Goal: Task Accomplishment & Management: Manage account settings

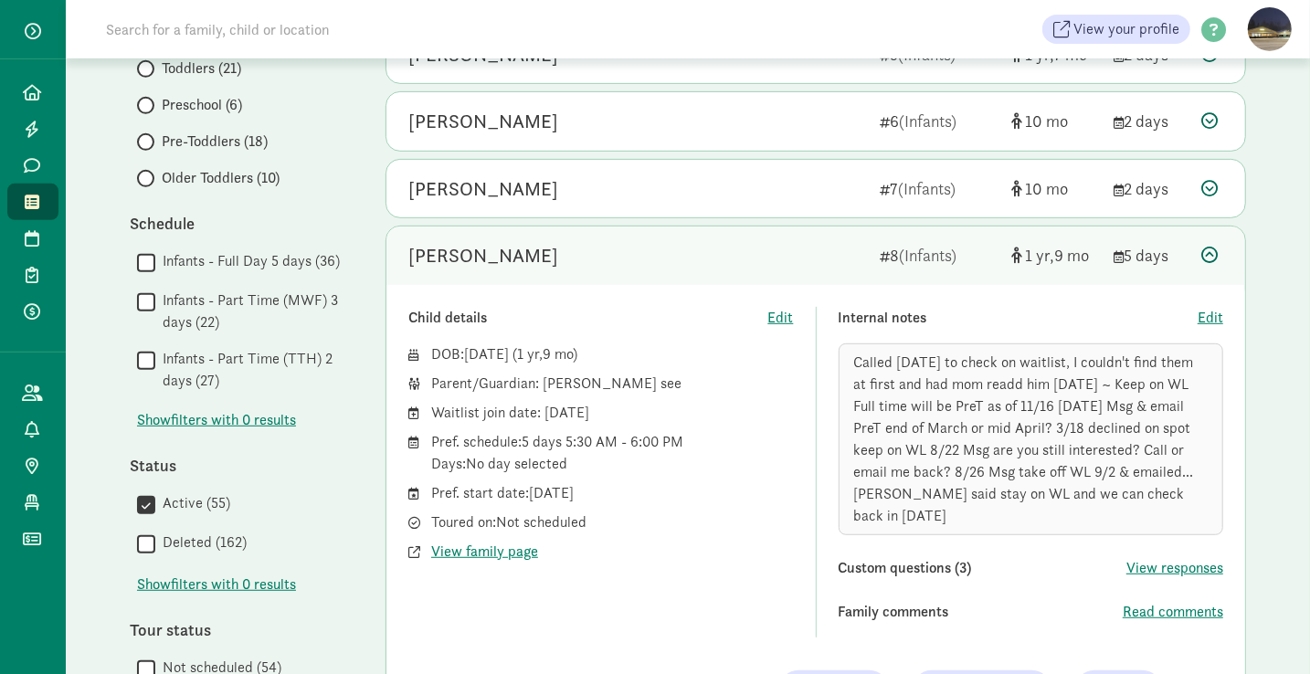
scroll to position [520, 0]
click at [478, 543] on span "View family page" at bounding box center [484, 554] width 107 height 22
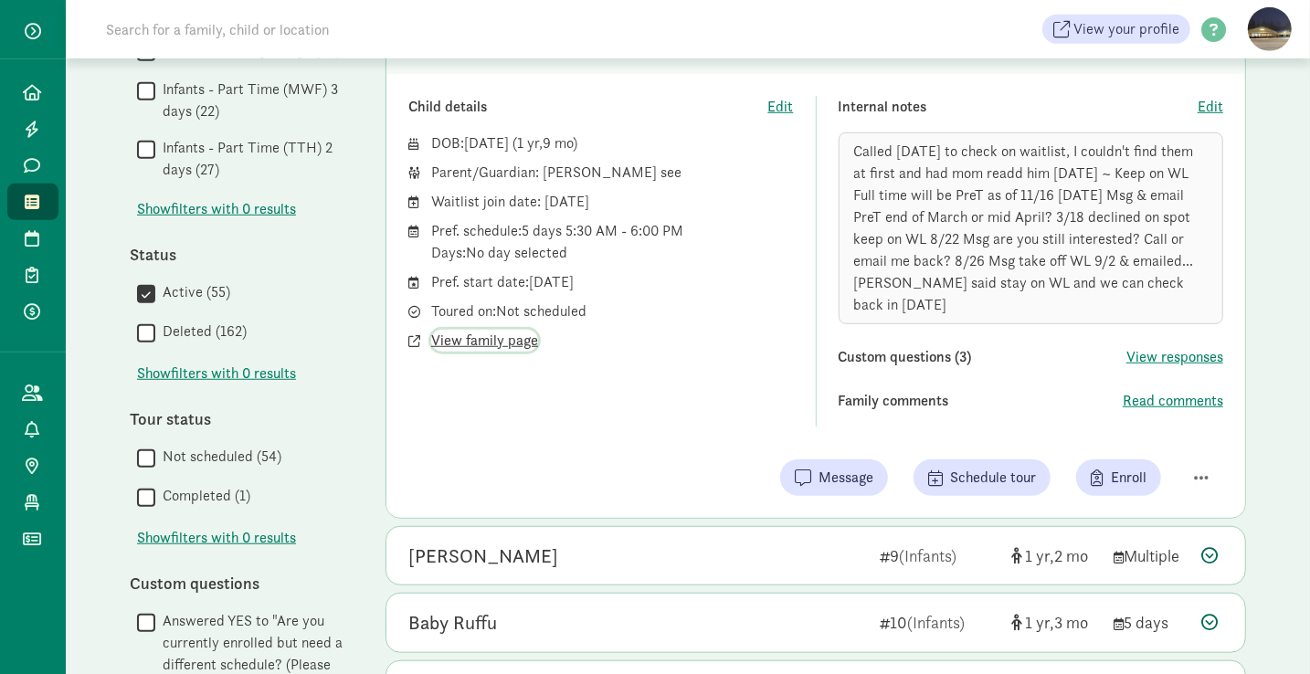
scroll to position [739, 0]
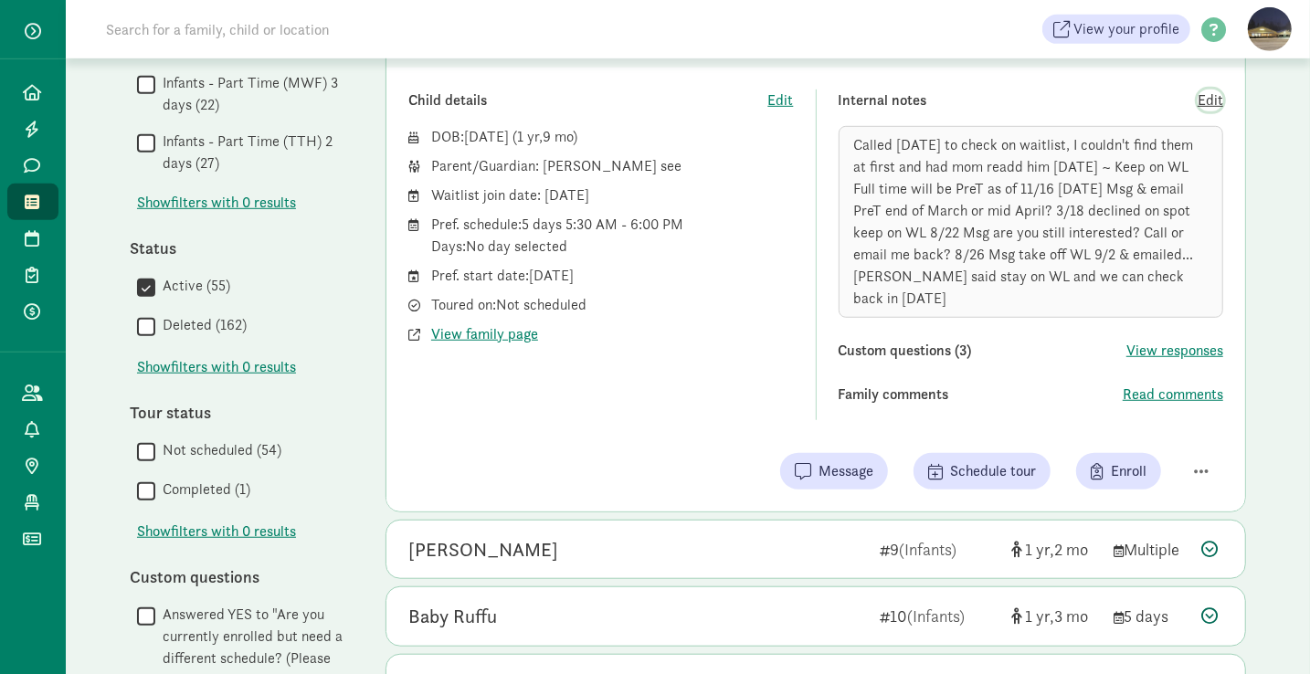
click at [1217, 97] on span "Edit" at bounding box center [1211, 101] width 26 height 22
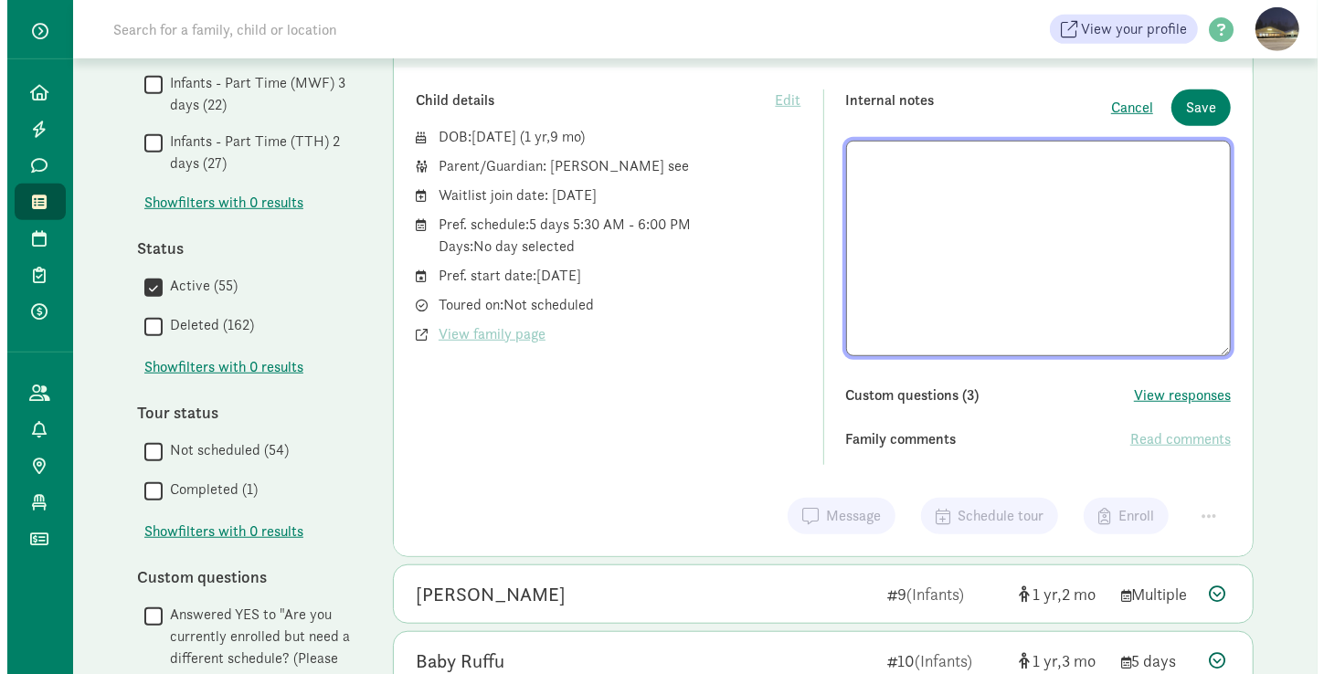
scroll to position [41, 0]
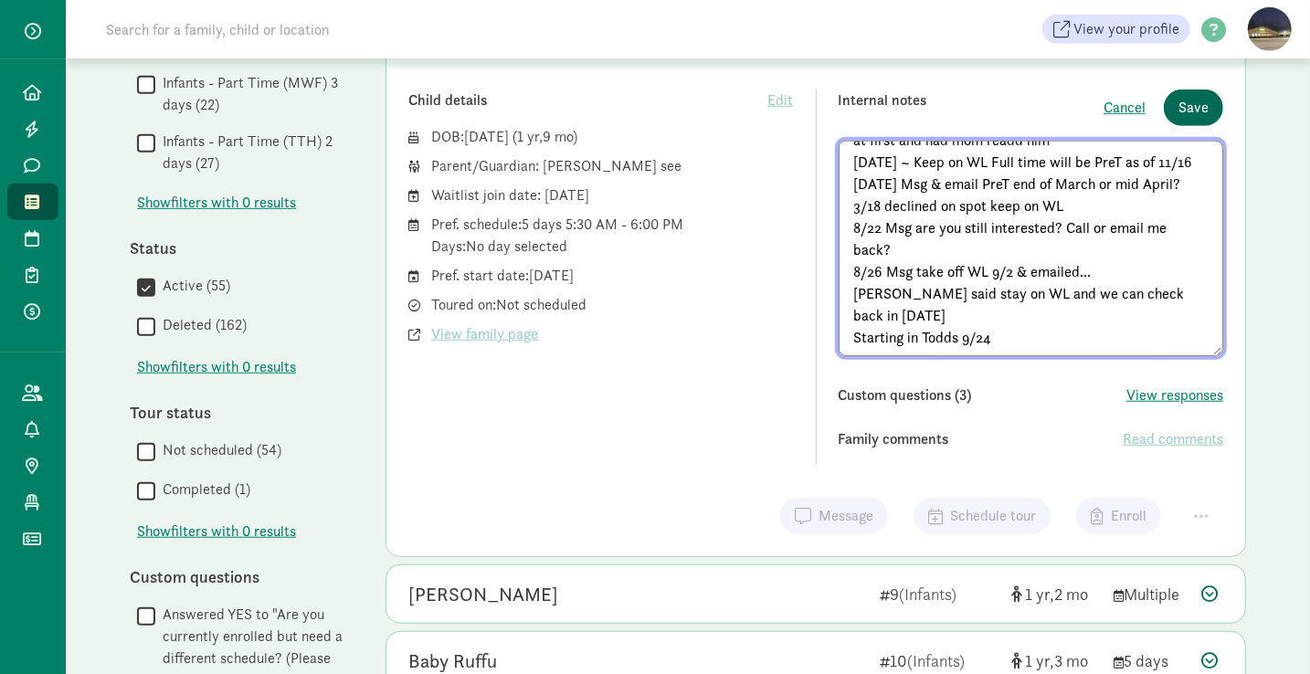
type textarea "Called 4/15/24 to check on waitlist, I couldn't find them at first and had mom …"
click at [1196, 103] on span "Save" at bounding box center [1194, 108] width 30 height 22
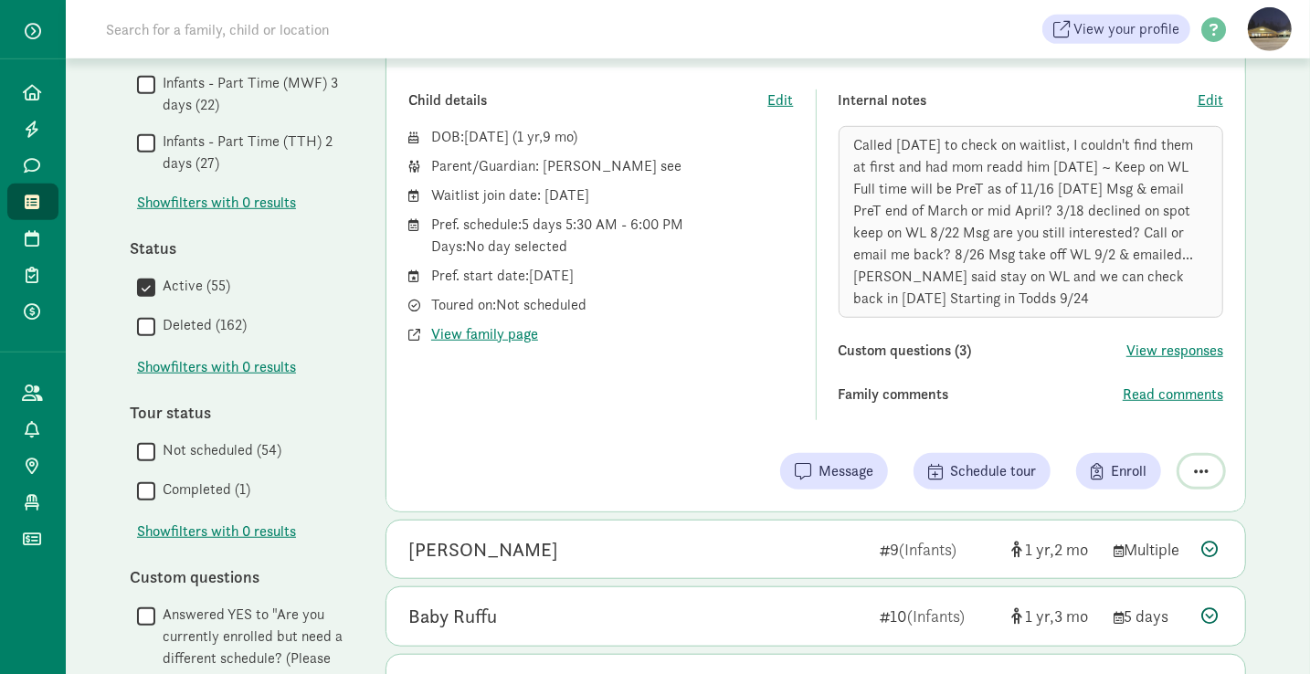
click at [1198, 466] on span "button" at bounding box center [1201, 471] width 15 height 16
click at [1124, 421] on div "Remove from list" at bounding box center [1137, 425] width 142 height 22
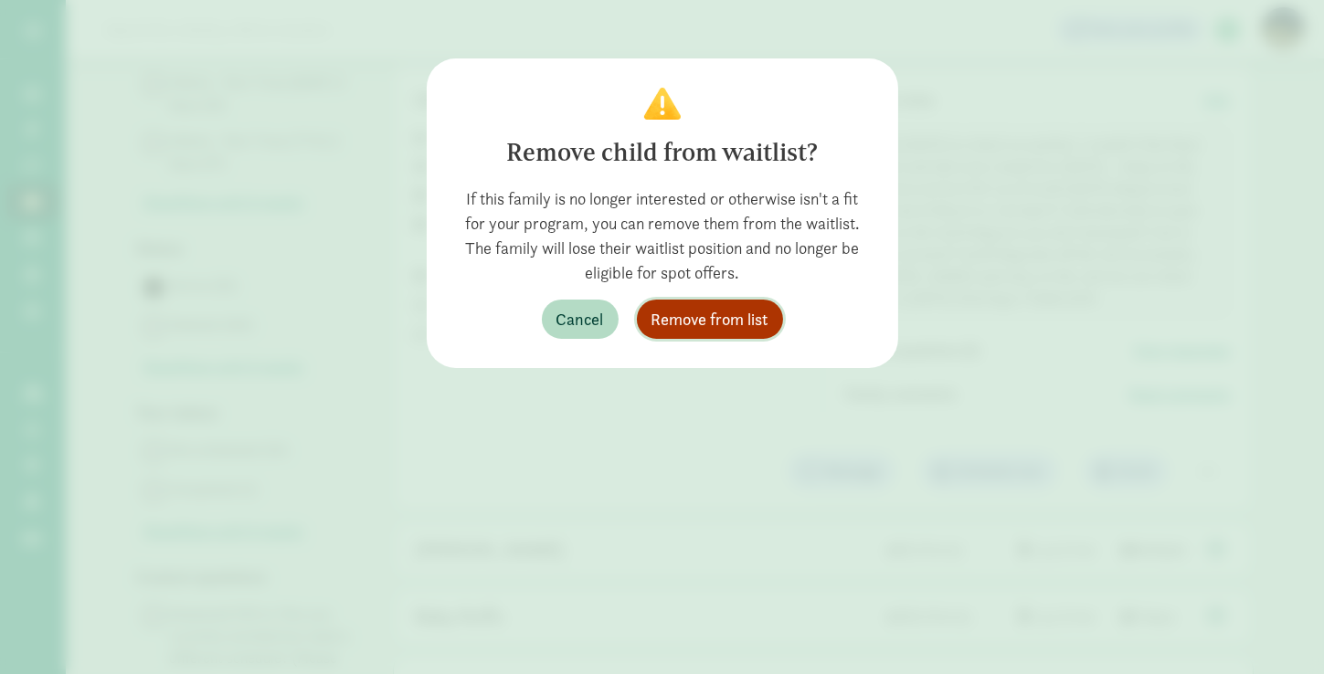
click at [714, 304] on button "Remove from list" at bounding box center [710, 319] width 146 height 39
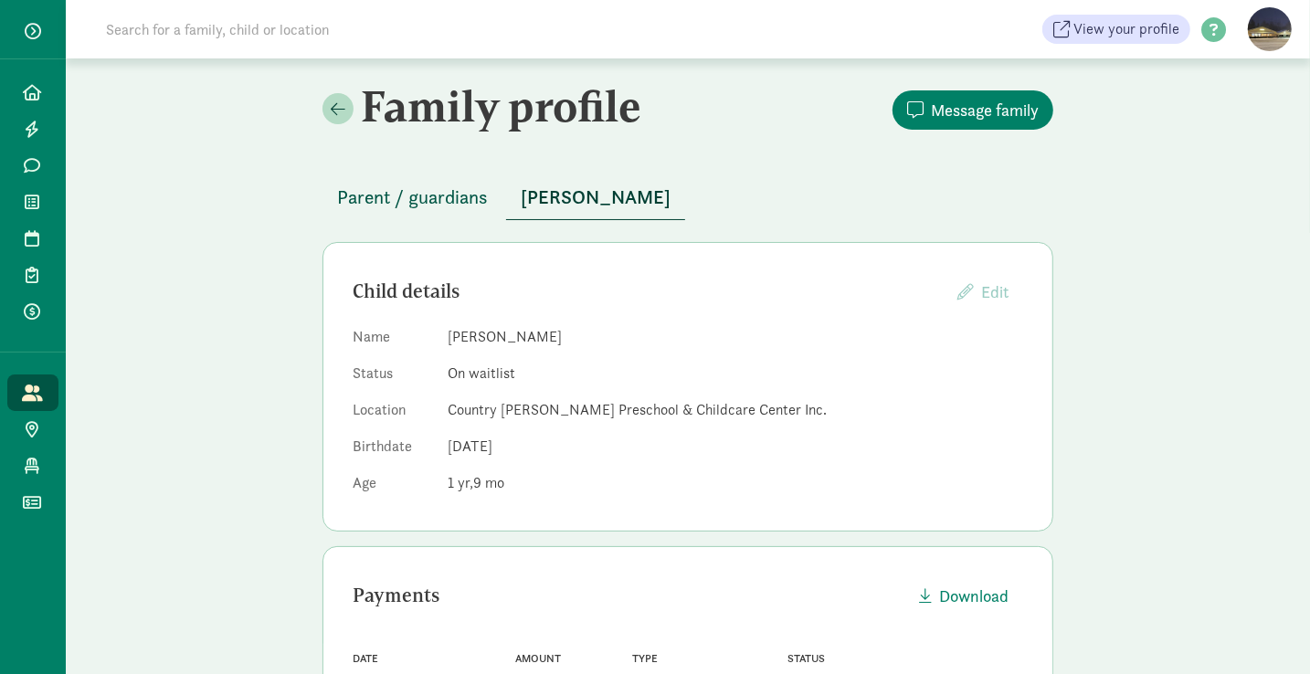
click at [423, 205] on span "Parent / guardians" at bounding box center [412, 197] width 151 height 29
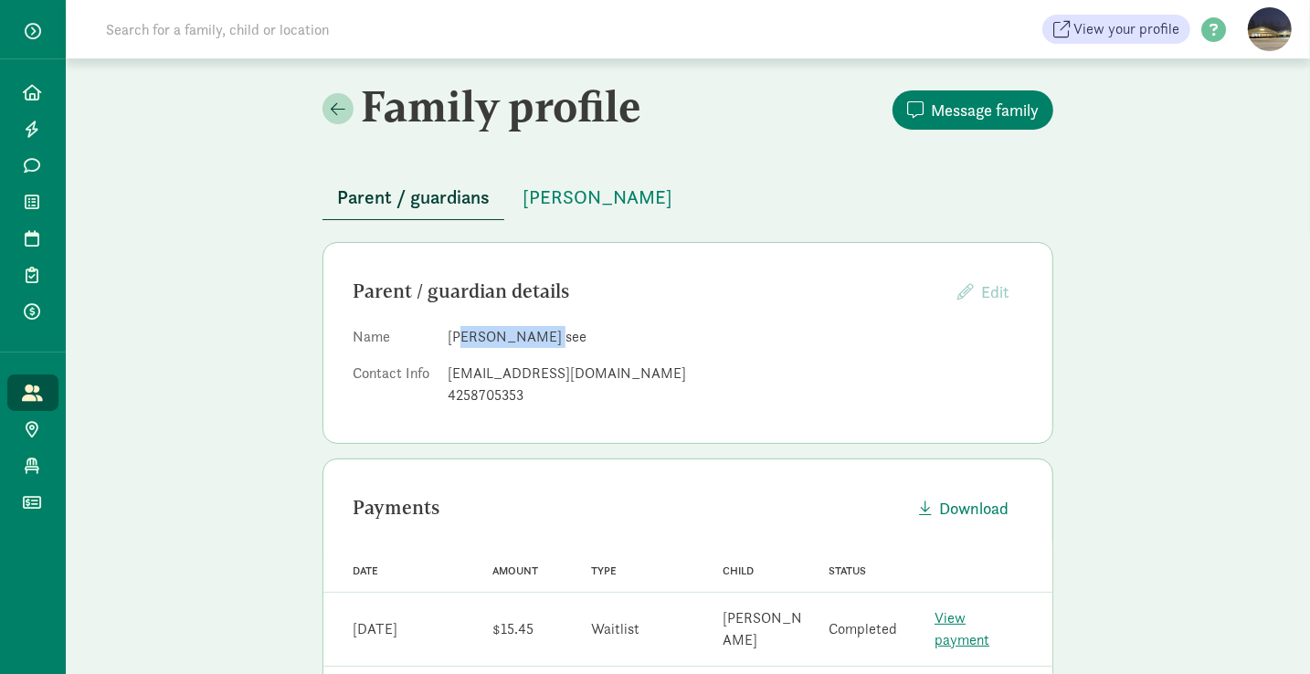
drag, startPoint x: 552, startPoint y: 340, endPoint x: 464, endPoint y: 335, distance: 87.8
click at [464, 335] on dd "Rebecca Faheem see" at bounding box center [736, 337] width 576 height 22
click at [586, 346] on dd "Rebecca Faheem see" at bounding box center [736, 337] width 576 height 22
click at [546, 336] on dd "Rebecca Faheem see" at bounding box center [736, 337] width 576 height 22
drag, startPoint x: 548, startPoint y: 336, endPoint x: 433, endPoint y: 329, distance: 115.4
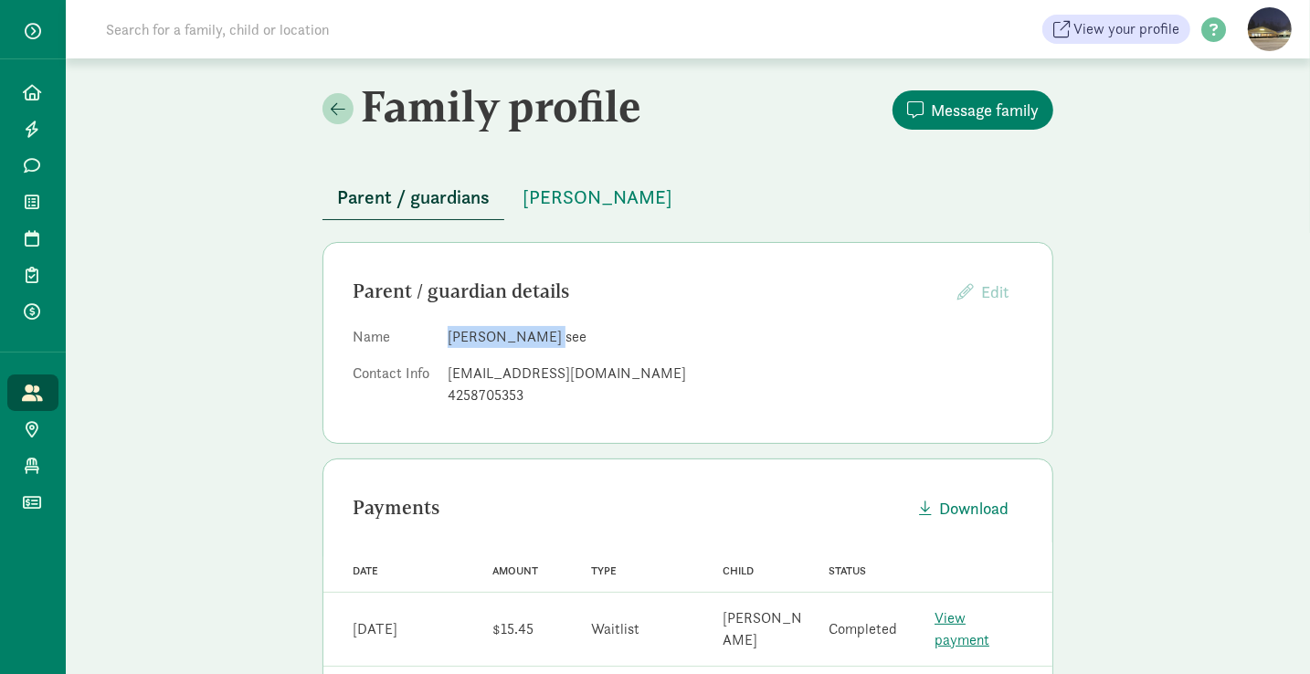
click at [433, 329] on dl "Name Rebecca Faheem see Contact Info rawoestman@gmail.com 4258705353" at bounding box center [688, 370] width 671 height 88
copy dl "Rebecca Faheem"
click at [1108, 513] on div "Family profile Message family Parent / guardians Joshua Faheem Parent / guardia…" at bounding box center [688, 596] width 1244 height 1077
click at [587, 205] on span "Joshua Faheem" at bounding box center [598, 197] width 150 height 29
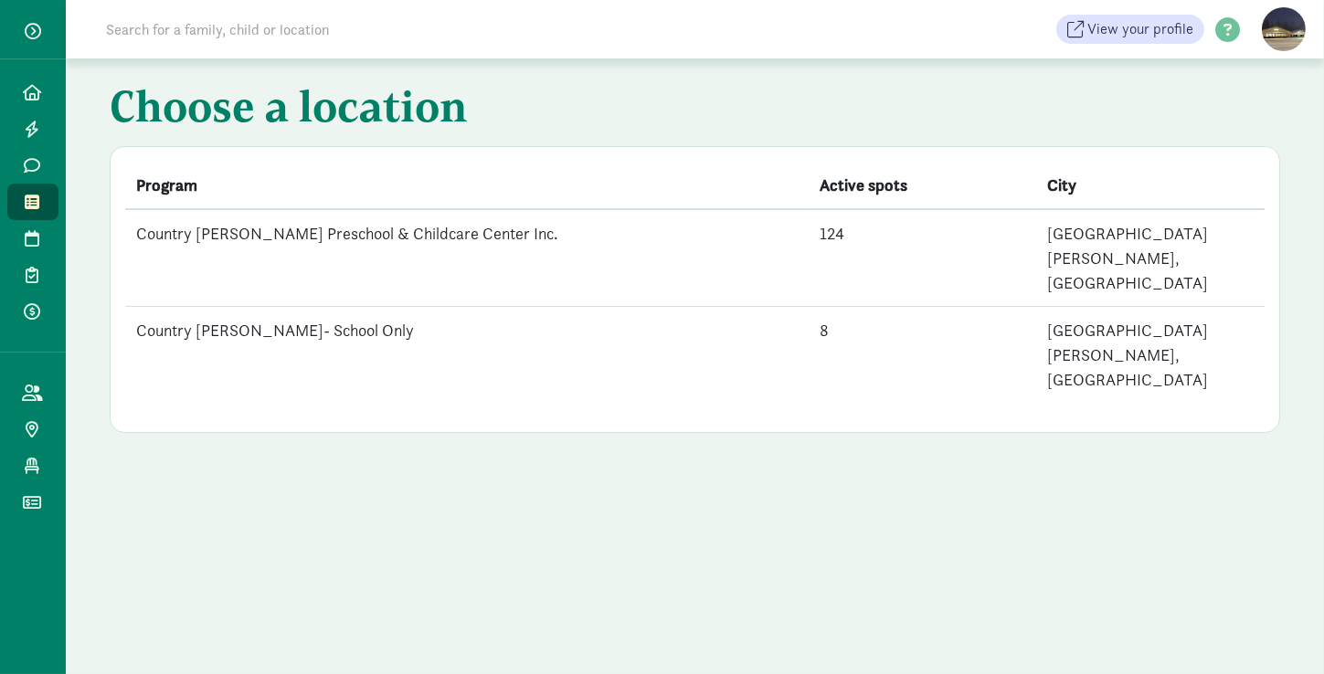
click at [238, 231] on td "Country [PERSON_NAME] Preschool & Childcare Center Inc." at bounding box center [466, 258] width 683 height 98
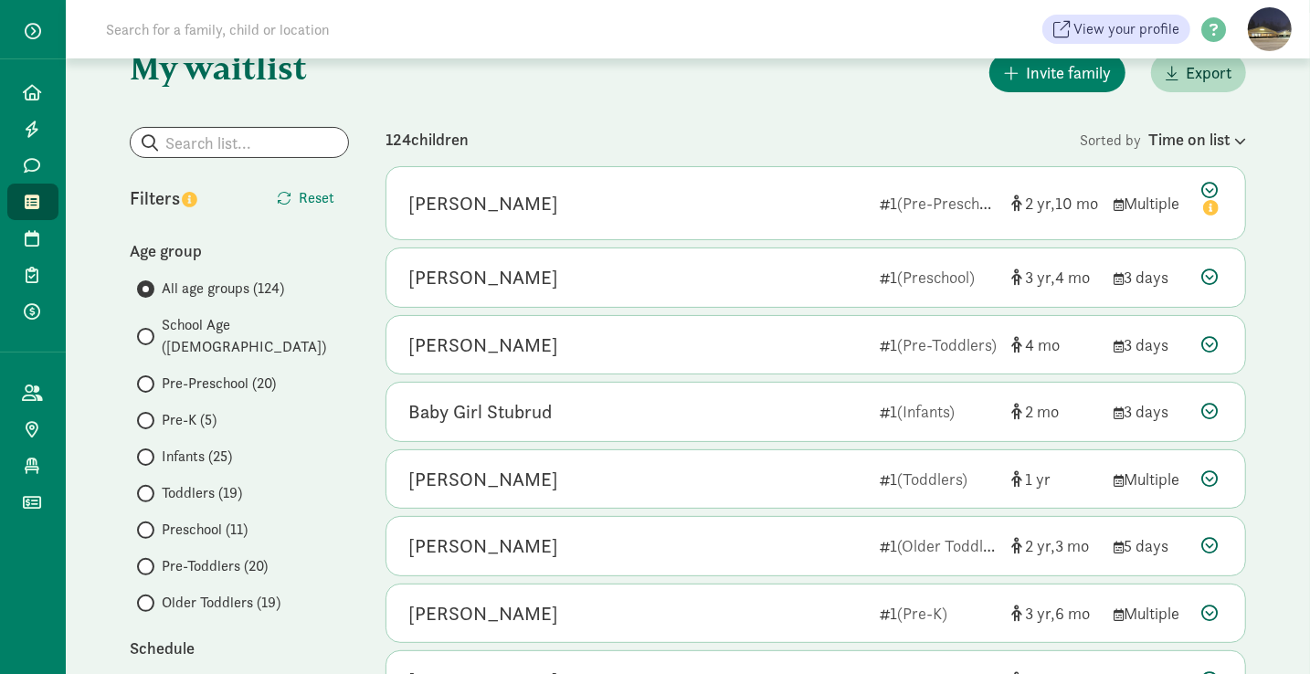
scroll to position [151, 0]
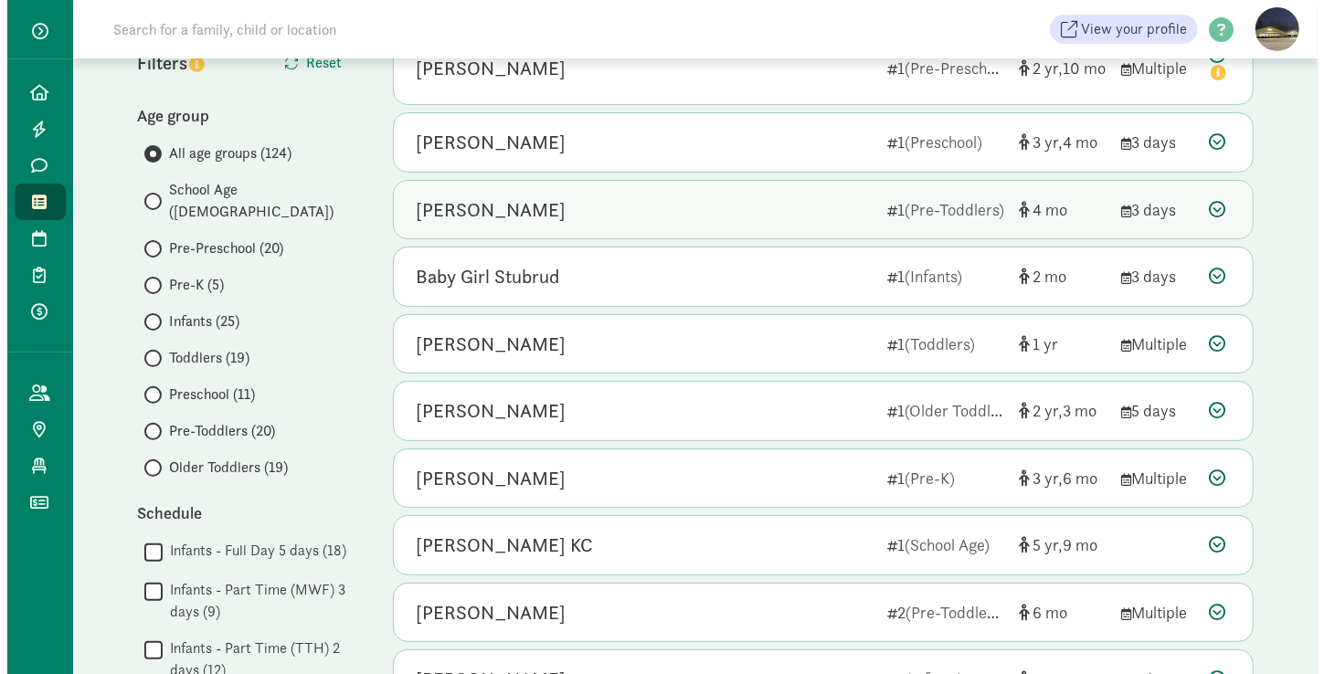
scroll to position [252, 0]
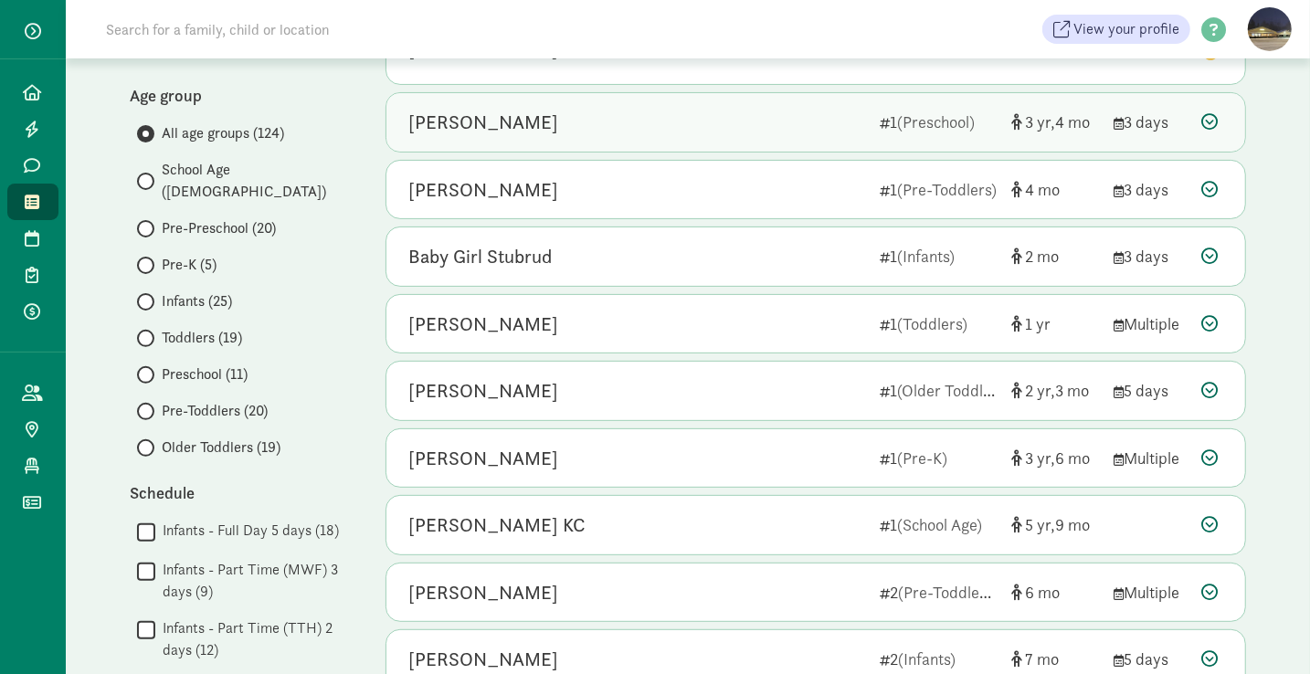
click at [689, 122] on div "[PERSON_NAME]" at bounding box center [636, 122] width 457 height 29
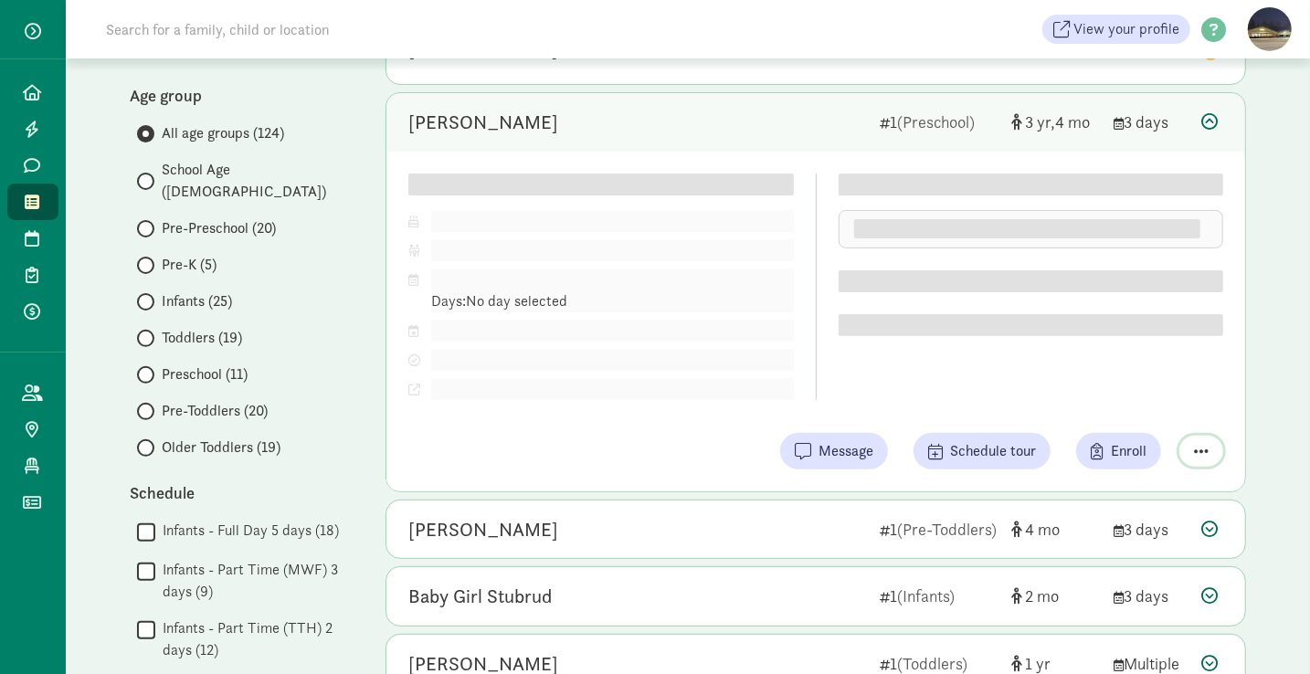
click at [1200, 442] on div "Child details Edit DOB: [DATE] ( 3 4 ) Parent/Guardian: Pref. schedule: Days: N…" at bounding box center [815, 322] width 859 height 340
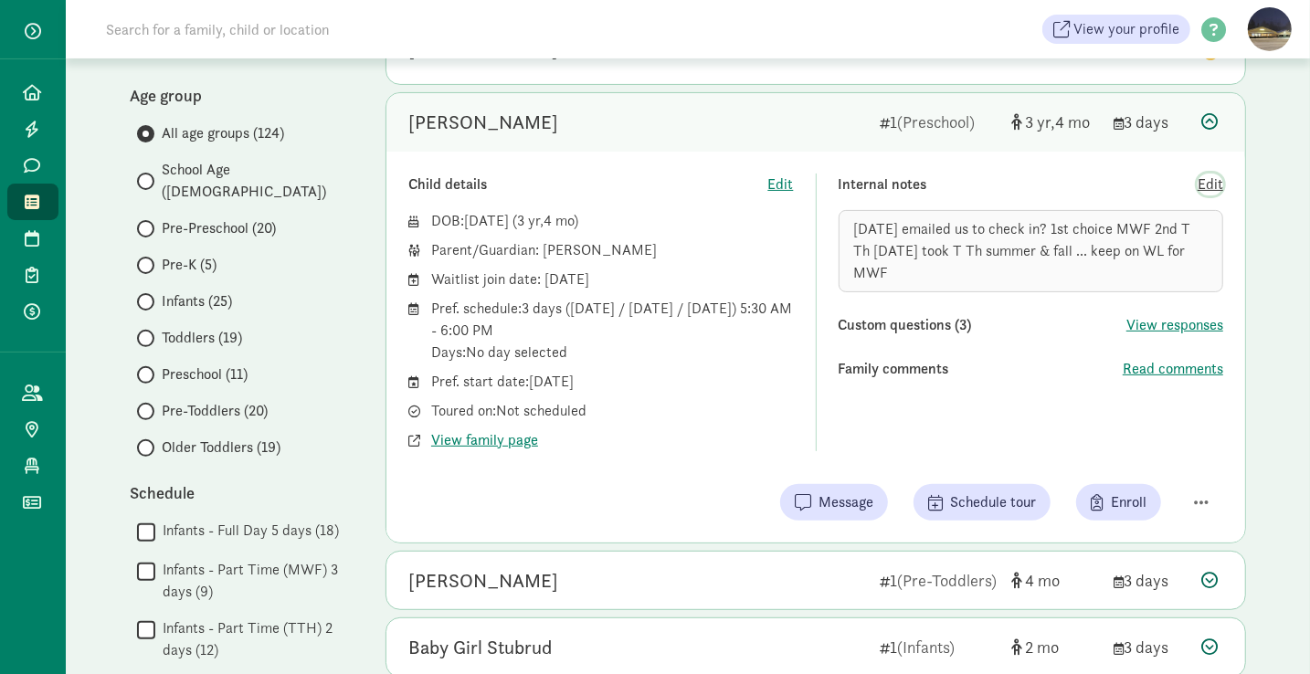
click at [1207, 175] on span "Edit" at bounding box center [1211, 185] width 26 height 22
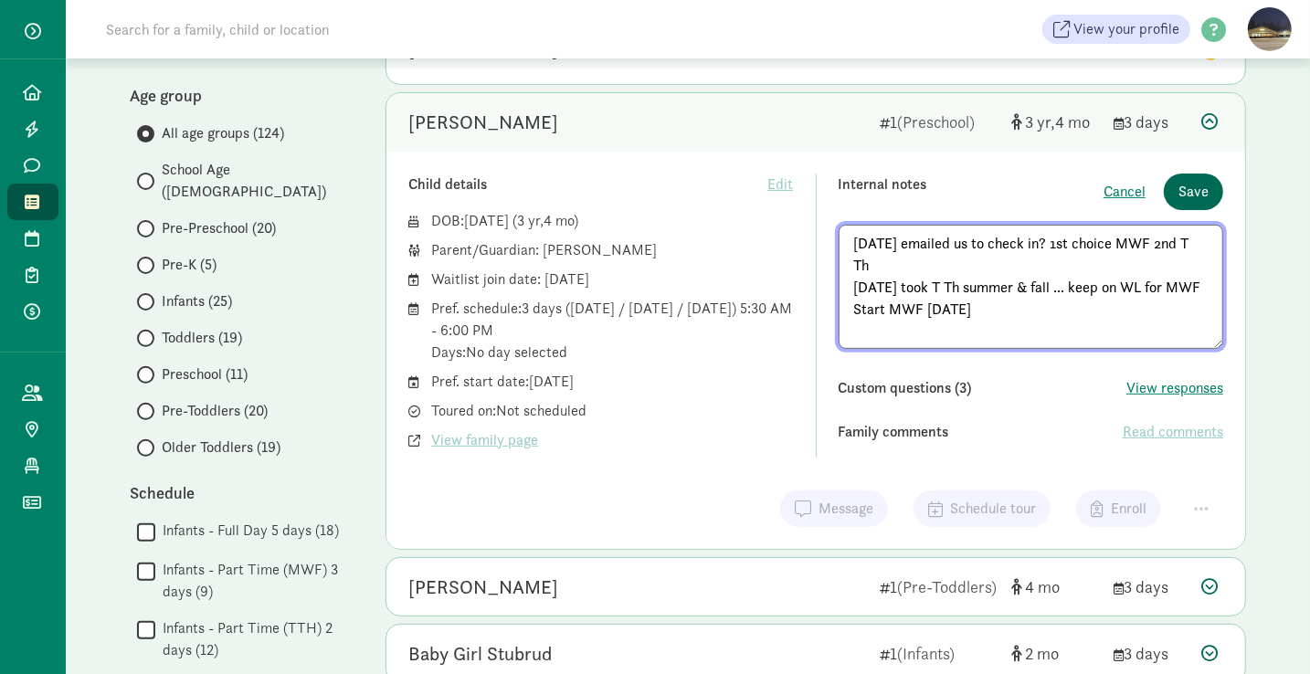
type textarea "[DATE] emailed us to check in? 1st choice MWF 2nd T Th [DATE] took T Th summer …"
click at [1208, 191] on span "Save" at bounding box center [1194, 192] width 30 height 22
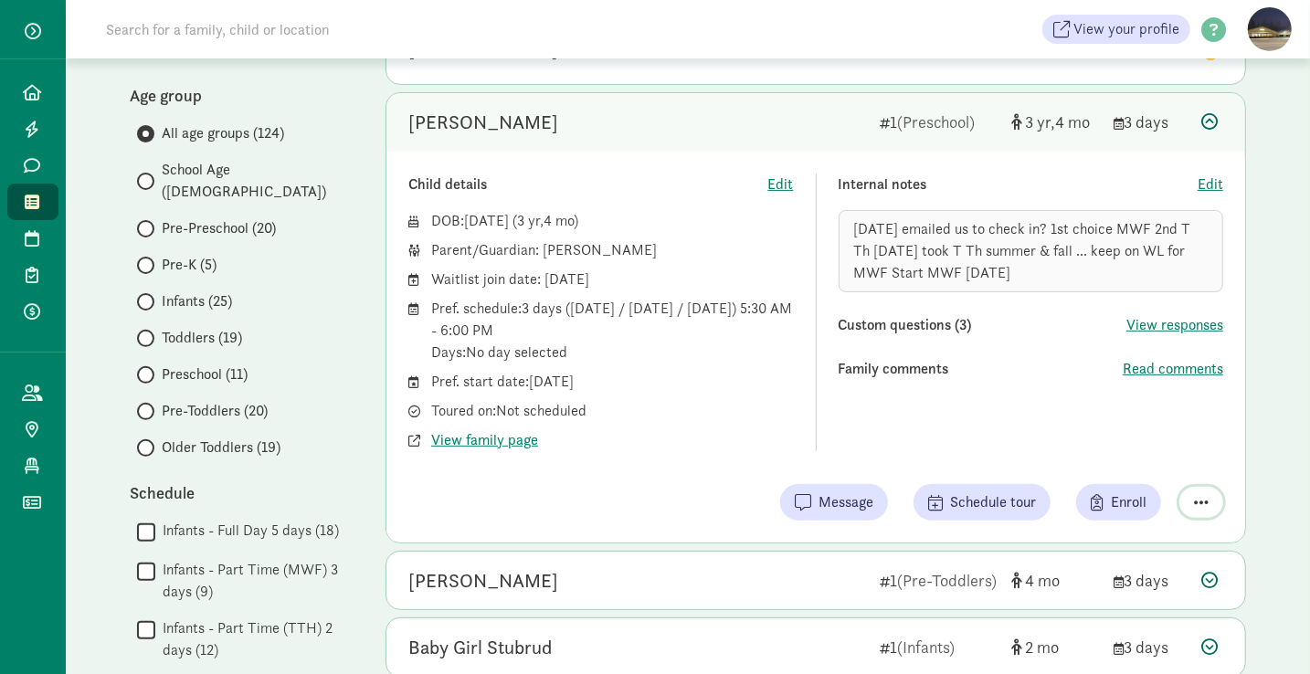
click at [1195, 502] on span "button" at bounding box center [1201, 502] width 15 height 16
click at [1140, 461] on div "Remove from list" at bounding box center [1137, 456] width 142 height 22
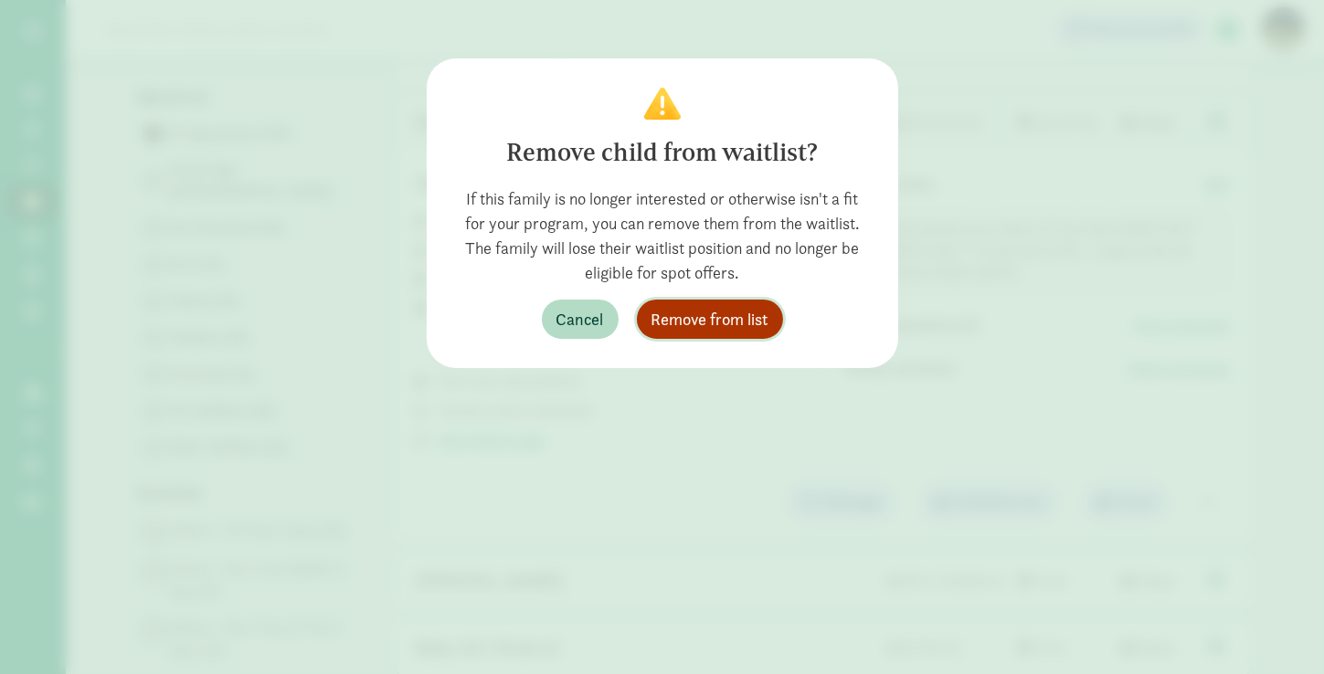
click at [738, 319] on span "Remove from list" at bounding box center [709, 319] width 117 height 25
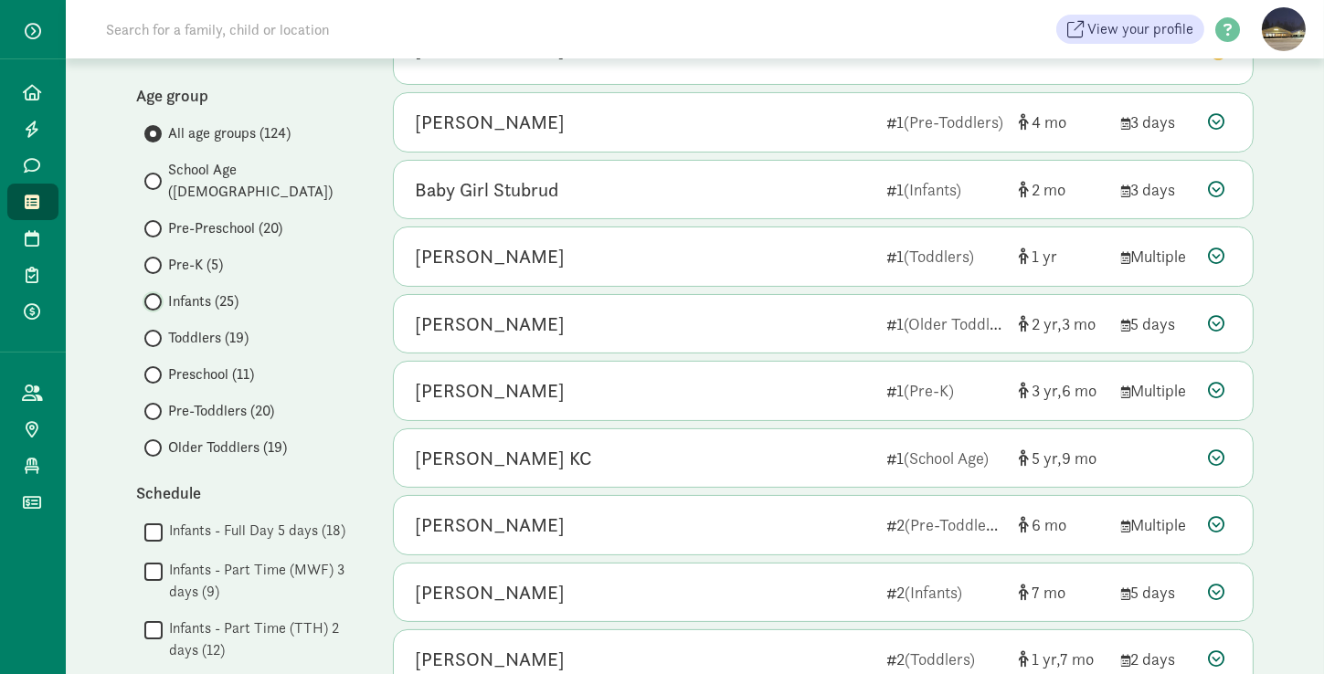
click at [146, 296] on input "Infants (25)" at bounding box center [150, 302] width 12 height 12
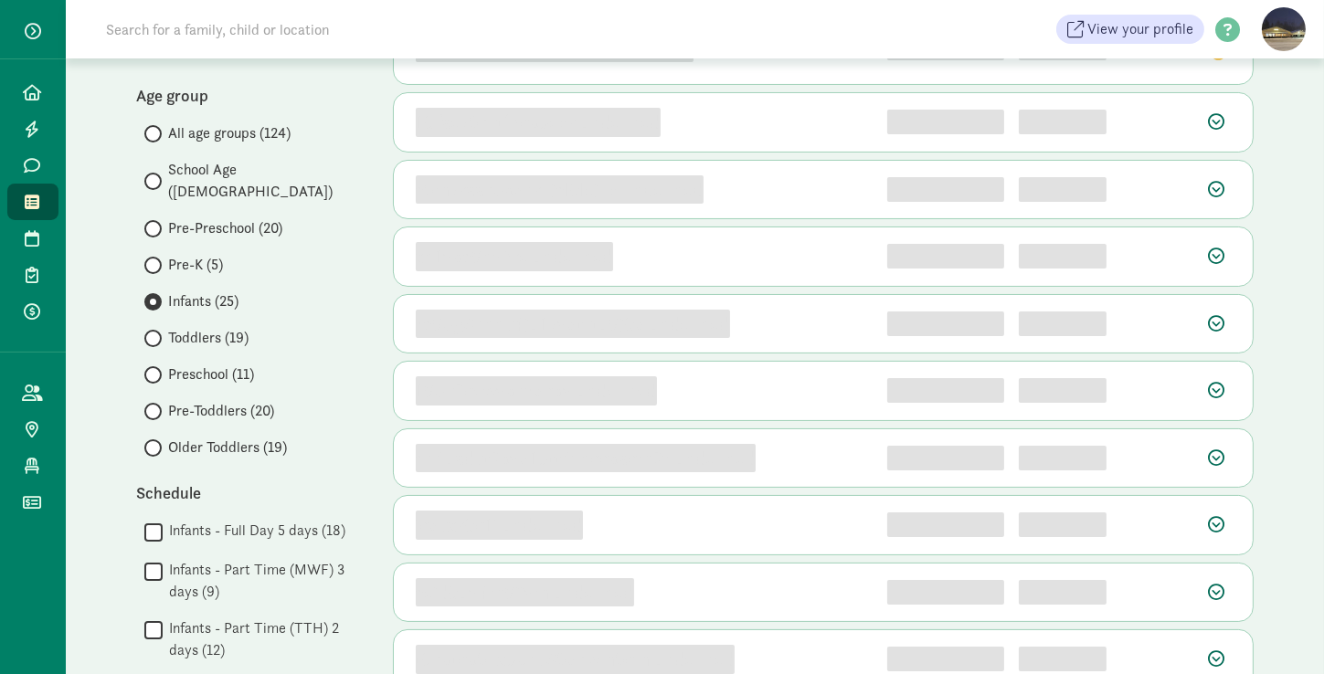
scroll to position [0, 0]
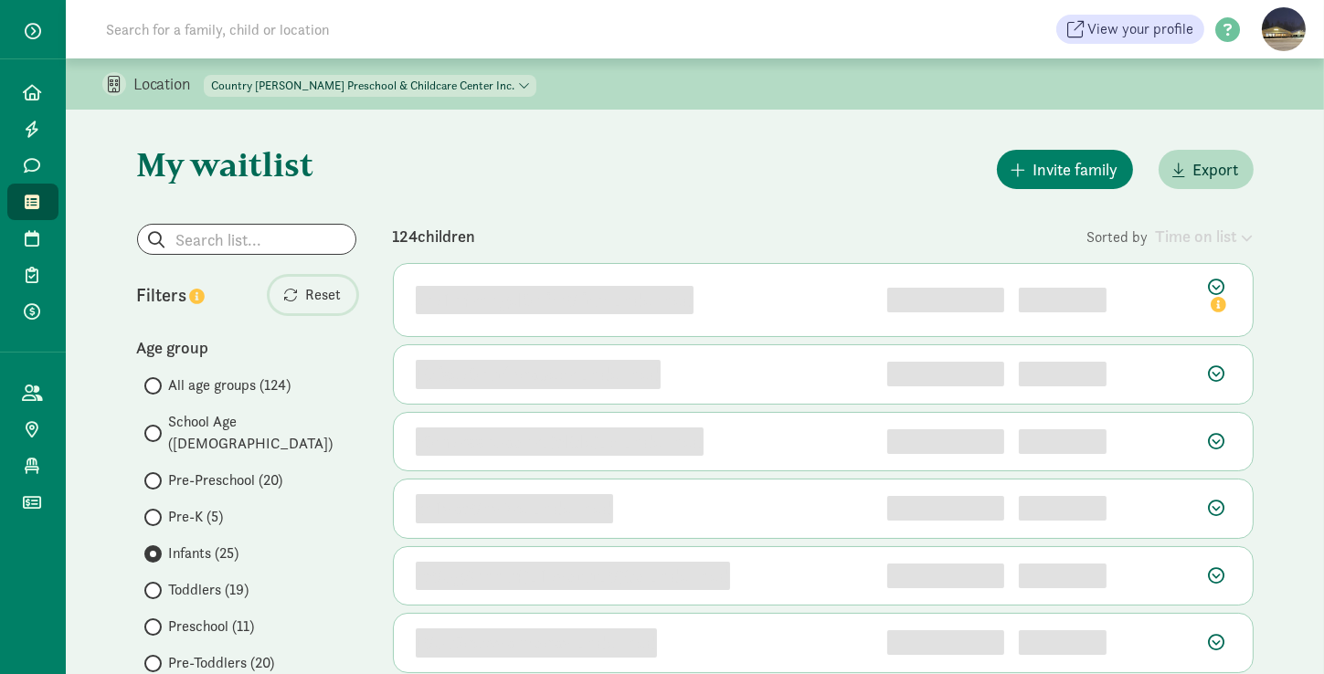
click at [316, 293] on span "Reset" at bounding box center [324, 295] width 36 height 22
radio input "true"
radio input "false"
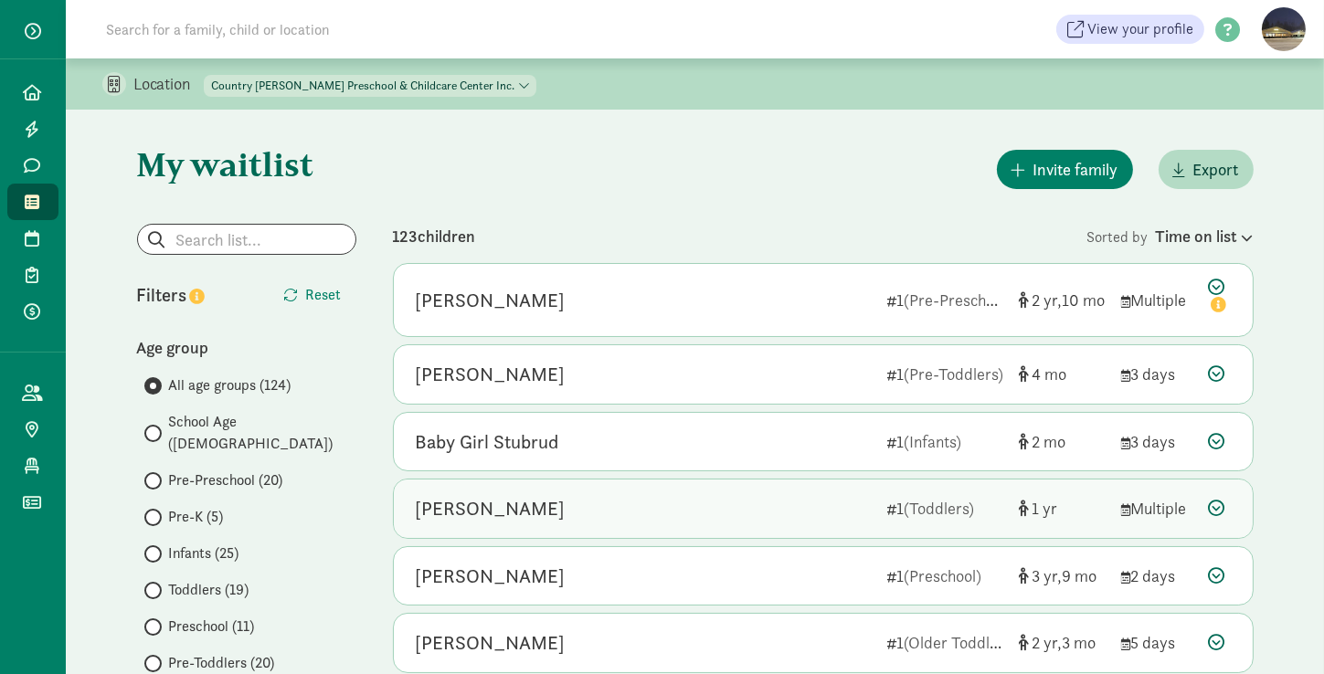
click at [525, 504] on div "Zoey Tieu" at bounding box center [644, 508] width 457 height 29
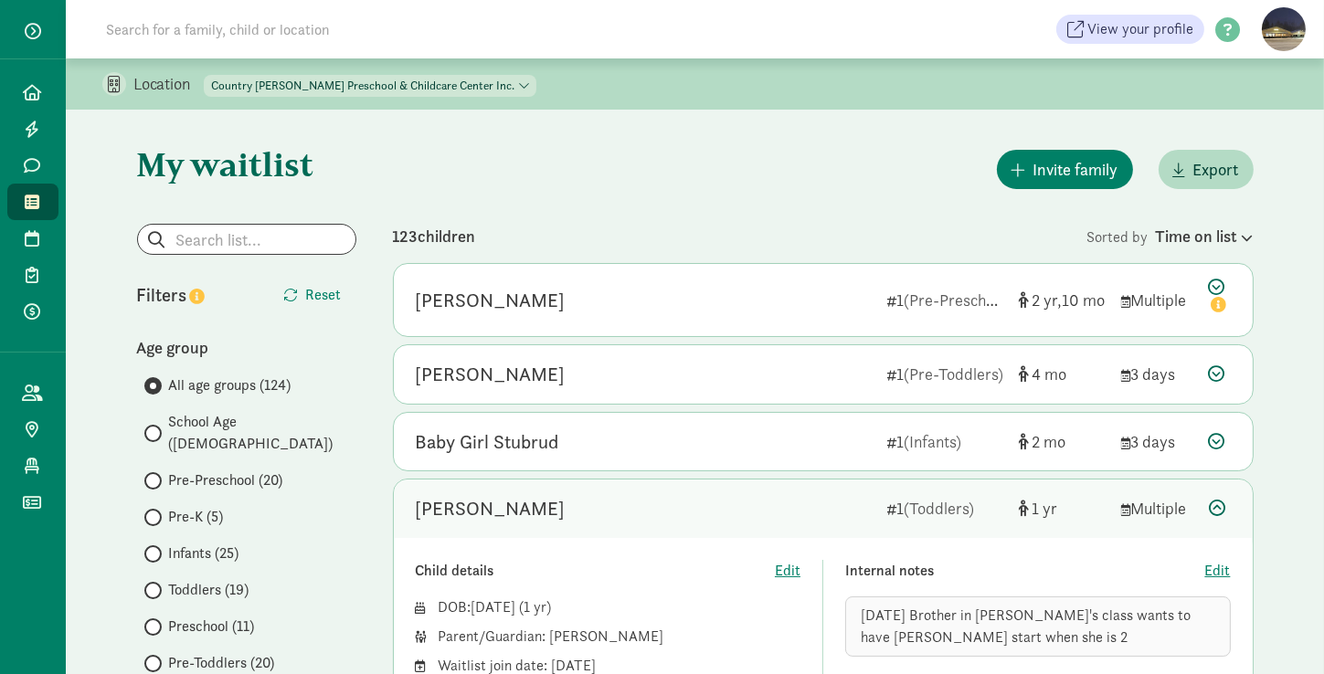
click at [152, 548] on input "Infants (25)" at bounding box center [150, 554] width 12 height 12
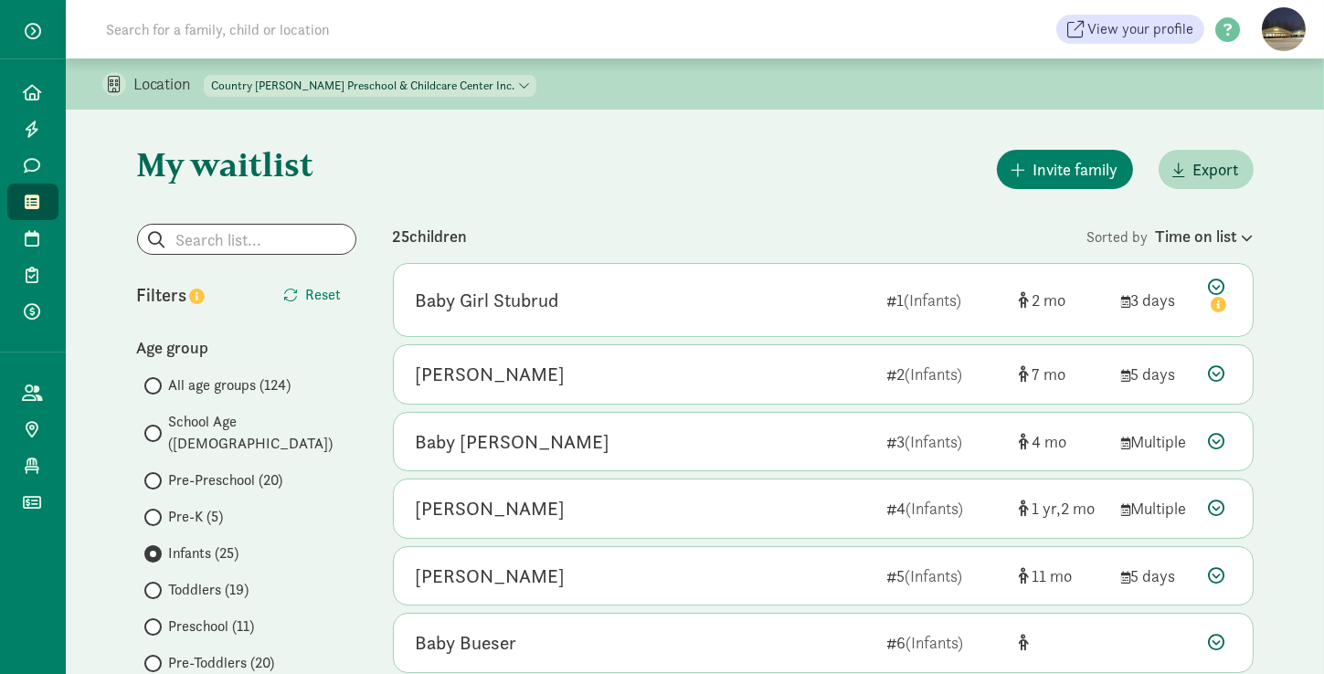
click at [30, 198] on icon at bounding box center [33, 202] width 15 height 16
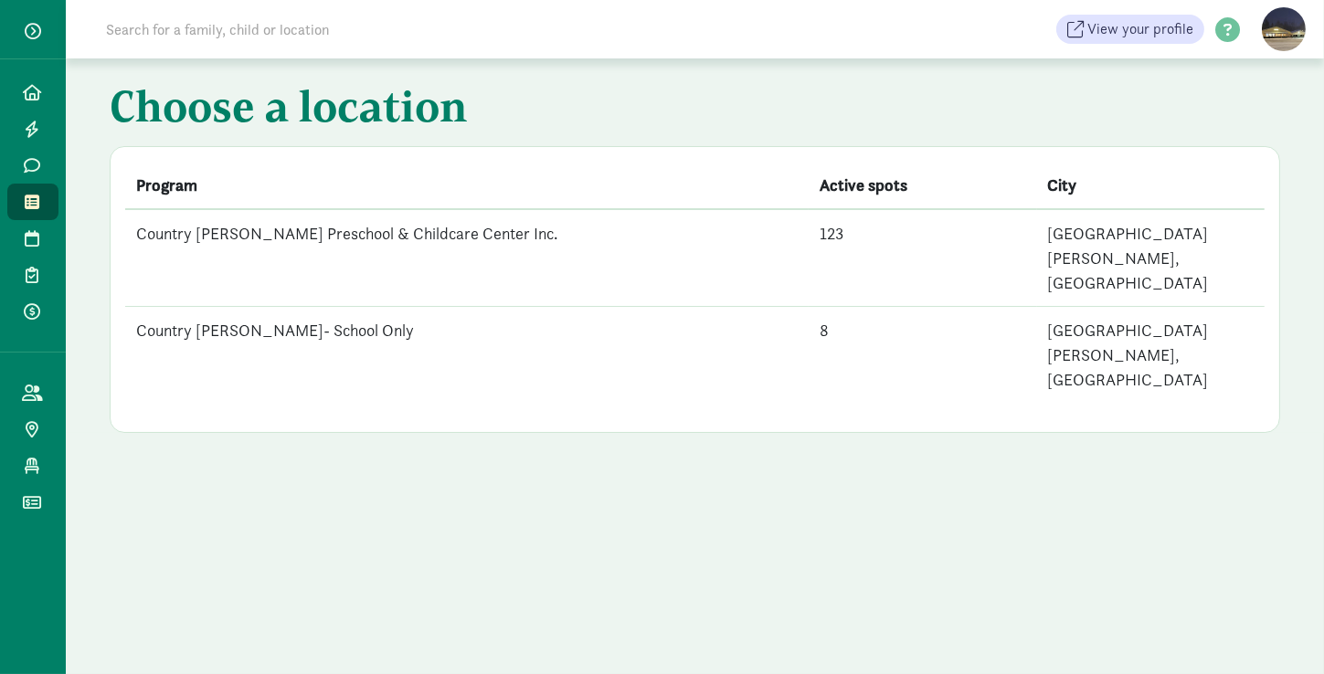
click at [206, 224] on td "Country [PERSON_NAME] Preschool & Childcare Center Inc." at bounding box center [466, 258] width 683 height 98
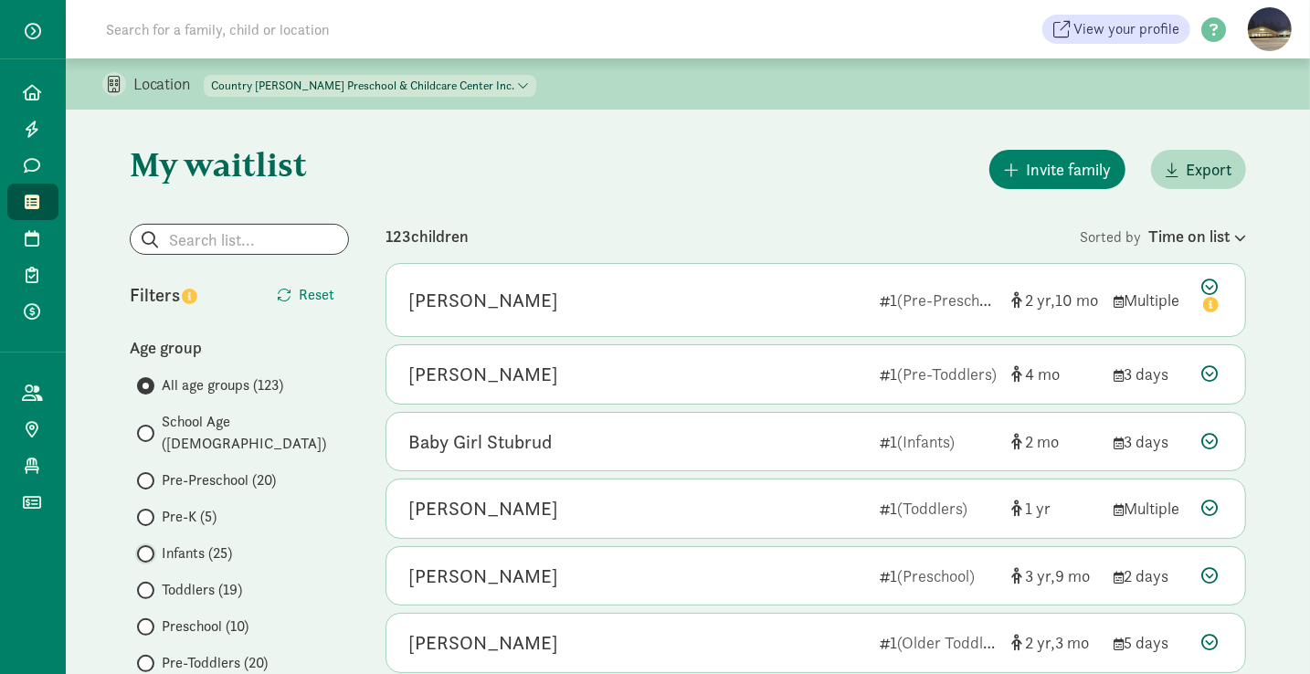
click at [147, 548] on input "Infants (25)" at bounding box center [143, 554] width 12 height 12
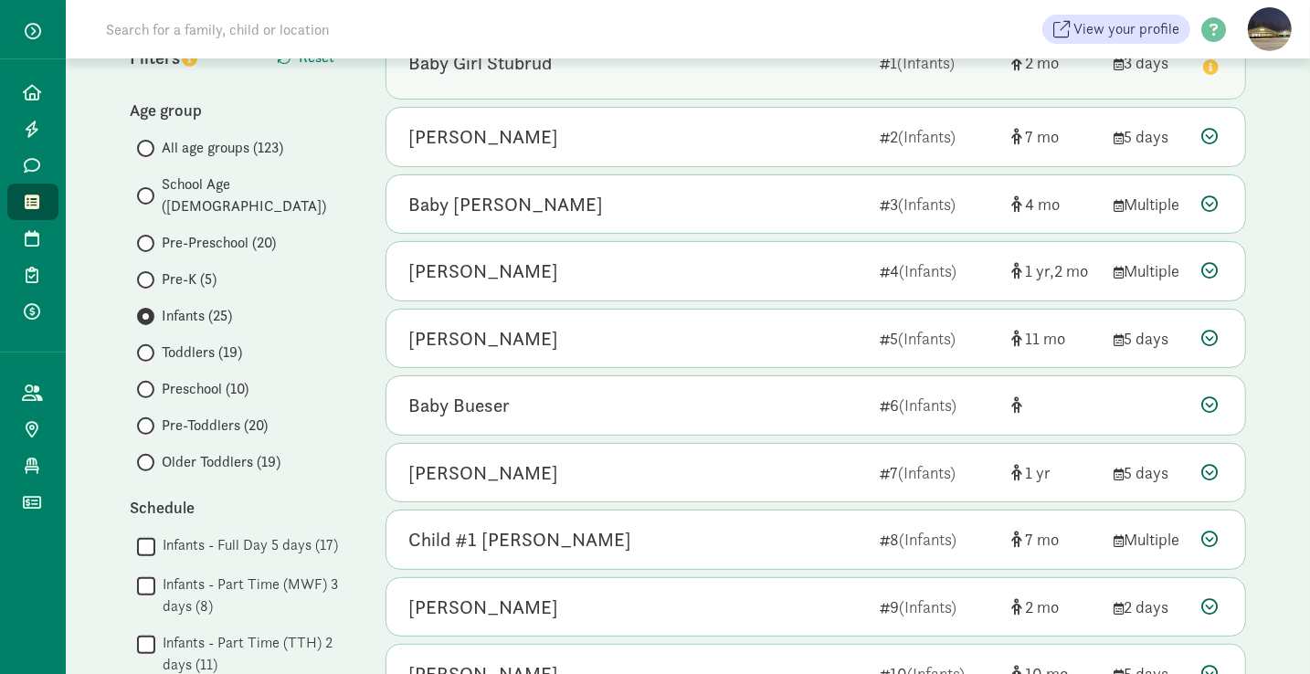
scroll to position [192, 0]
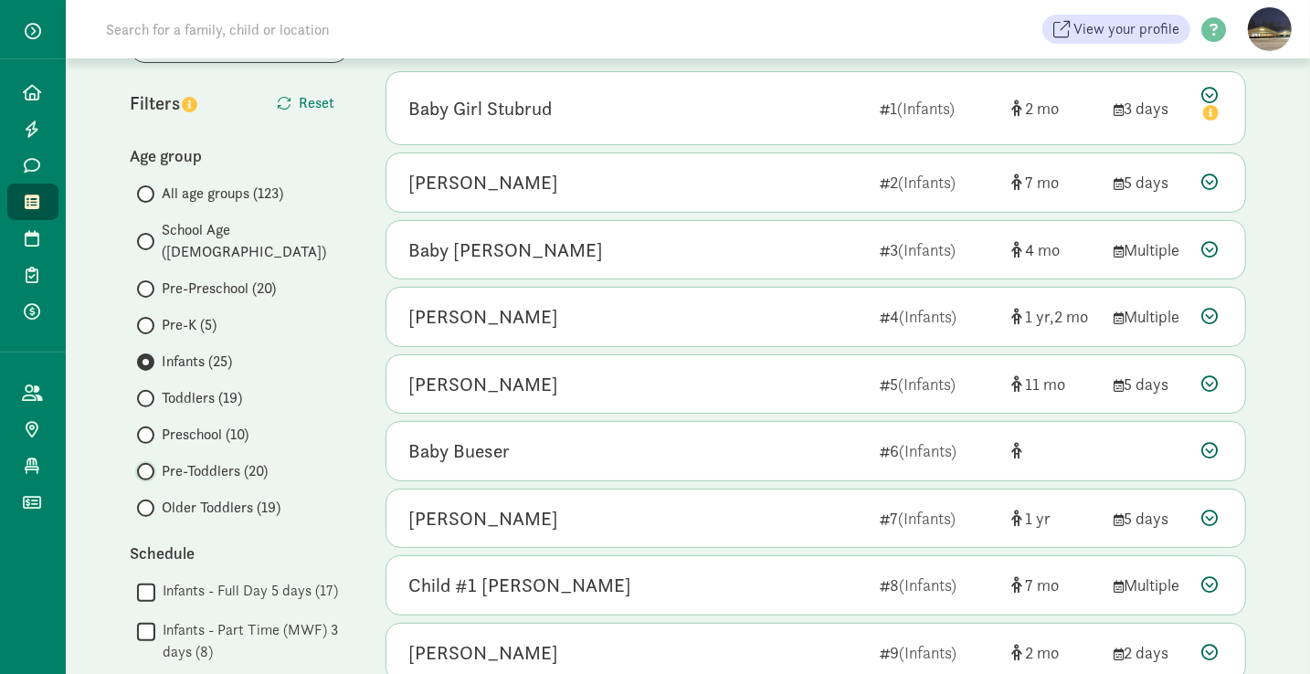
click at [144, 466] on input "Pre-Toddlers (20)" at bounding box center [143, 472] width 12 height 12
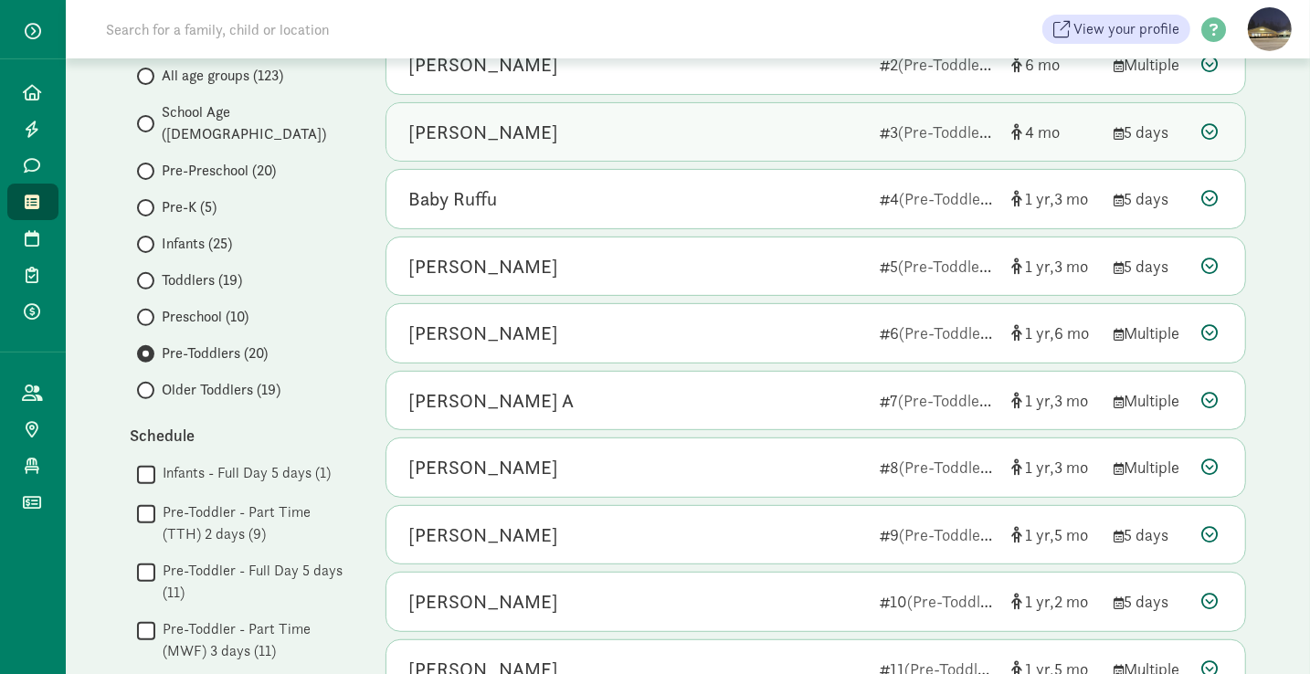
scroll to position [312, 0]
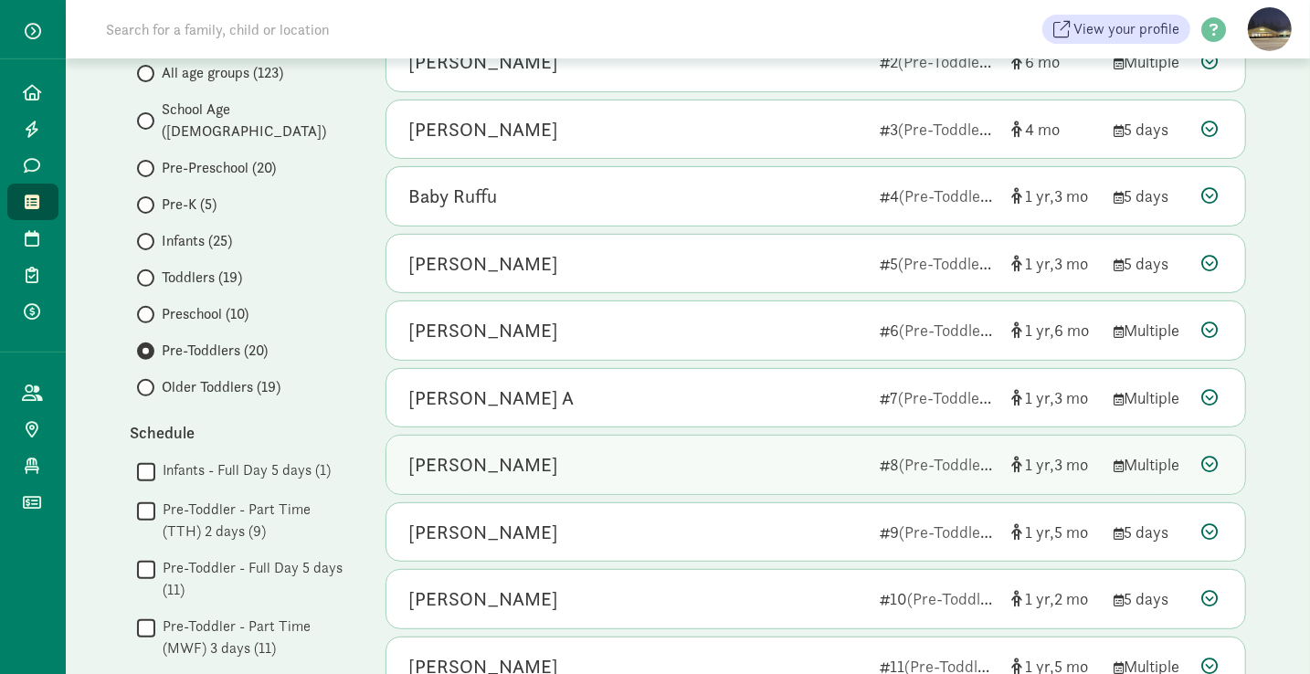
click at [550, 463] on div "Landon Modica" at bounding box center [636, 464] width 457 height 29
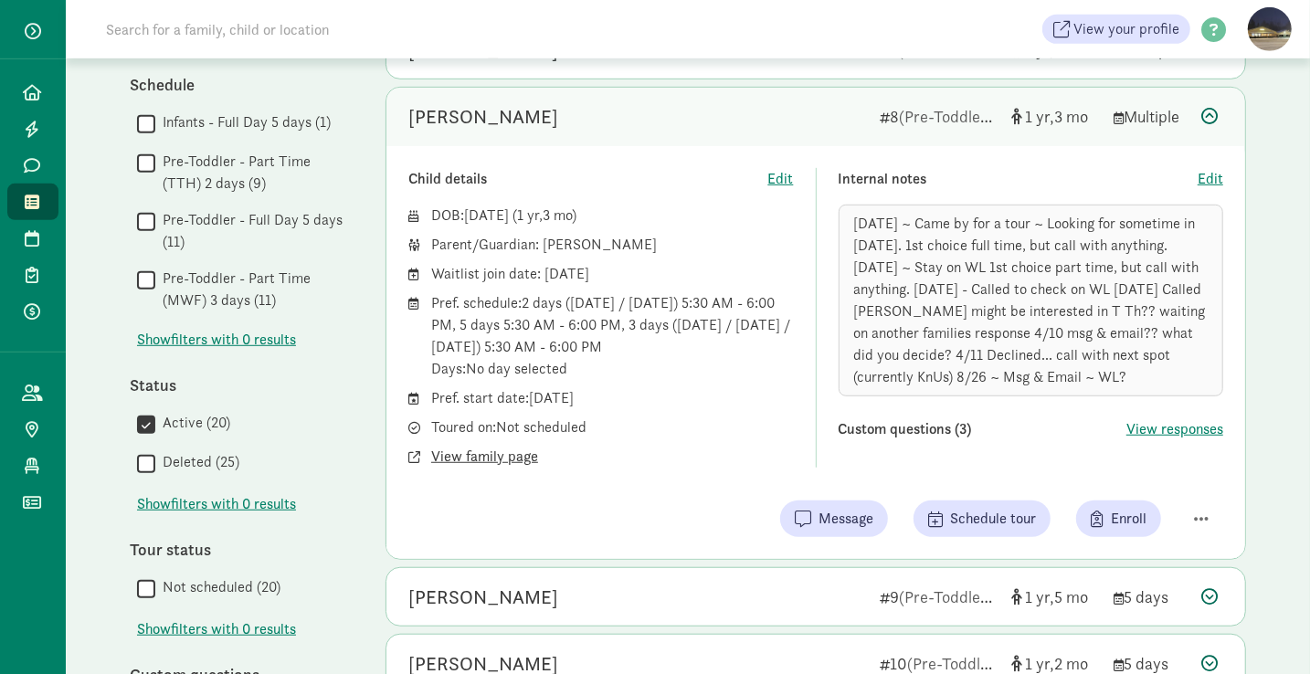
scroll to position [662, 0]
click at [512, 450] on span "View family page" at bounding box center [484, 456] width 107 height 22
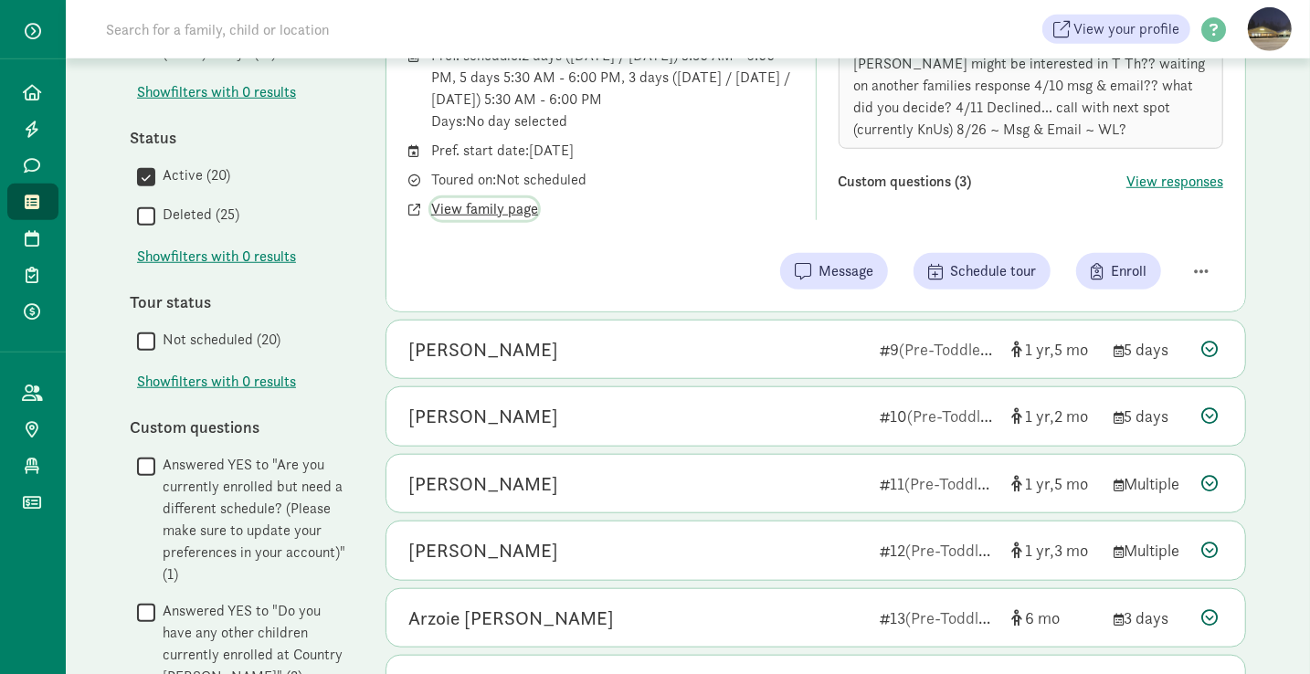
scroll to position [909, 0]
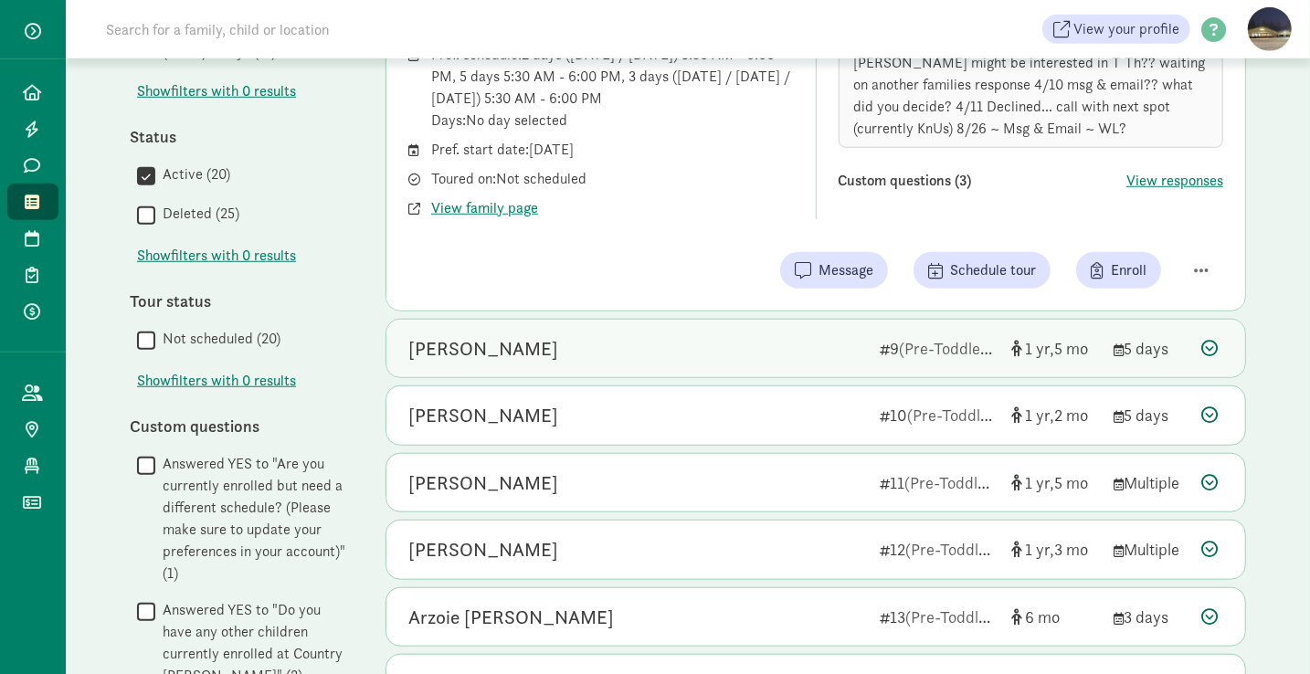
click at [579, 344] on div "Marlie Mellander" at bounding box center [636, 348] width 457 height 29
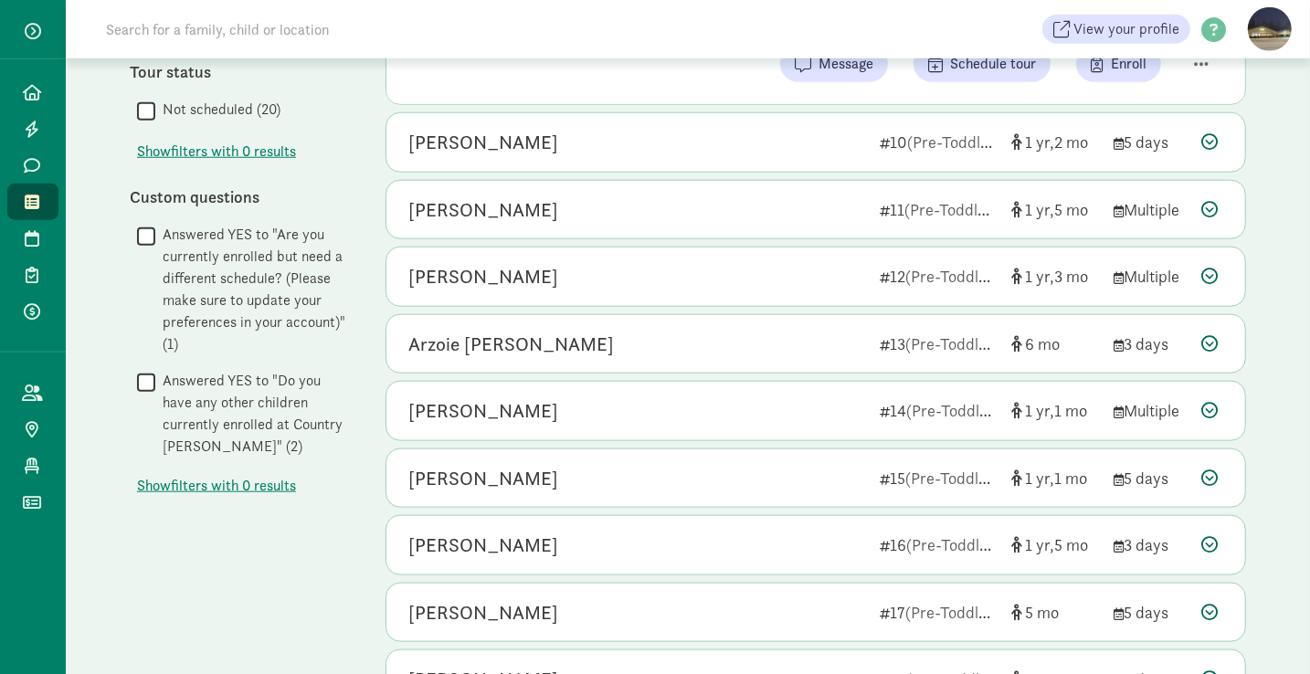
scroll to position [1148, 0]
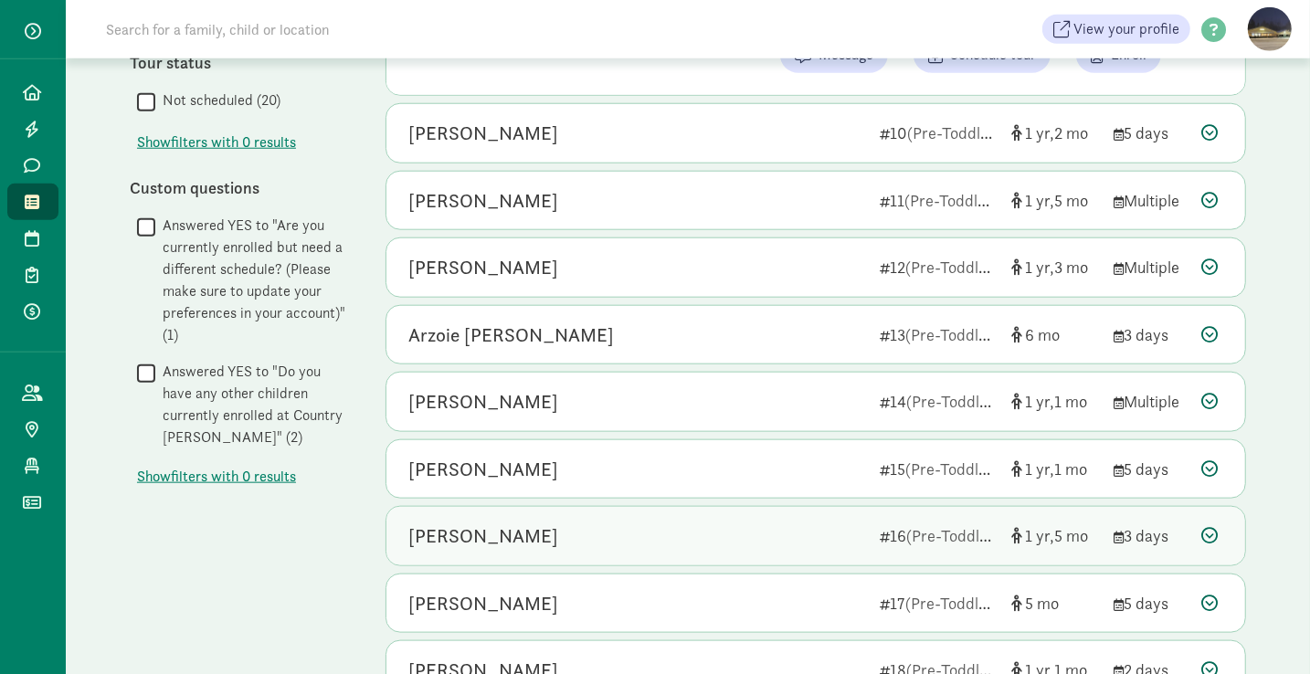
click at [577, 522] on div "Harper Morton" at bounding box center [636, 536] width 457 height 29
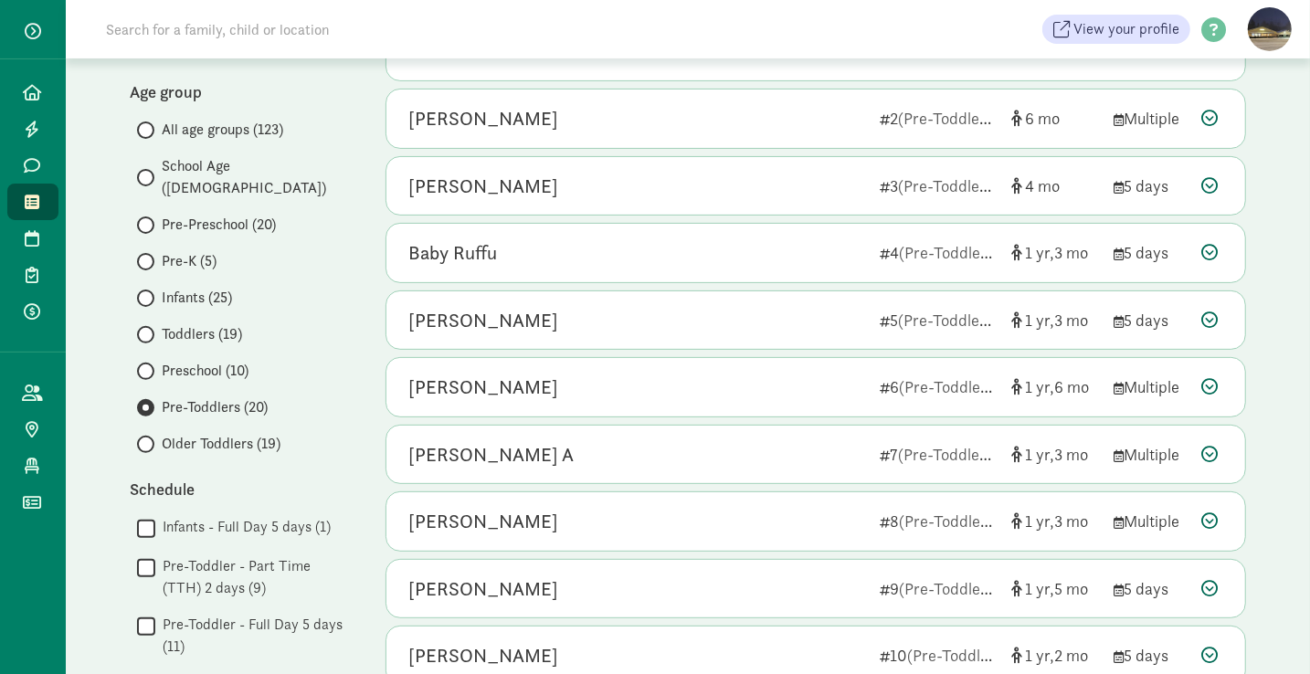
scroll to position [255, 0]
click at [148, 330] on input "Toddlers (19)" at bounding box center [143, 336] width 12 height 12
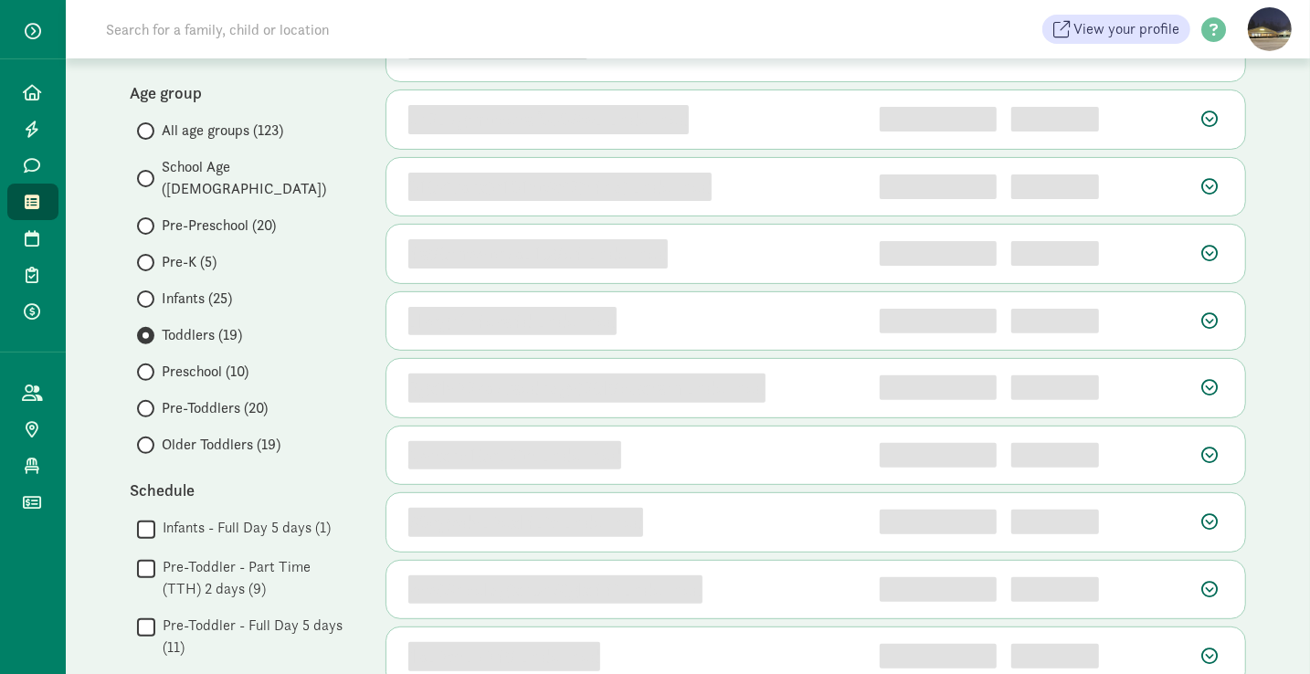
scroll to position [0, 0]
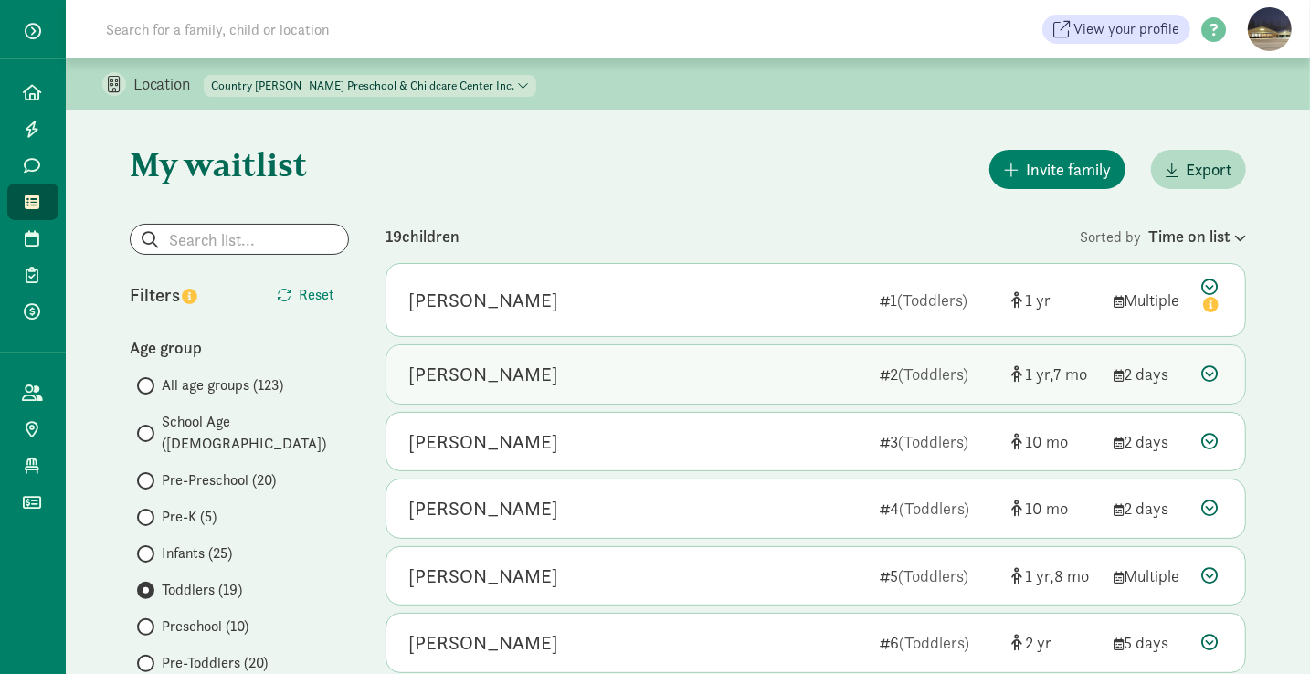
click at [548, 365] on div "Chase Vigneux" at bounding box center [636, 374] width 457 height 29
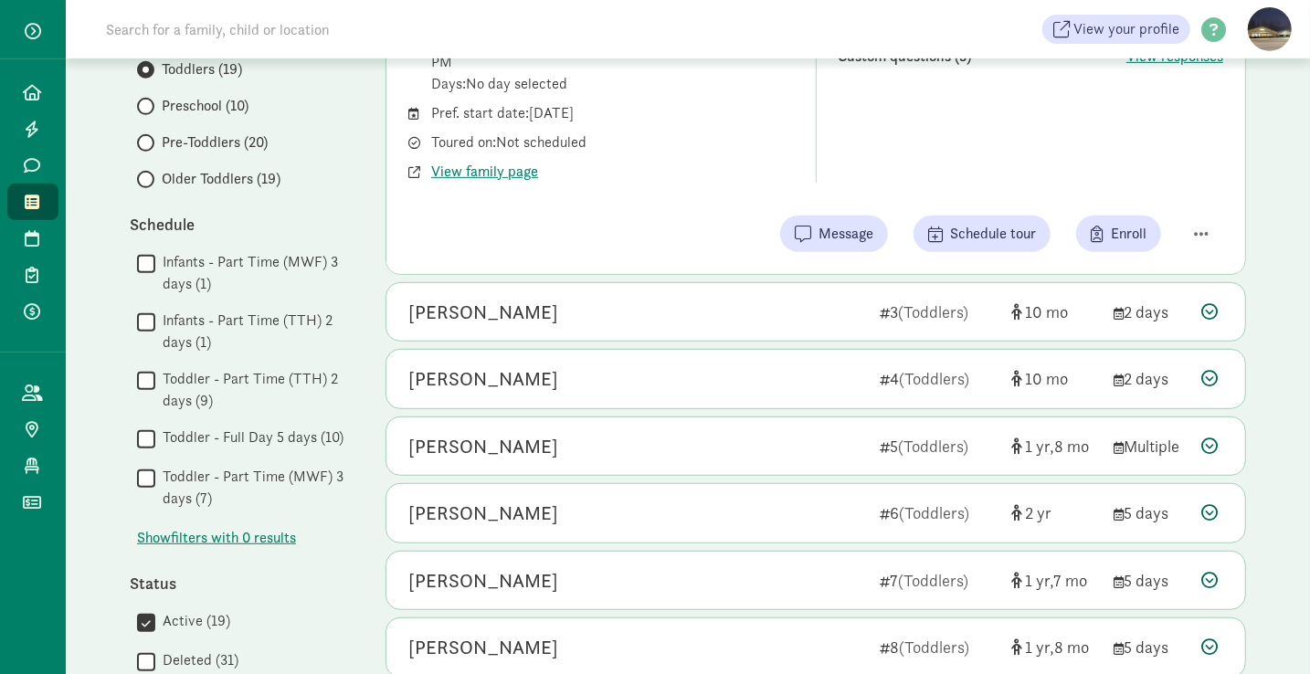
scroll to position [575, 0]
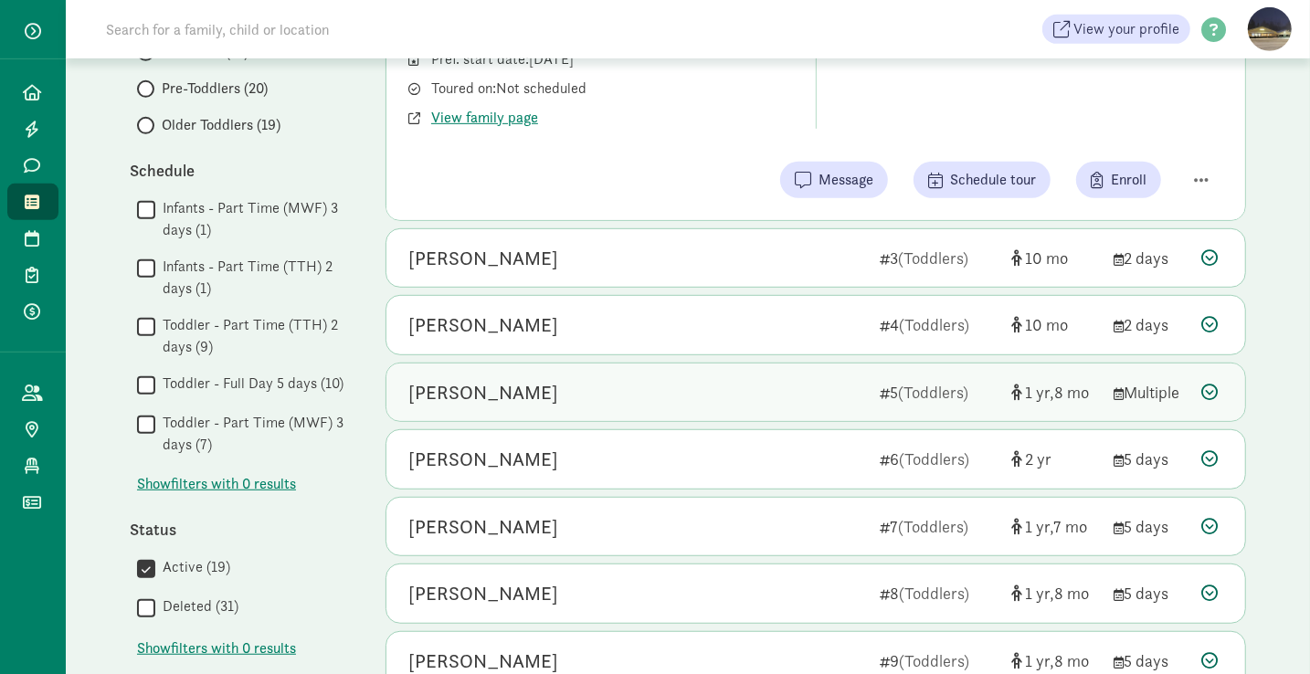
click at [509, 396] on div "Emilia Kulseth" at bounding box center [483, 392] width 150 height 29
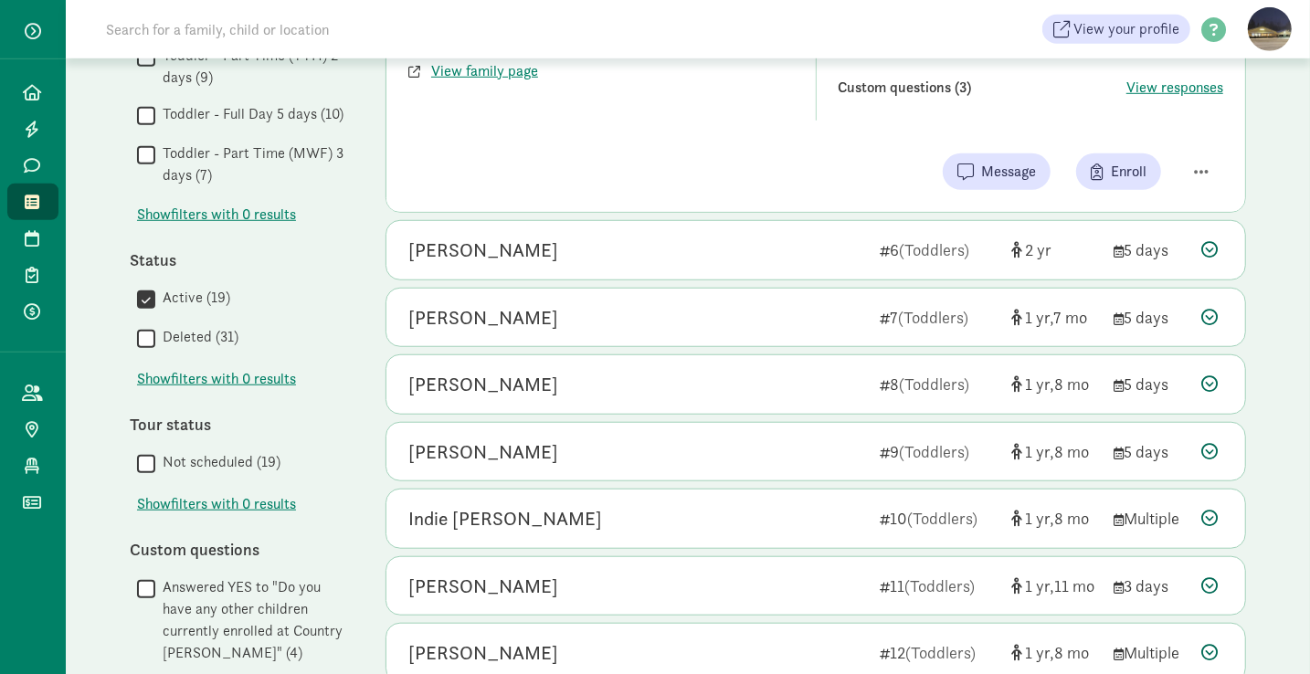
scroll to position [845, 0]
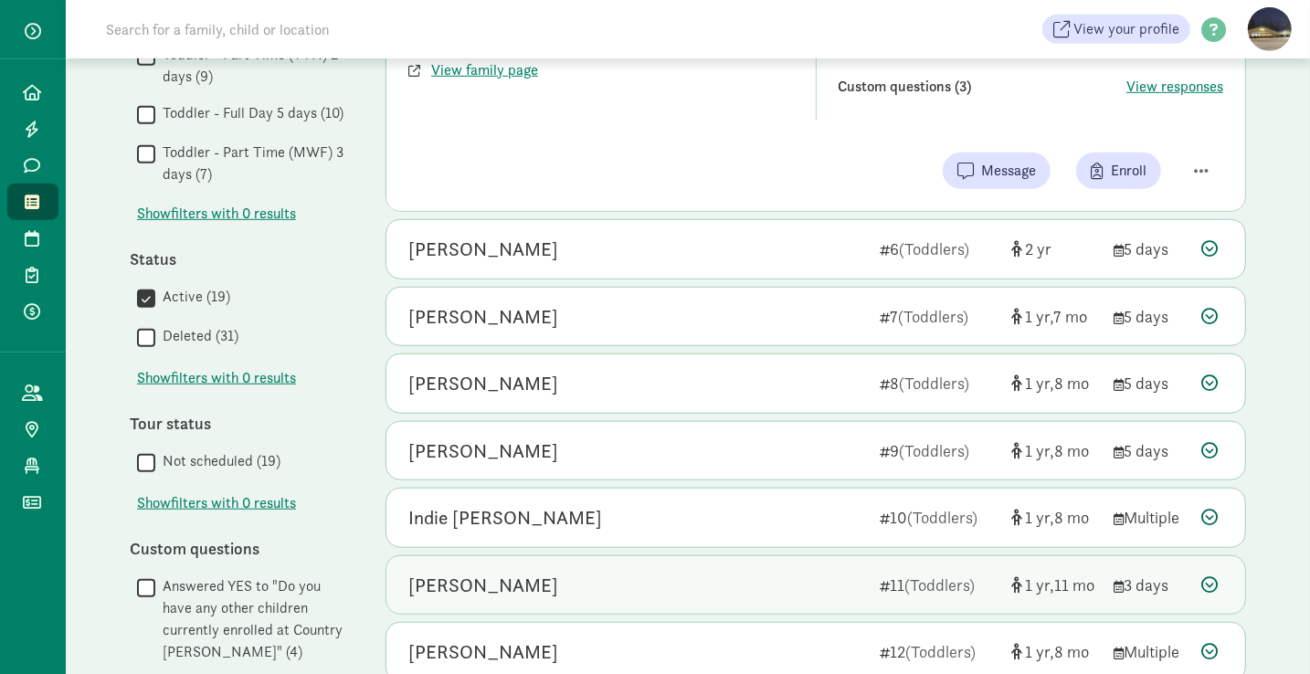
click at [520, 503] on div "Indie Chiles" at bounding box center [636, 517] width 457 height 29
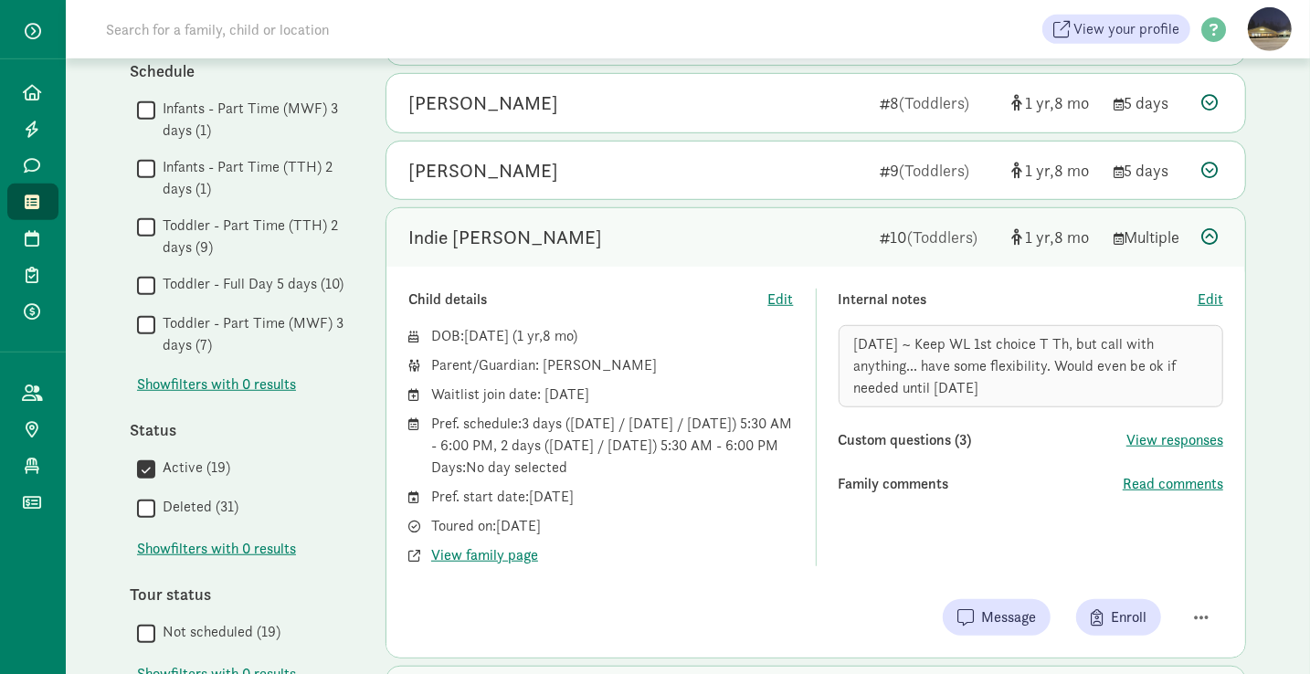
scroll to position [673, 0]
click at [472, 563] on span "View family page" at bounding box center [484, 556] width 107 height 22
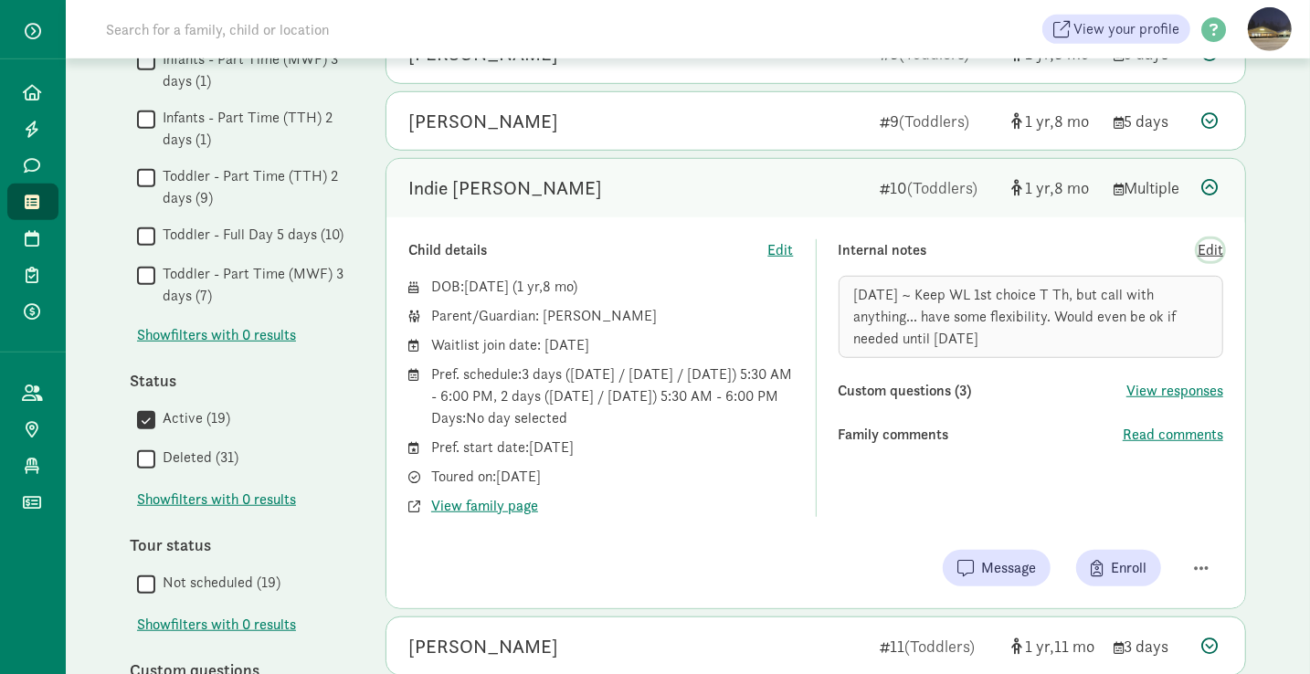
click at [1214, 245] on span "Edit" at bounding box center [1211, 250] width 26 height 22
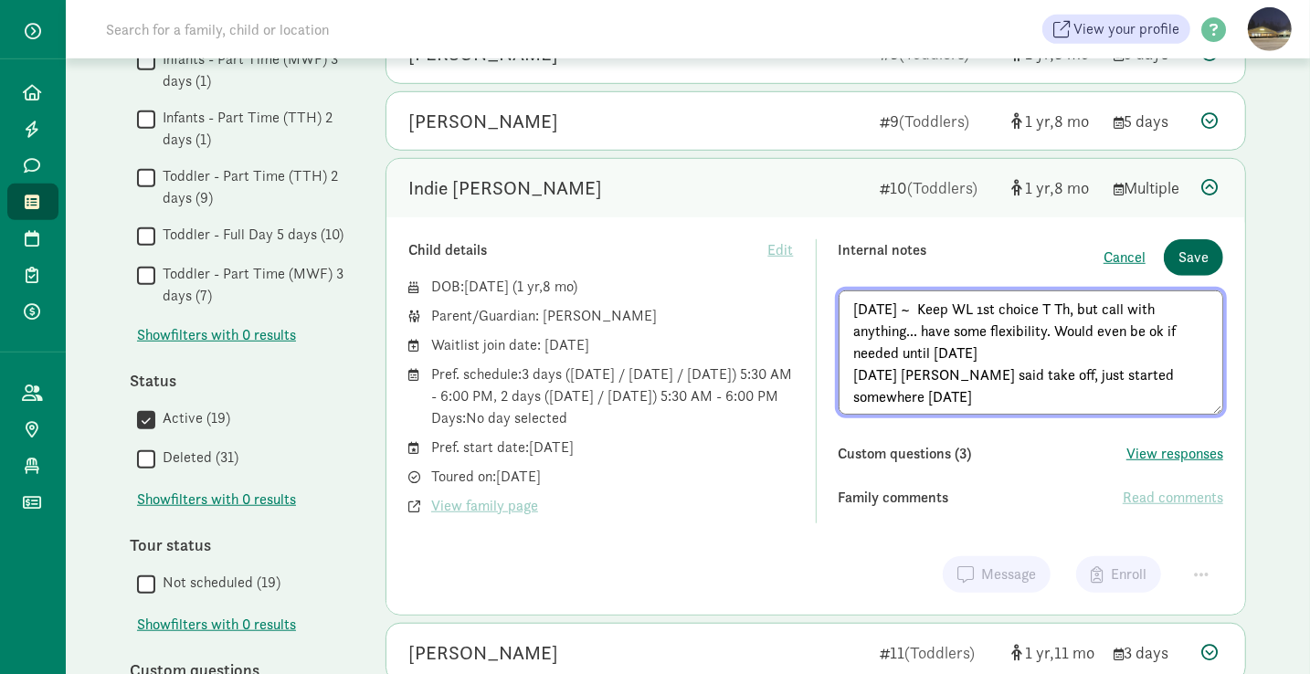
type textarea "5/21/25 ~ Keep WL 1st choice T Th, but call with anything... have some flexibil…"
click at [1206, 249] on span "Save" at bounding box center [1194, 258] width 30 height 22
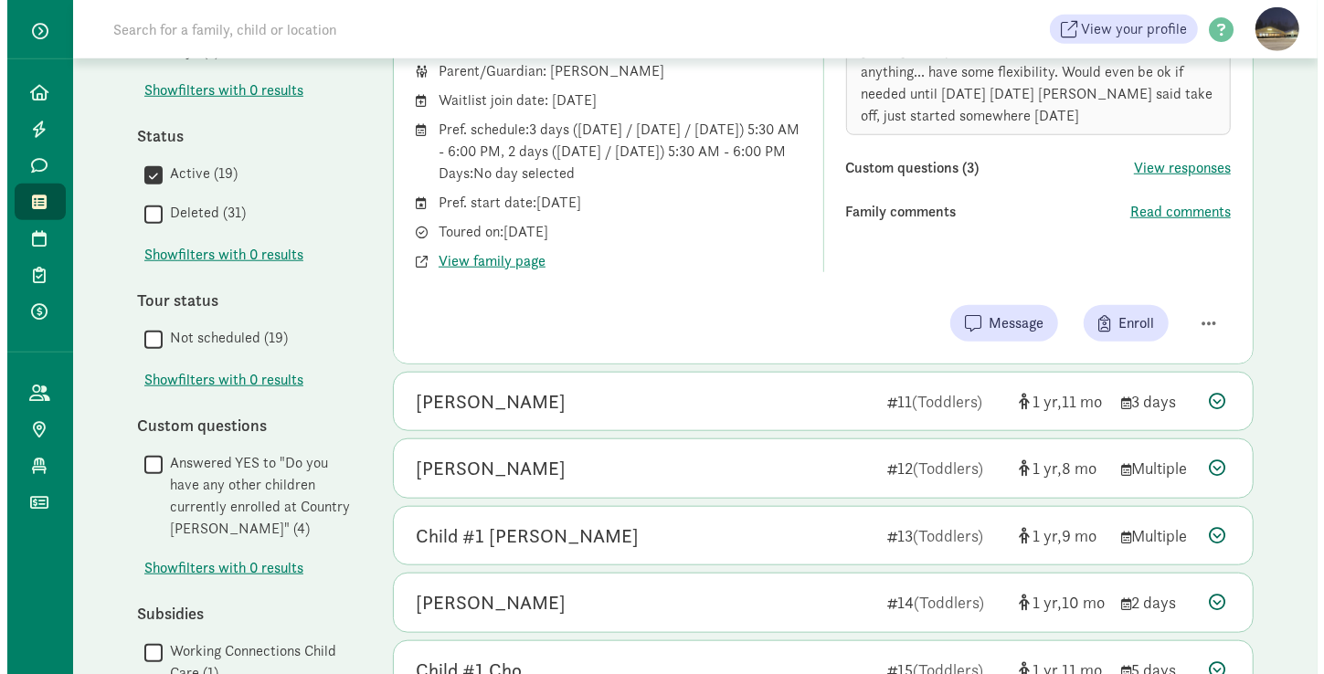
scroll to position [969, 0]
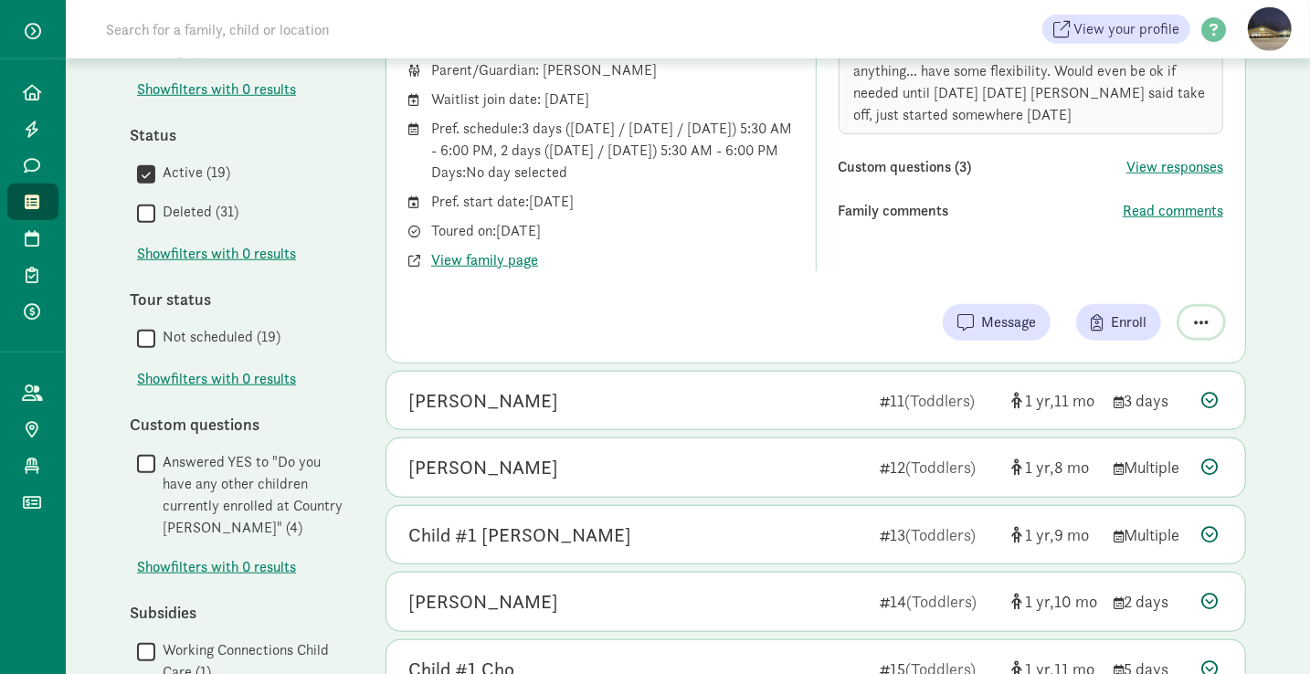
click at [1200, 331] on span "button" at bounding box center [1201, 322] width 15 height 16
click at [1145, 287] on div "Remove from list" at bounding box center [1137, 276] width 142 height 22
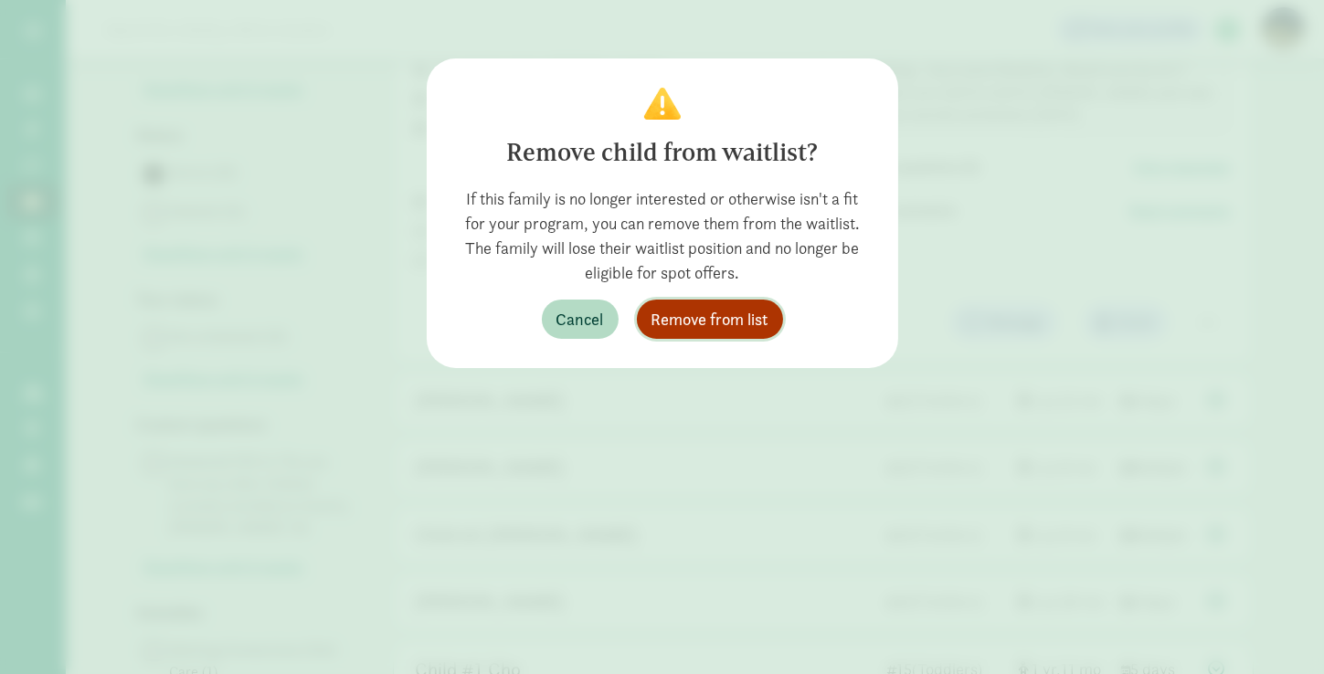
click at [727, 322] on span "Remove from list" at bounding box center [709, 319] width 117 height 25
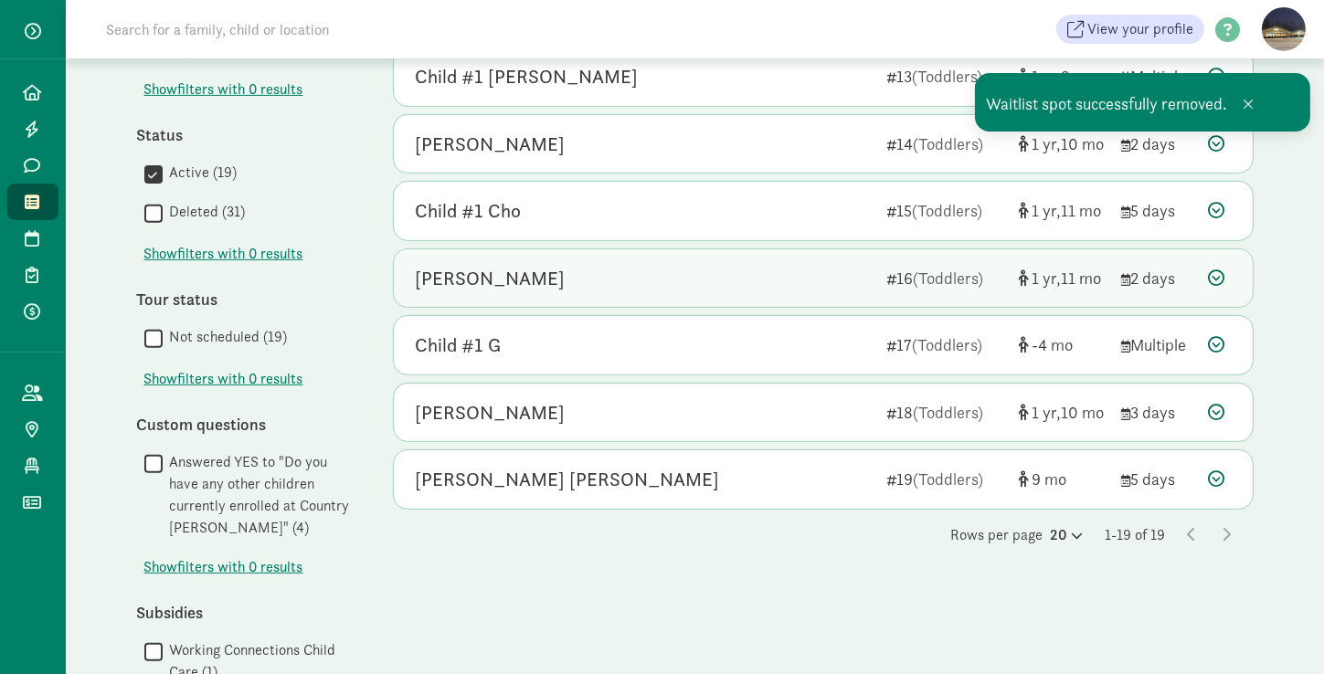
click at [463, 266] on div "[PERSON_NAME]" at bounding box center [491, 278] width 150 height 29
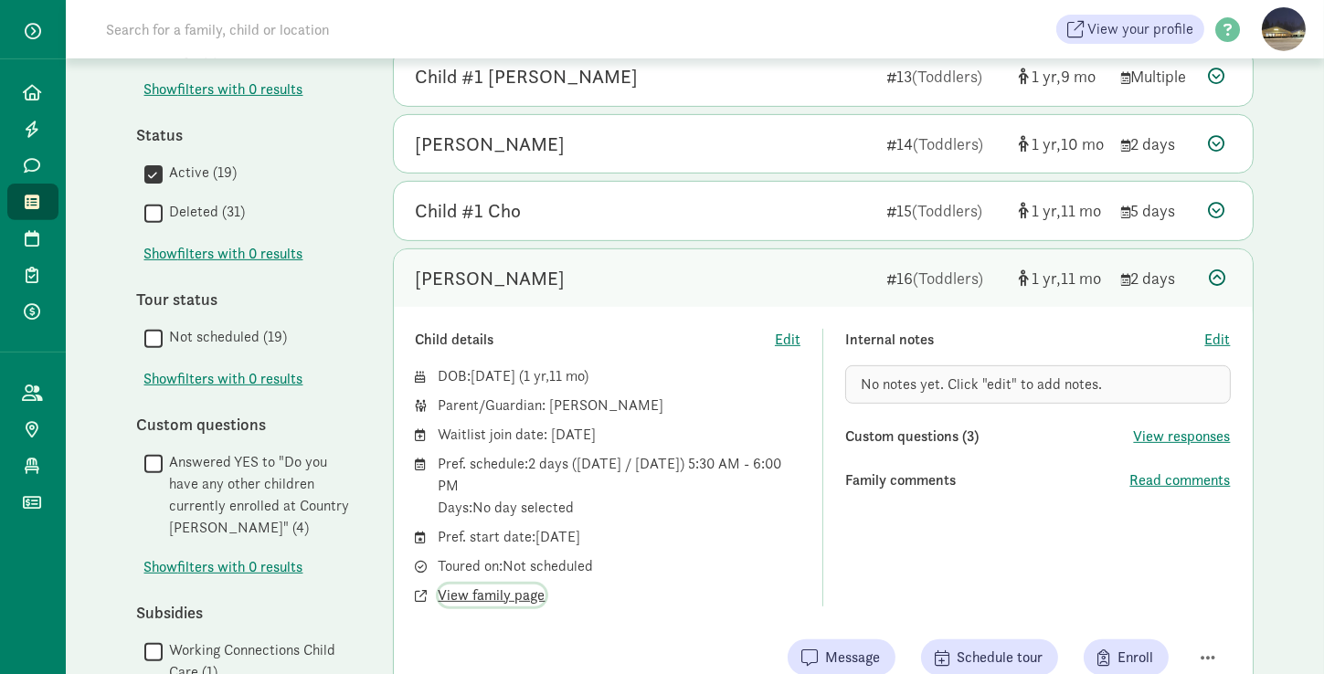
click at [470, 585] on span "View family page" at bounding box center [492, 596] width 107 height 22
click at [1221, 329] on span "Edit" at bounding box center [1218, 340] width 26 height 22
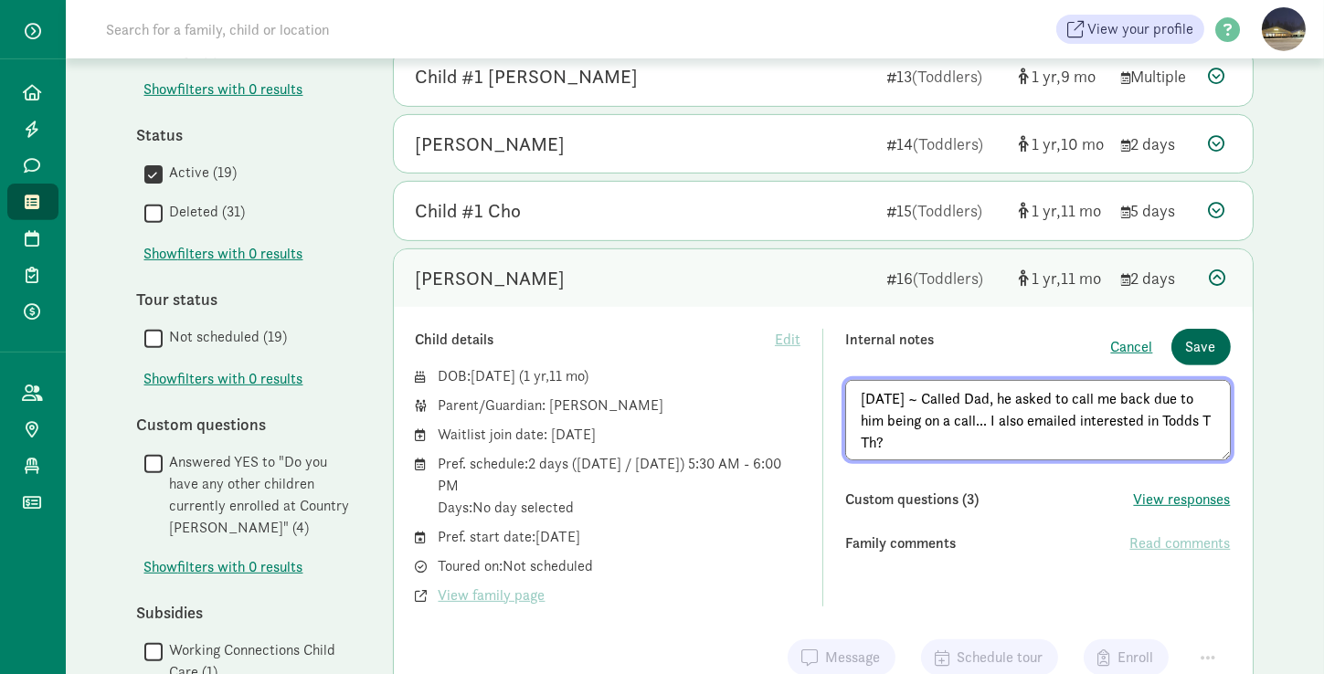
type textarea "8/29/25 ~ Called Dad, he asked to call me back due to him being on a call... I …"
click at [1201, 336] on span "Save" at bounding box center [1201, 347] width 30 height 22
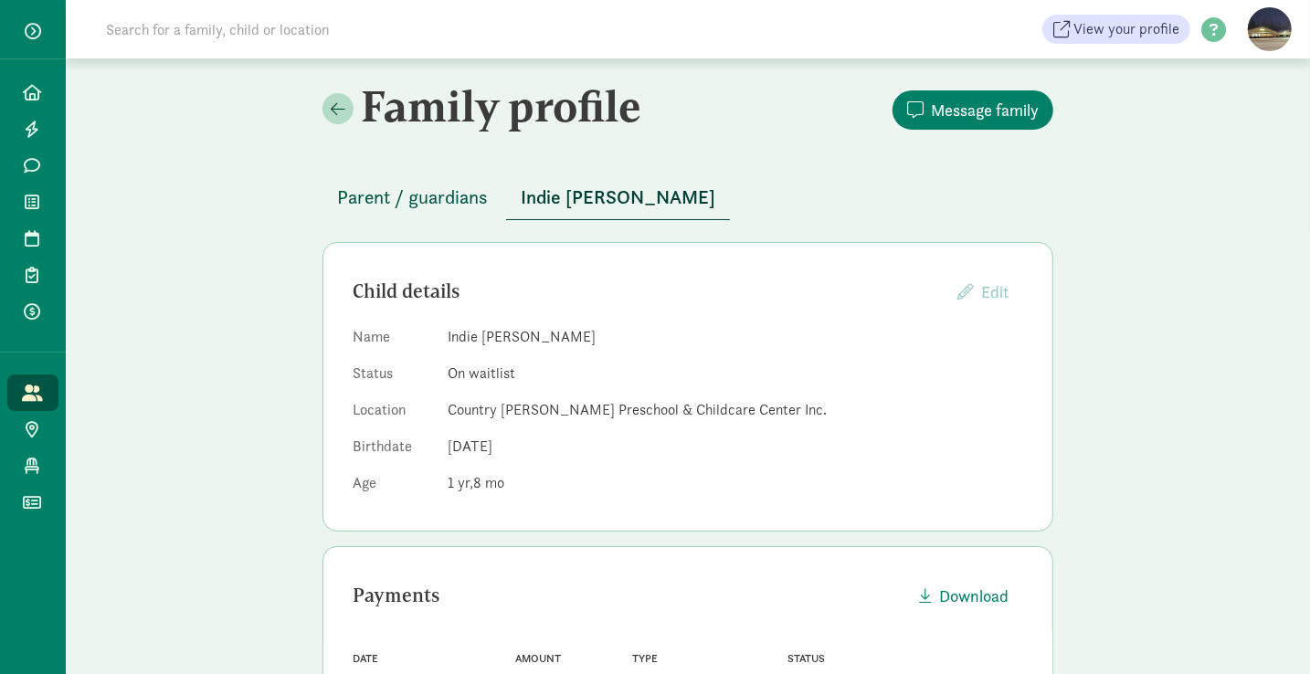
click at [410, 186] on span "Parent / guardians" at bounding box center [412, 197] width 151 height 29
click at [399, 192] on span "Parent / guardians" at bounding box center [412, 197] width 151 height 29
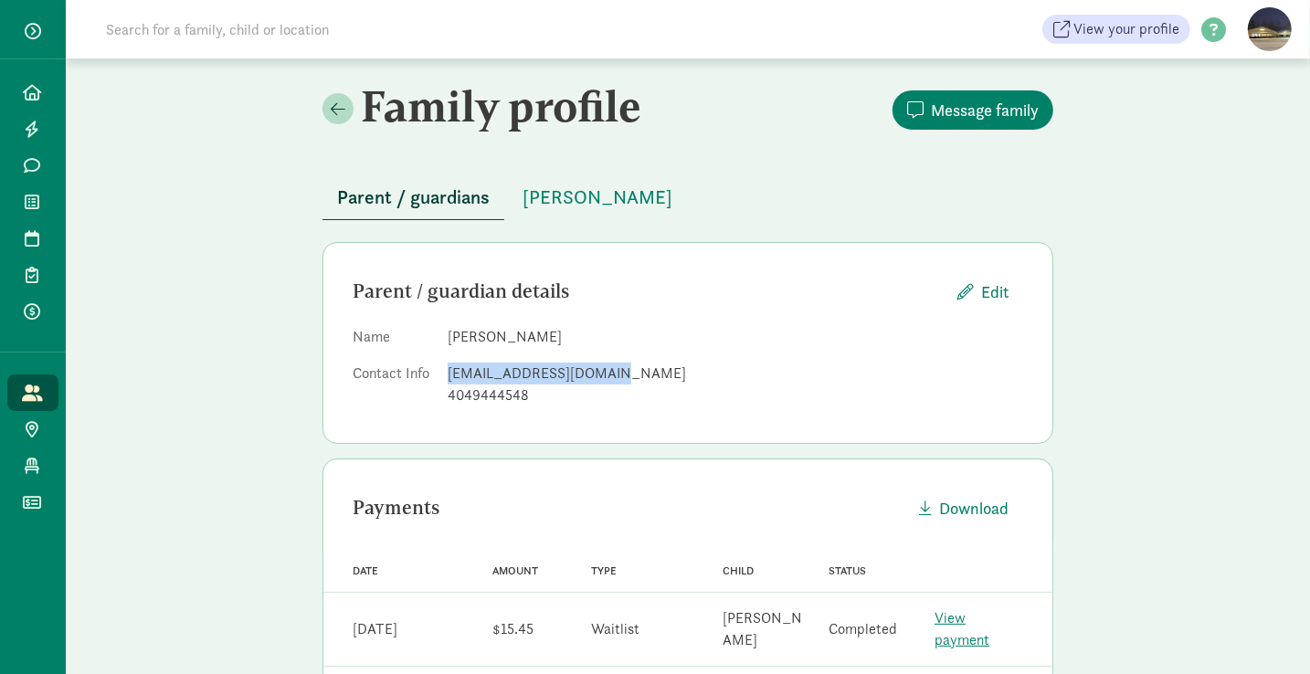
drag, startPoint x: 607, startPoint y: 376, endPoint x: 448, endPoint y: 378, distance: 159.0
click at [448, 378] on div "[EMAIL_ADDRESS][DOMAIN_NAME]" at bounding box center [736, 374] width 576 height 22
copy div "[EMAIL_ADDRESS][DOMAIN_NAME]"
click at [588, 197] on span "[PERSON_NAME]" at bounding box center [598, 197] width 150 height 29
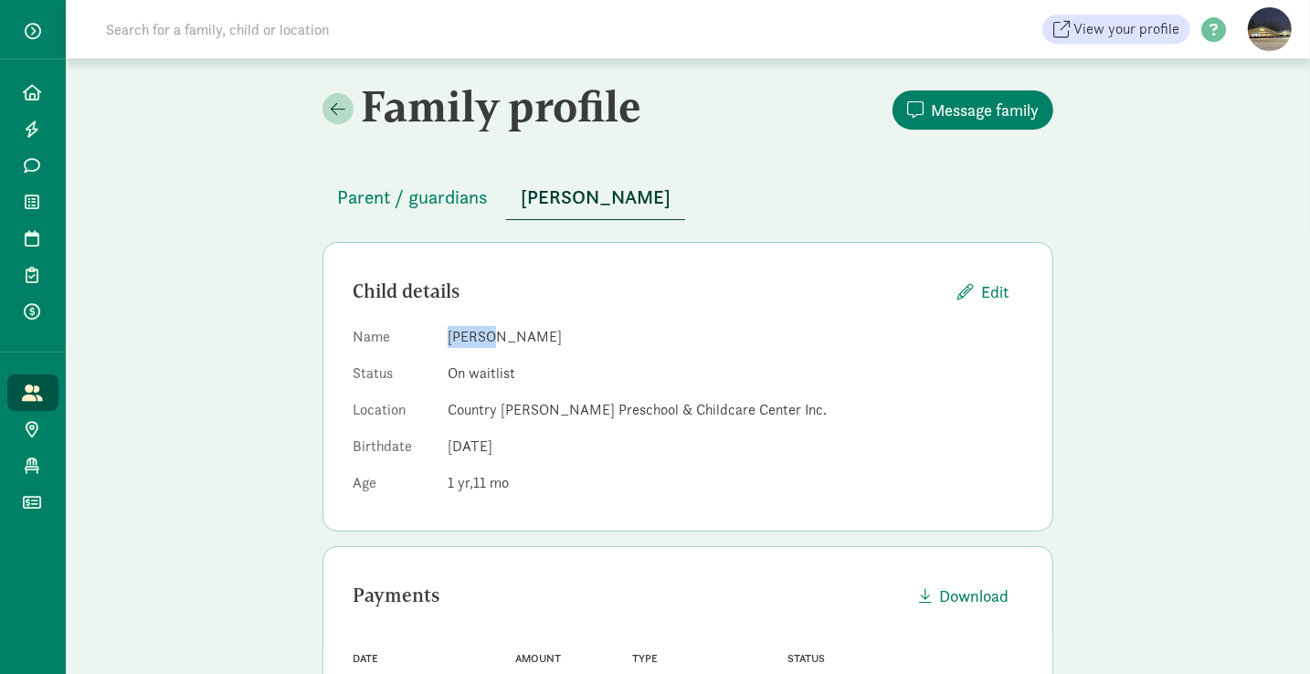
drag, startPoint x: 487, startPoint y: 339, endPoint x: 442, endPoint y: 336, distance: 44.9
click at [442, 336] on dl "Name [PERSON_NAME] Status On waitlist Location Country [PERSON_NAME] Preschool …" at bounding box center [688, 413] width 671 height 175
copy dd "[PERSON_NAME]"
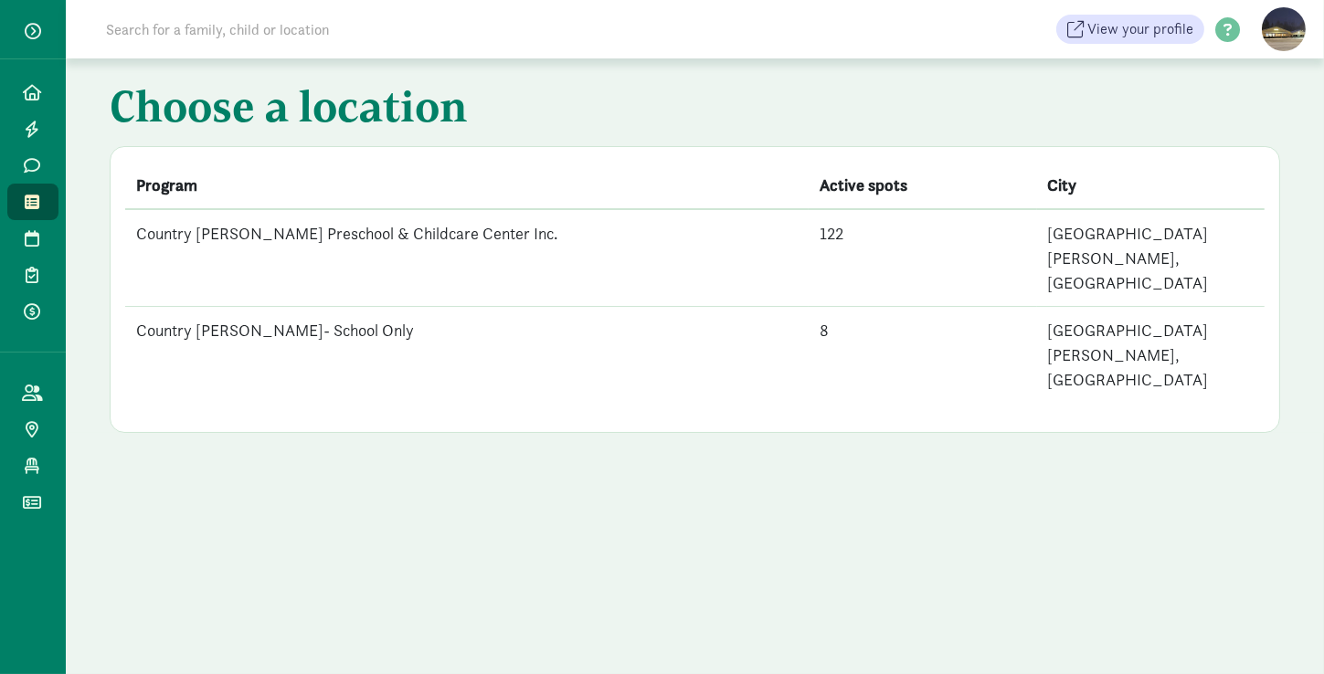
click at [268, 238] on td "Country [PERSON_NAME] Preschool & Childcare Center Inc." at bounding box center [466, 258] width 683 height 98
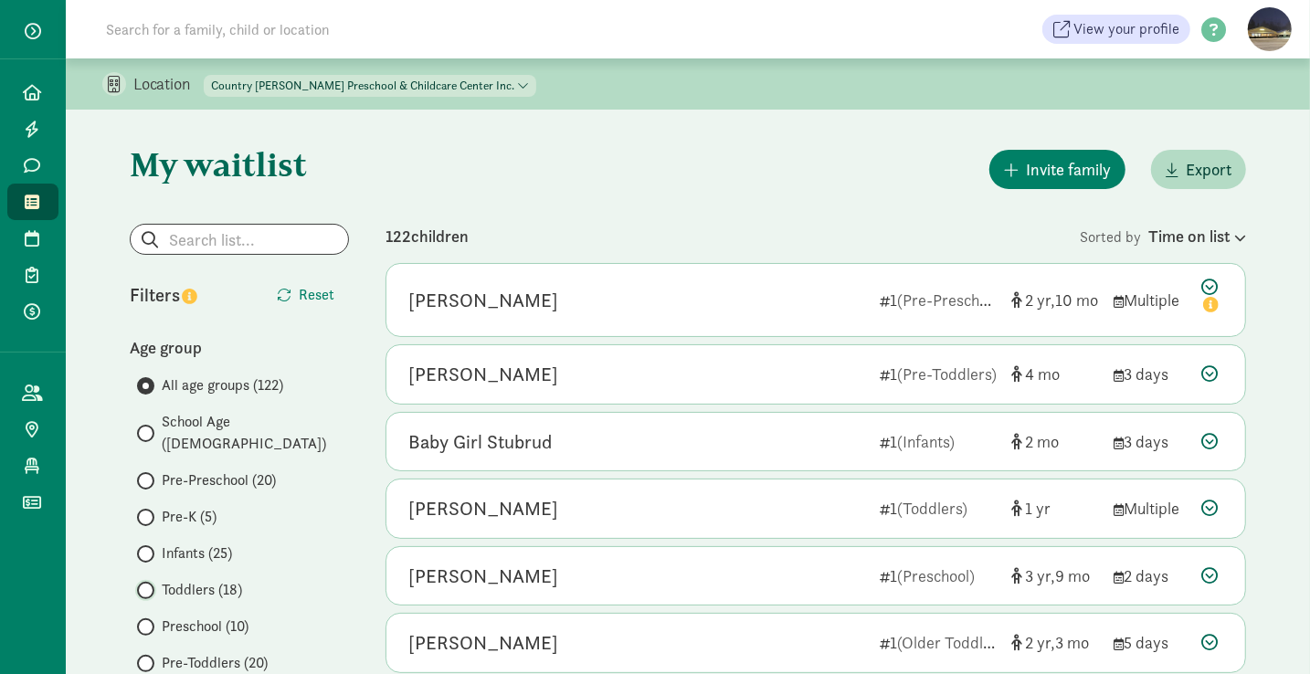
click at [147, 585] on input "Toddlers (18)" at bounding box center [143, 591] width 12 height 12
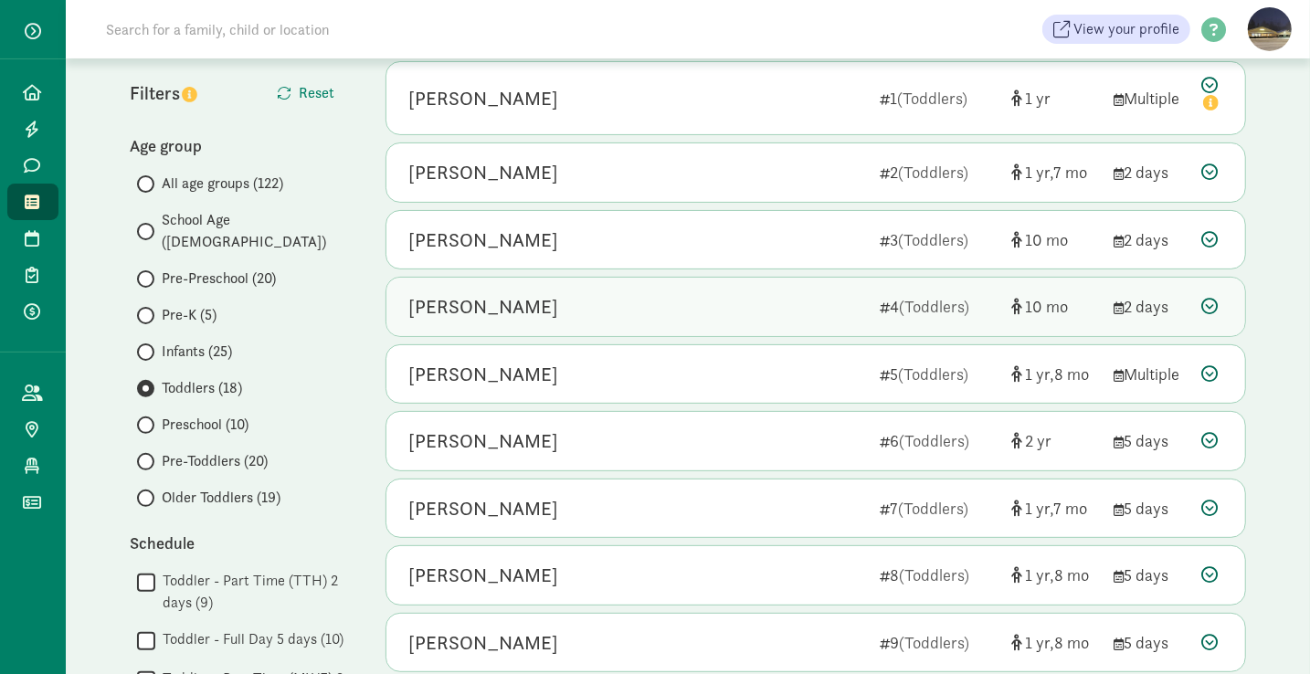
scroll to position [214, 0]
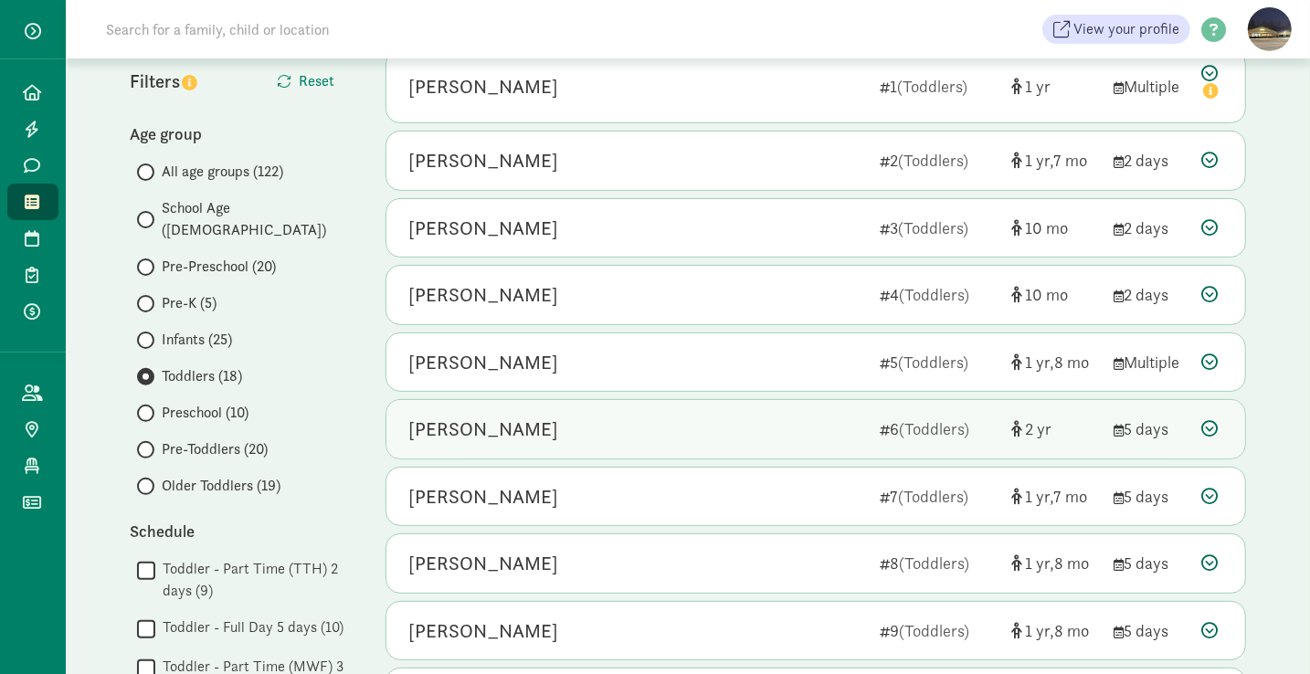
click at [567, 417] on div "Layla Patterson" at bounding box center [636, 429] width 457 height 29
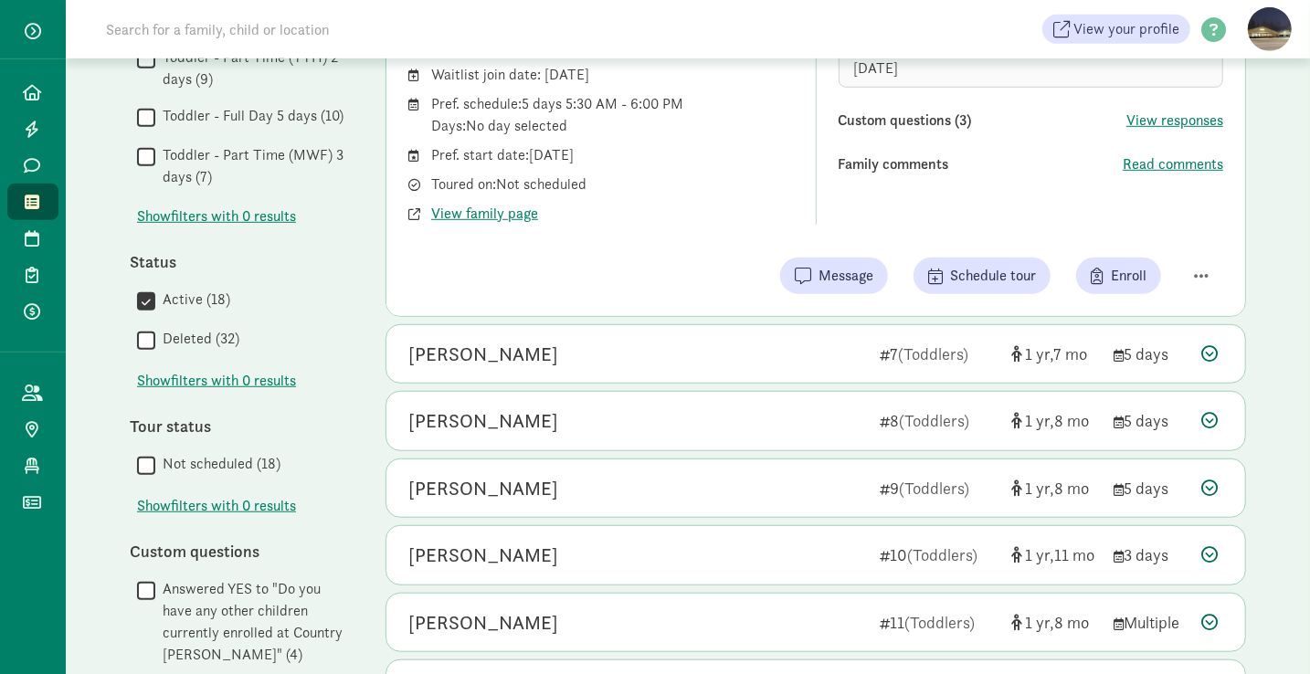
scroll to position [725, 0]
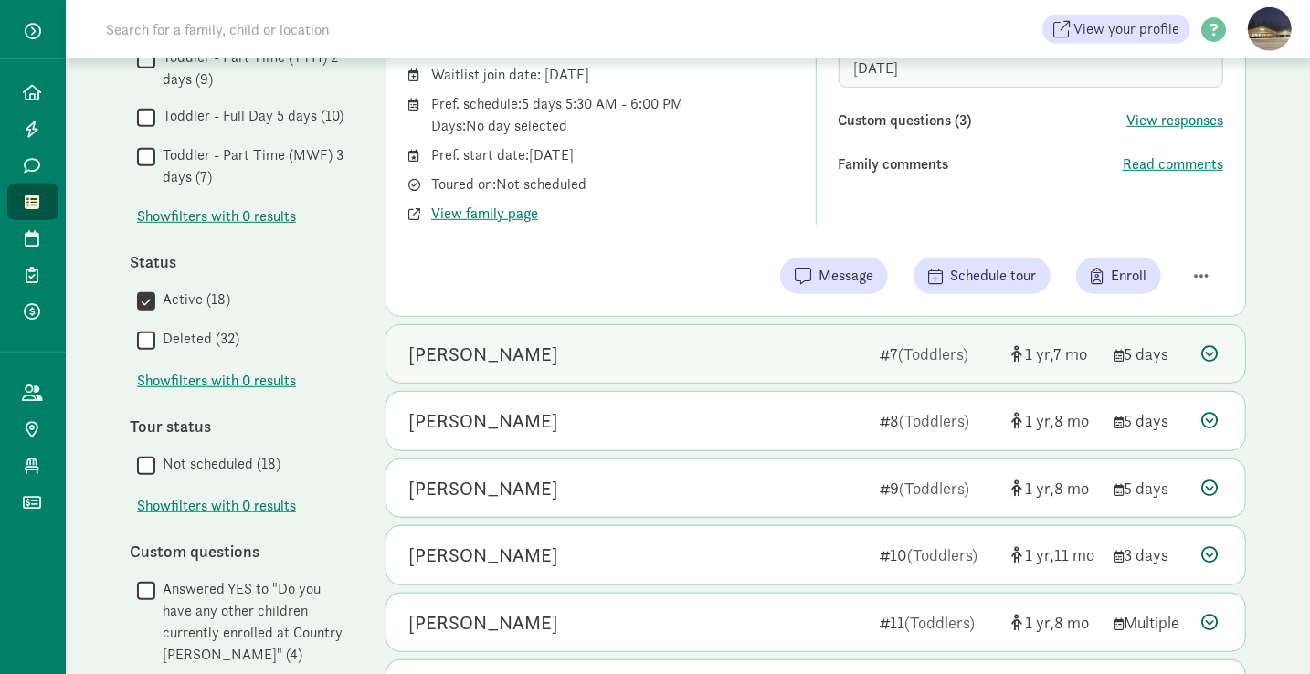
click at [536, 348] on div "Freyja Mellander" at bounding box center [483, 354] width 150 height 29
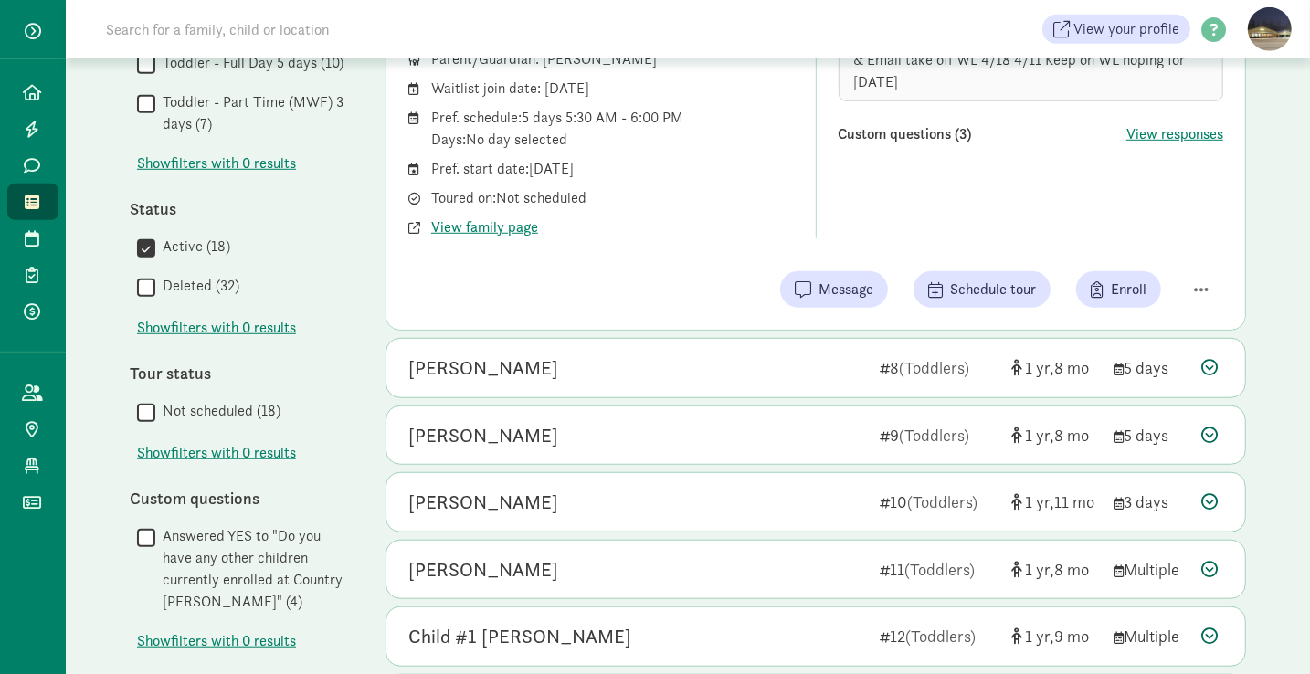
scroll to position [779, 0]
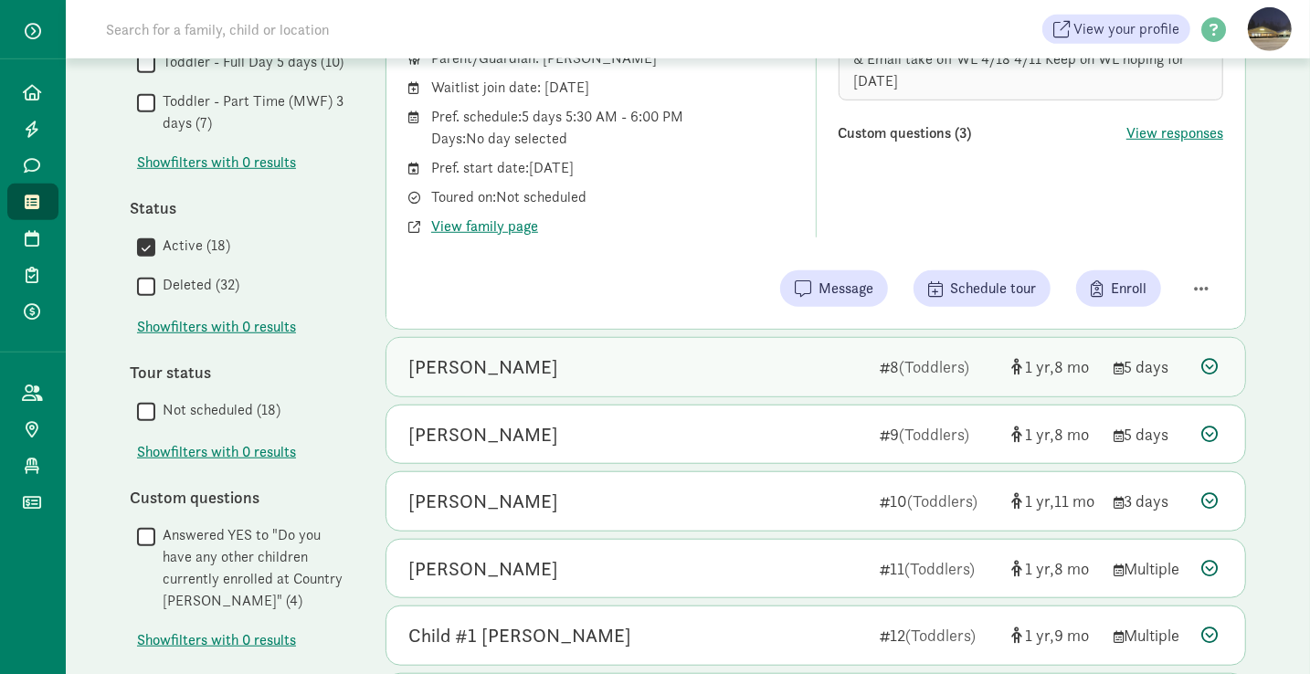
click at [535, 355] on div "Kiaan Gupta" at bounding box center [636, 367] width 457 height 29
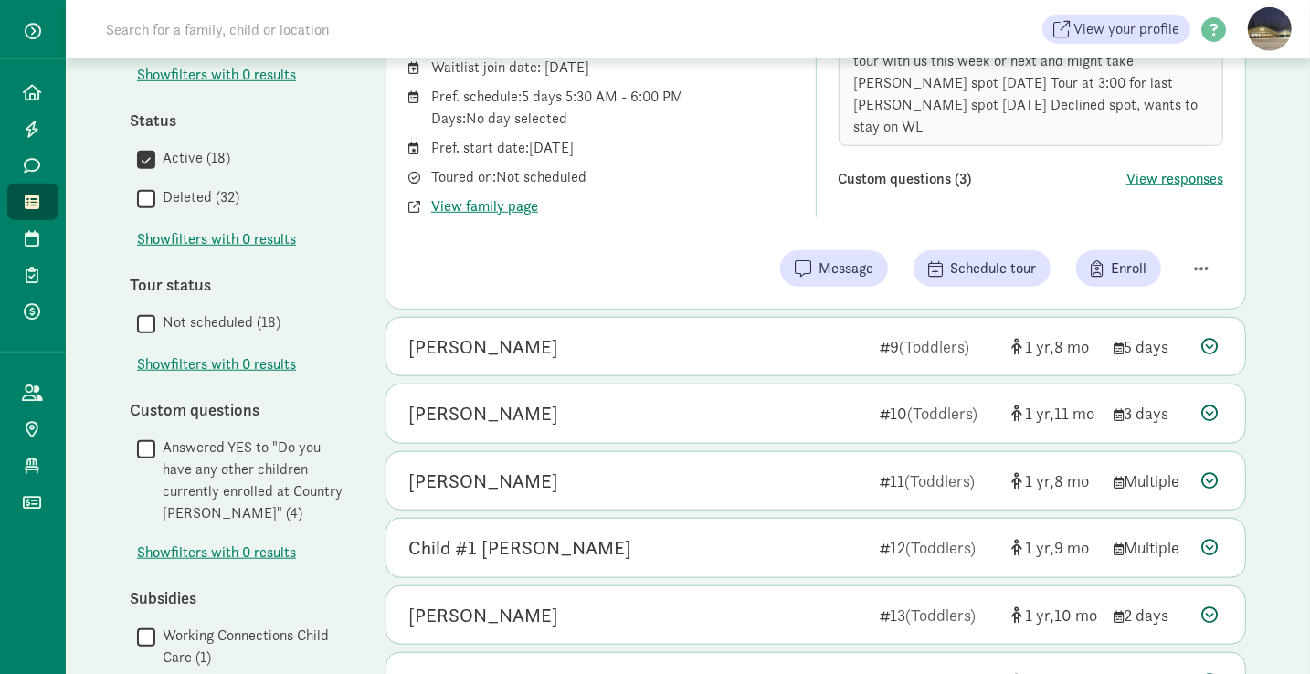
scroll to position [868, 0]
click at [535, 355] on div "Atreya Bhagi 9 (Toddlers) 1 8 5 days" at bounding box center [815, 346] width 859 height 58
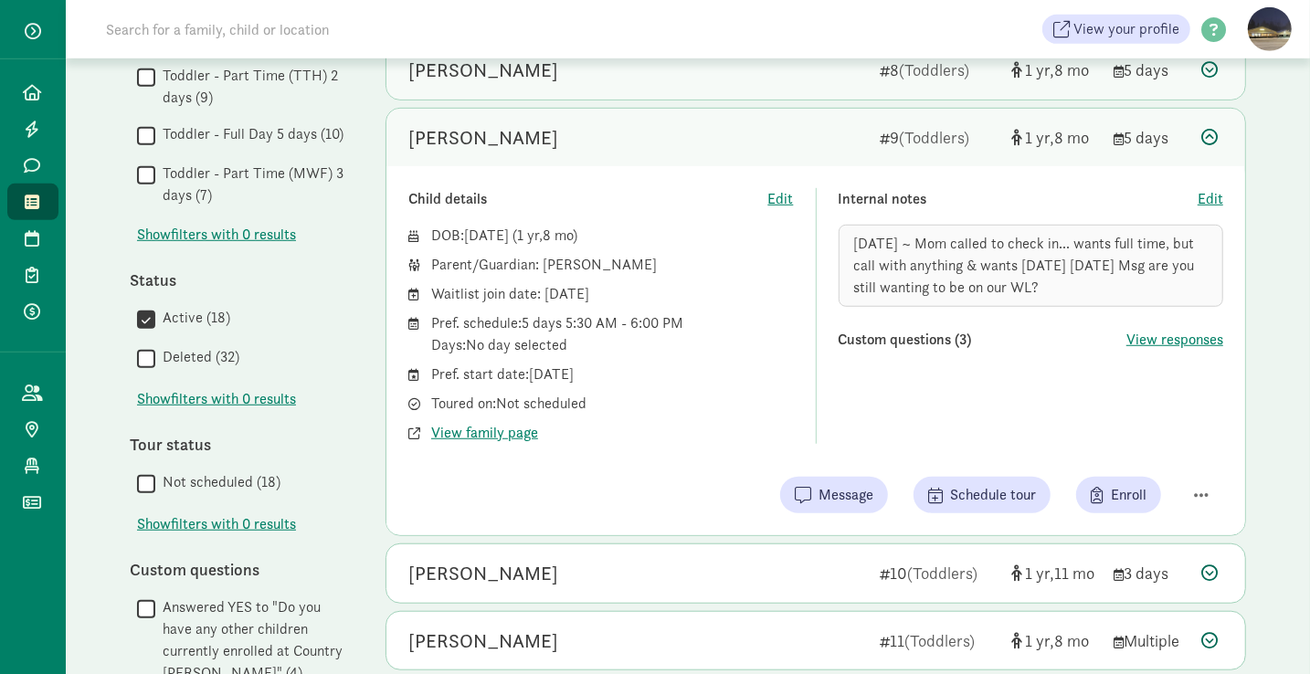
scroll to position [705, 0]
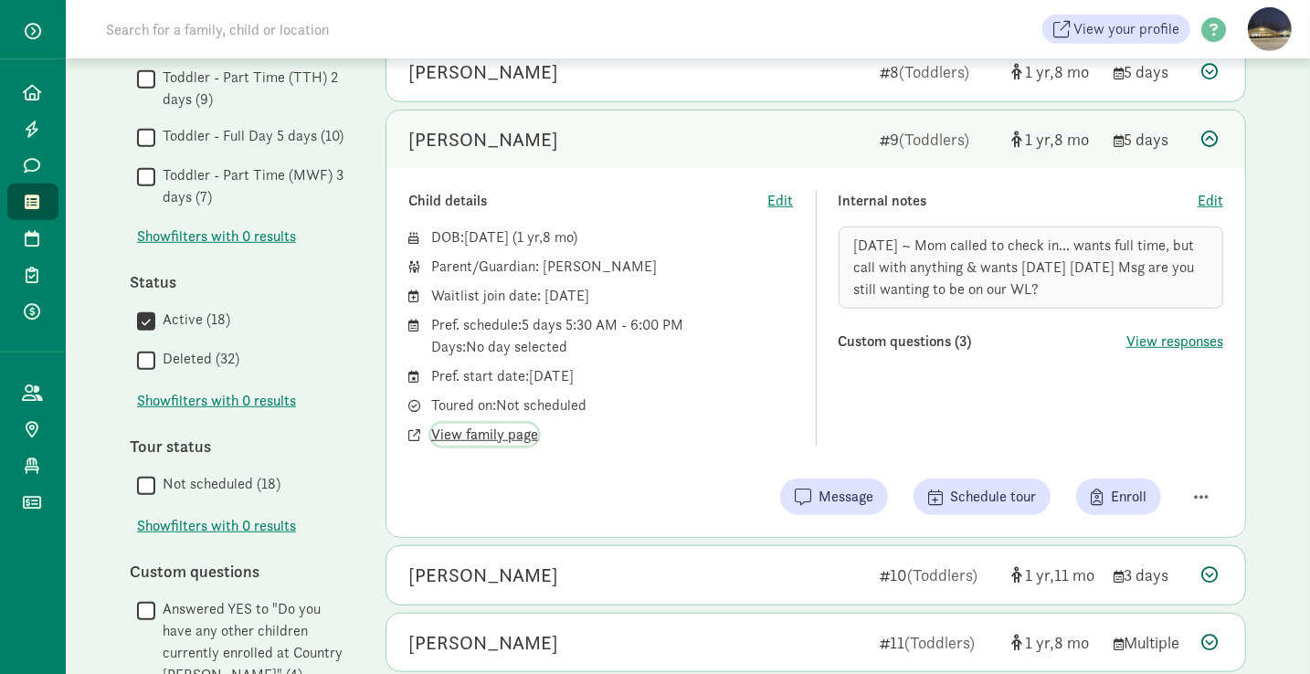
click at [490, 436] on span "View family page" at bounding box center [484, 435] width 107 height 22
click at [1211, 199] on span "Edit" at bounding box center [1211, 201] width 26 height 22
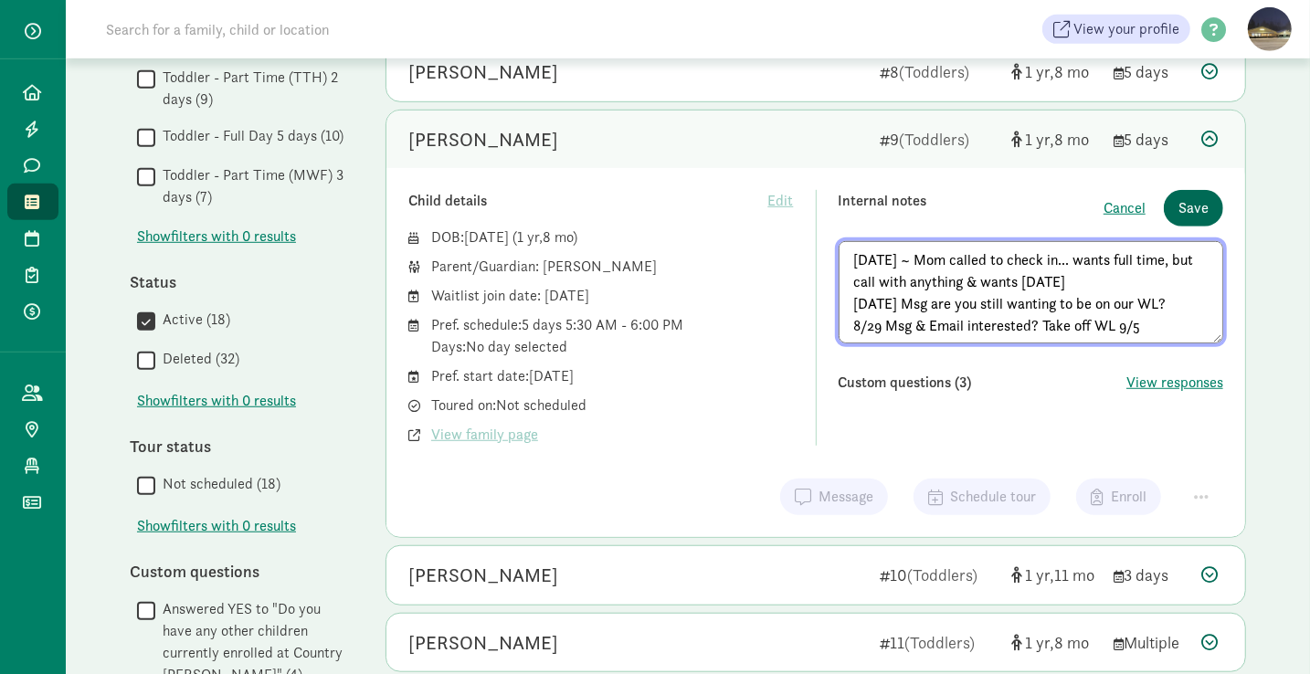
type textarea "2/5/25 ~ Mom called to check in... wants full time, but call with anything & wa…"
click at [1200, 200] on span "Save" at bounding box center [1194, 208] width 30 height 22
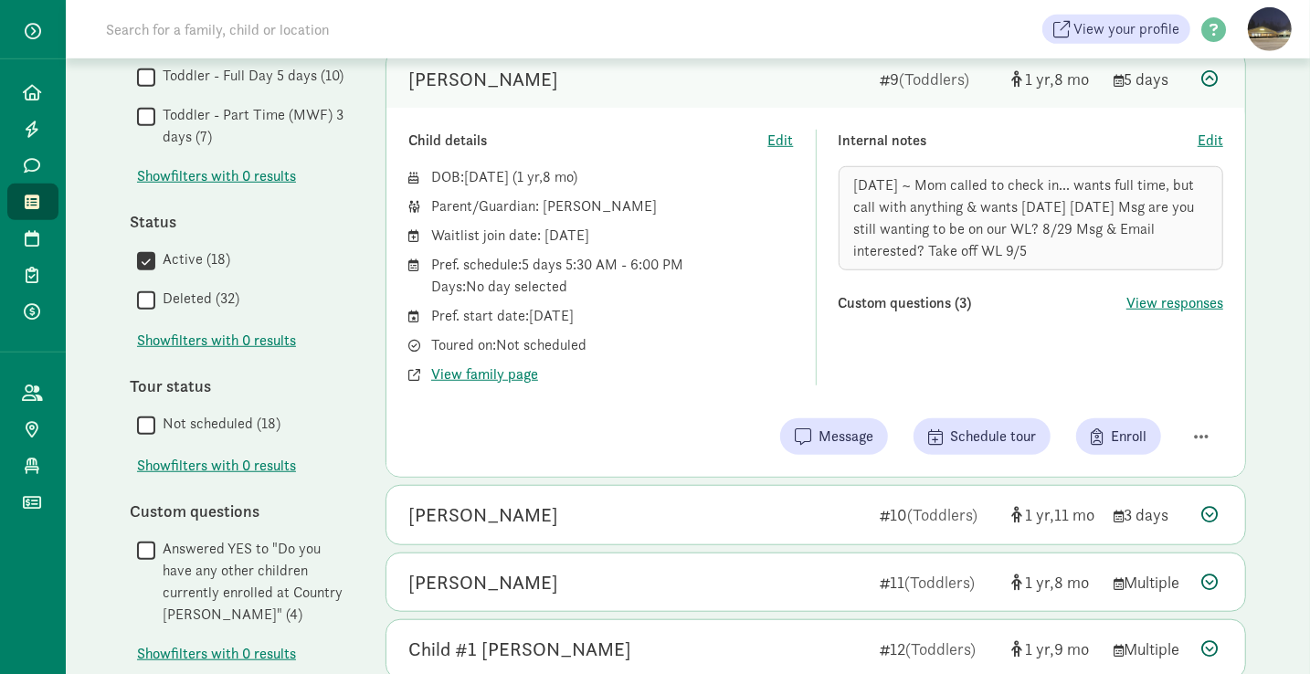
scroll to position [838, 0]
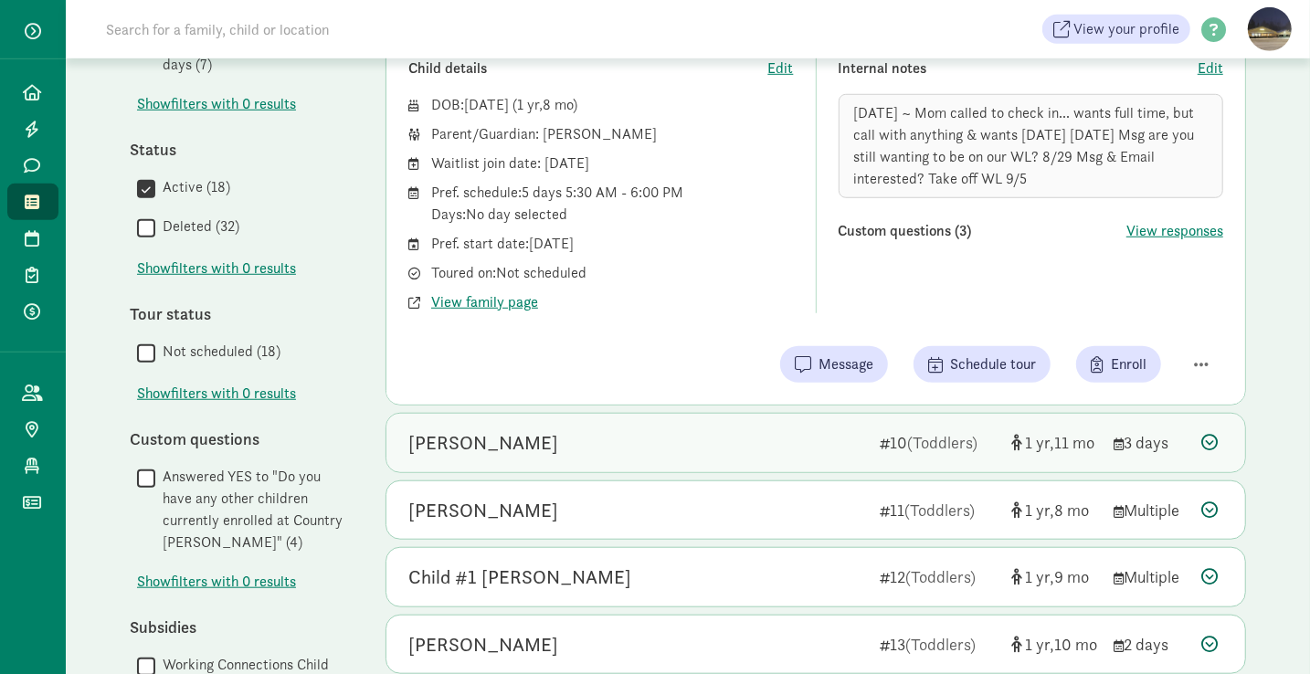
click at [533, 448] on div "Jack Marriott" at bounding box center [636, 443] width 457 height 29
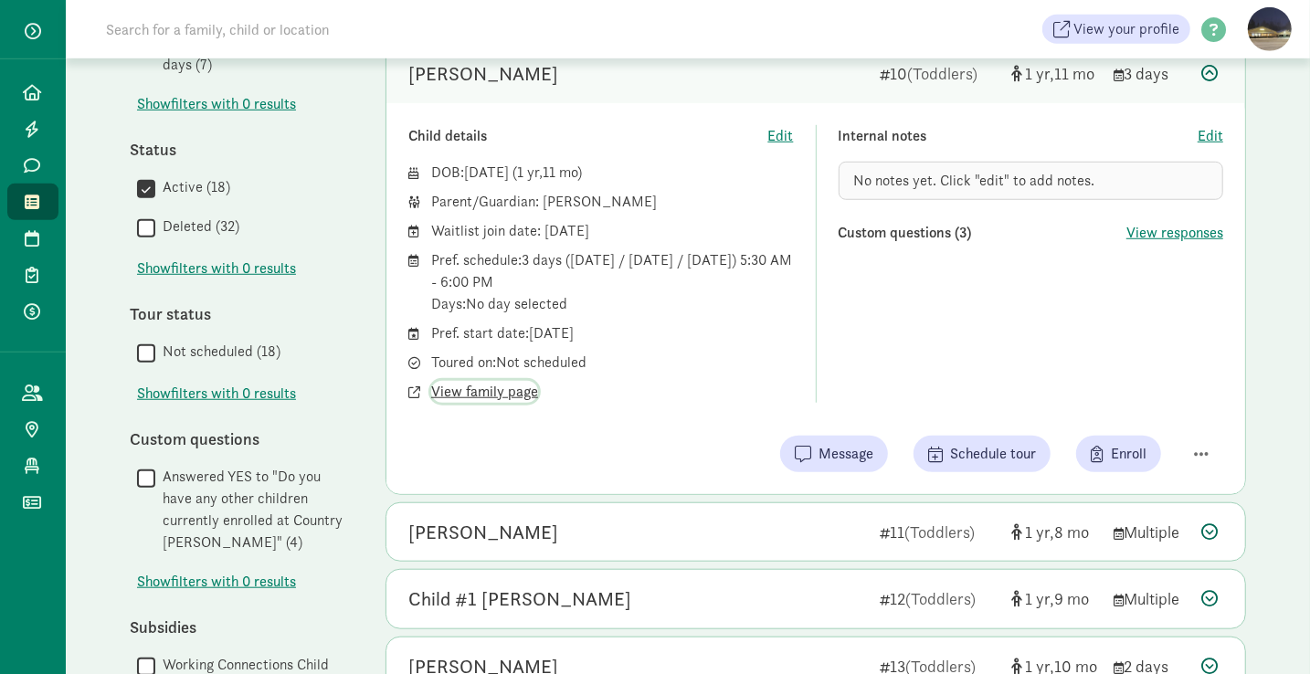
click at [501, 381] on span "View family page" at bounding box center [484, 392] width 107 height 22
click at [1210, 131] on span "Edit" at bounding box center [1211, 136] width 26 height 22
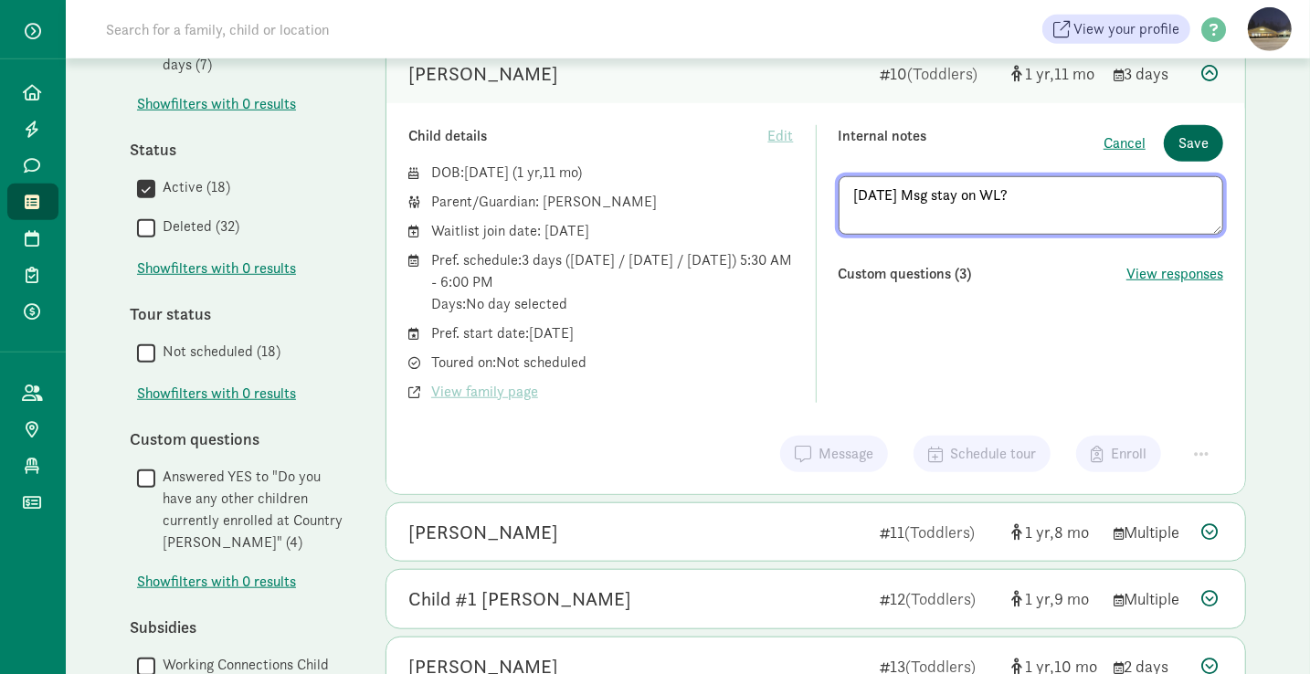
type textarea "8/29/25 Msg stay on WL?"
click at [1203, 132] on span "Save" at bounding box center [1194, 143] width 30 height 22
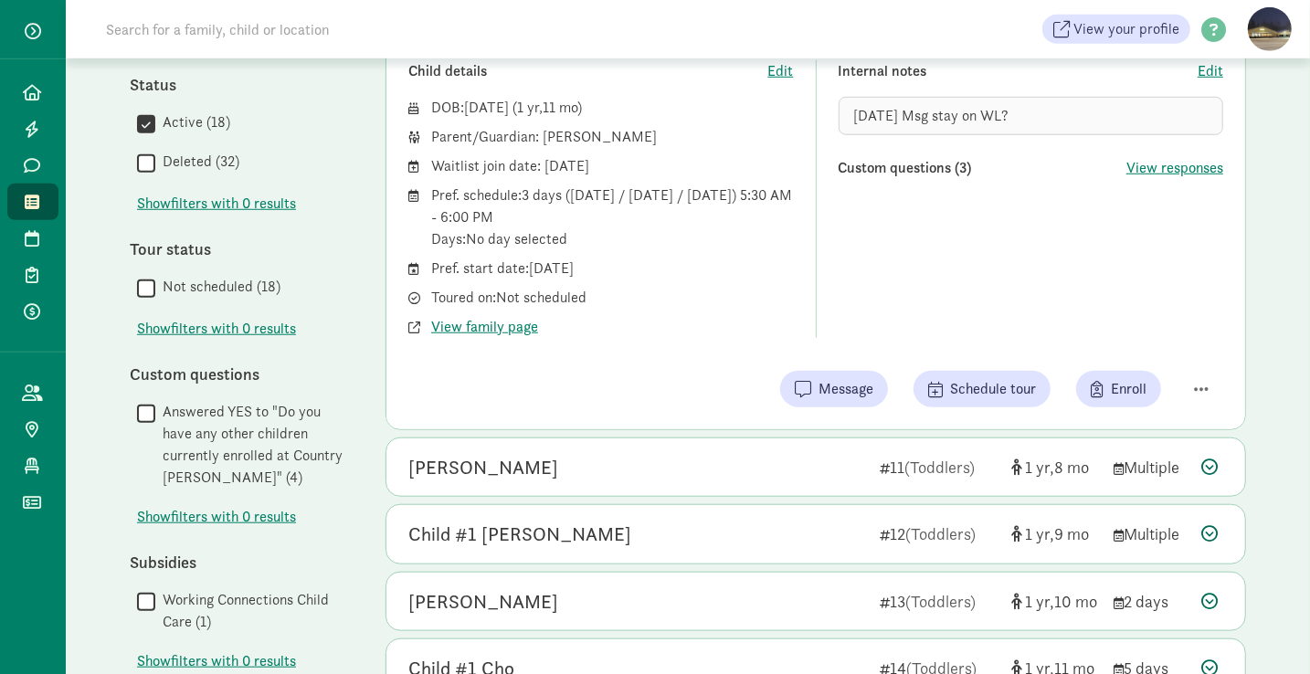
scroll to position [904, 0]
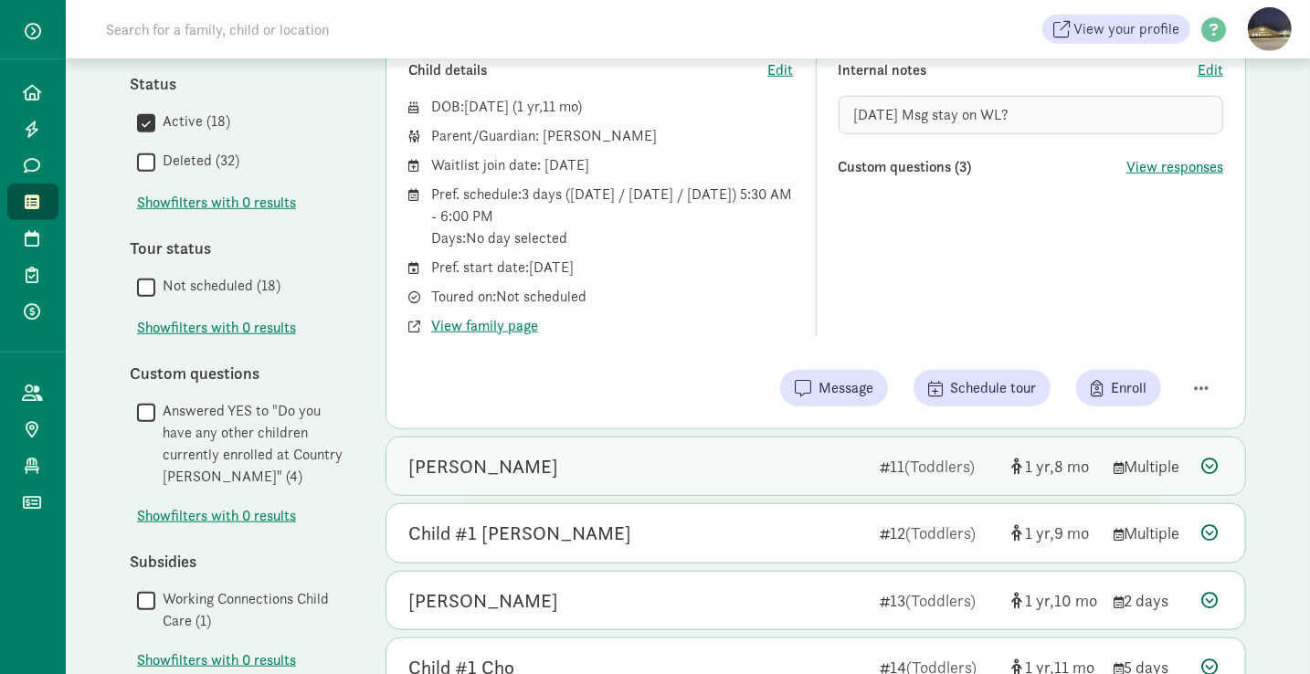
click at [547, 459] on div "[PERSON_NAME]" at bounding box center [636, 466] width 457 height 29
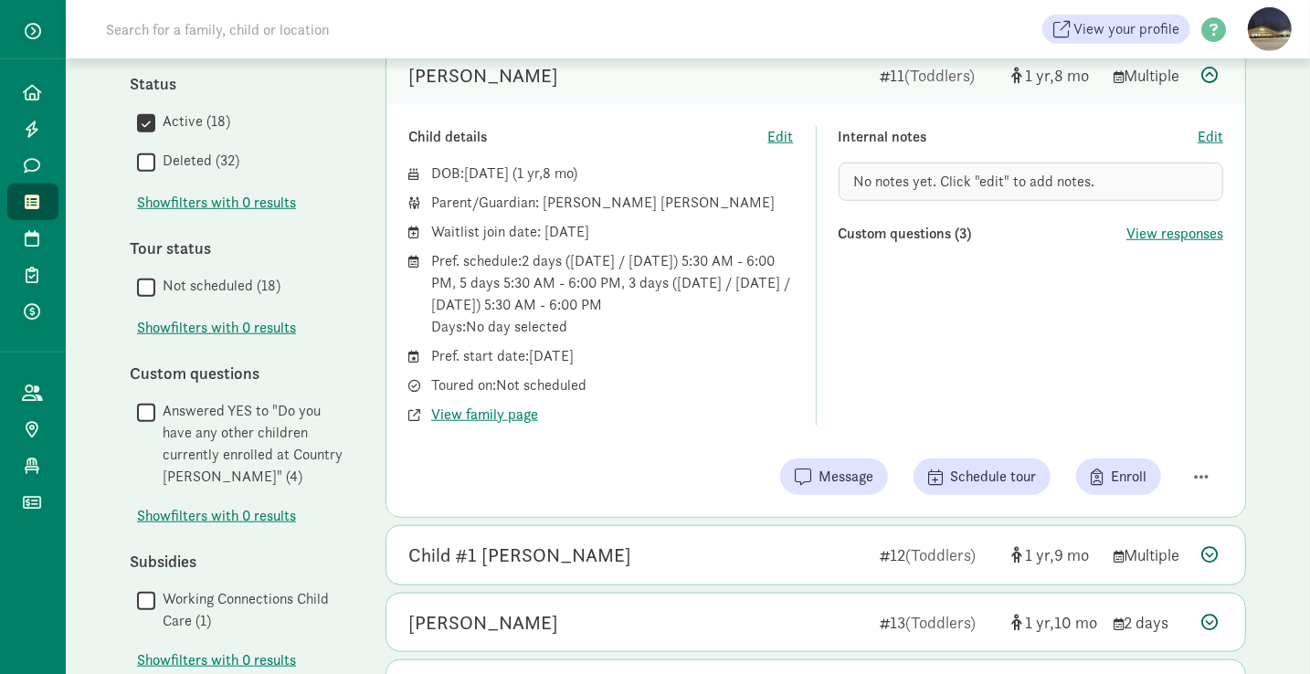
click at [475, 395] on div "DOB: Dec 5, 2023 ( 1 8 ) Parent/Guardian: Meighen Roes Waitlist join date: Janu…" at bounding box center [601, 294] width 386 height 263
click at [473, 404] on span "View family page" at bounding box center [484, 415] width 107 height 22
click at [1205, 132] on span "Edit" at bounding box center [1211, 137] width 26 height 22
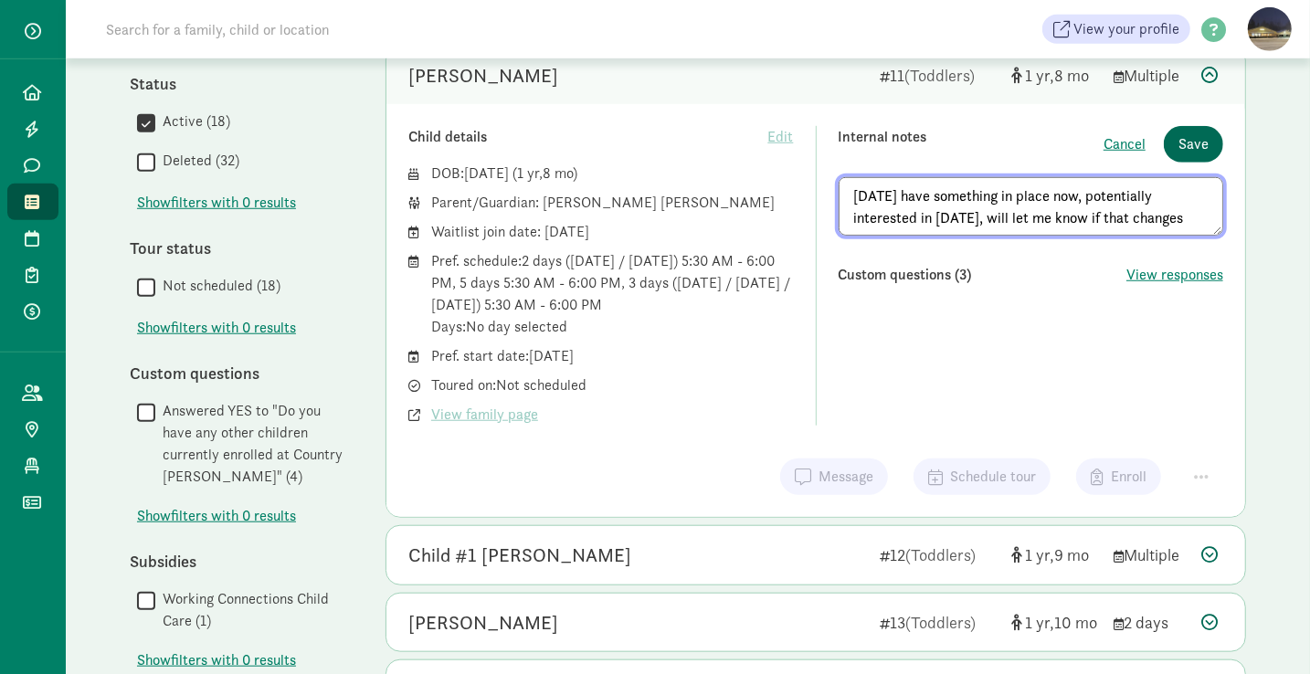
type textarea "8/29/25 have something in place now, potentially interested in 2026, will let m…"
click at [1197, 133] on span "Save" at bounding box center [1194, 144] width 30 height 22
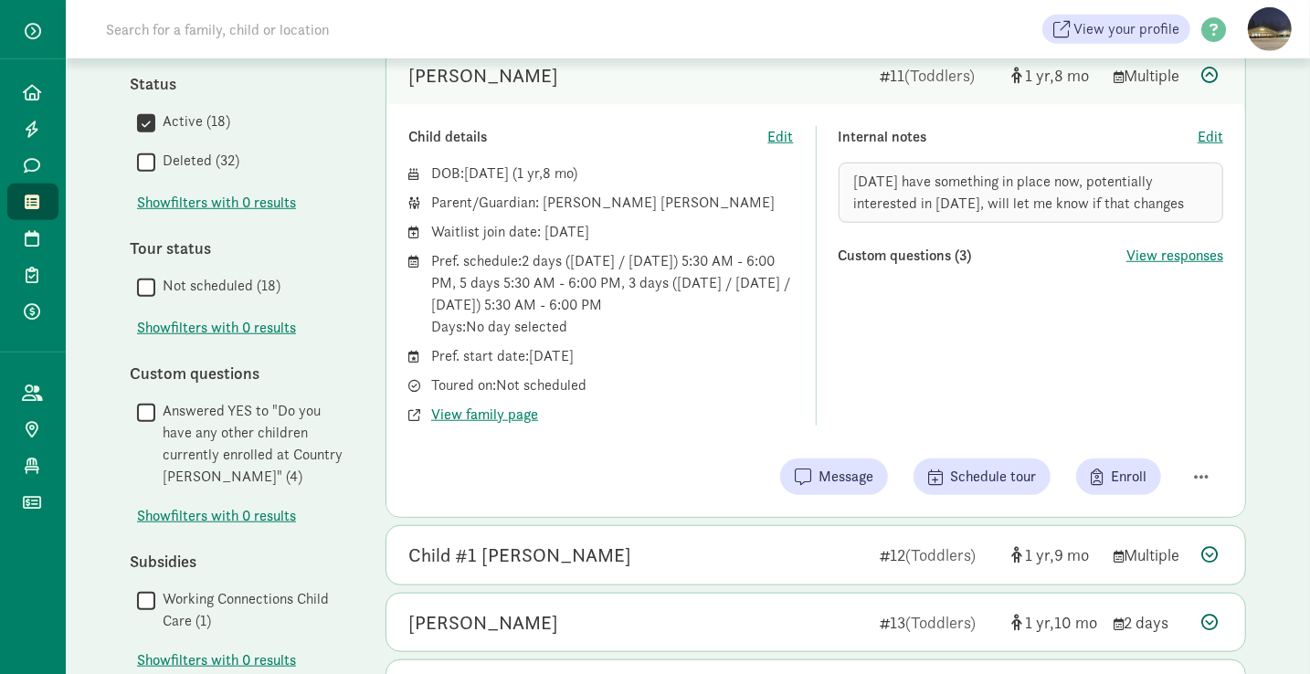
click at [1197, 129] on div "Internal notes" at bounding box center [1019, 137] width 360 height 22
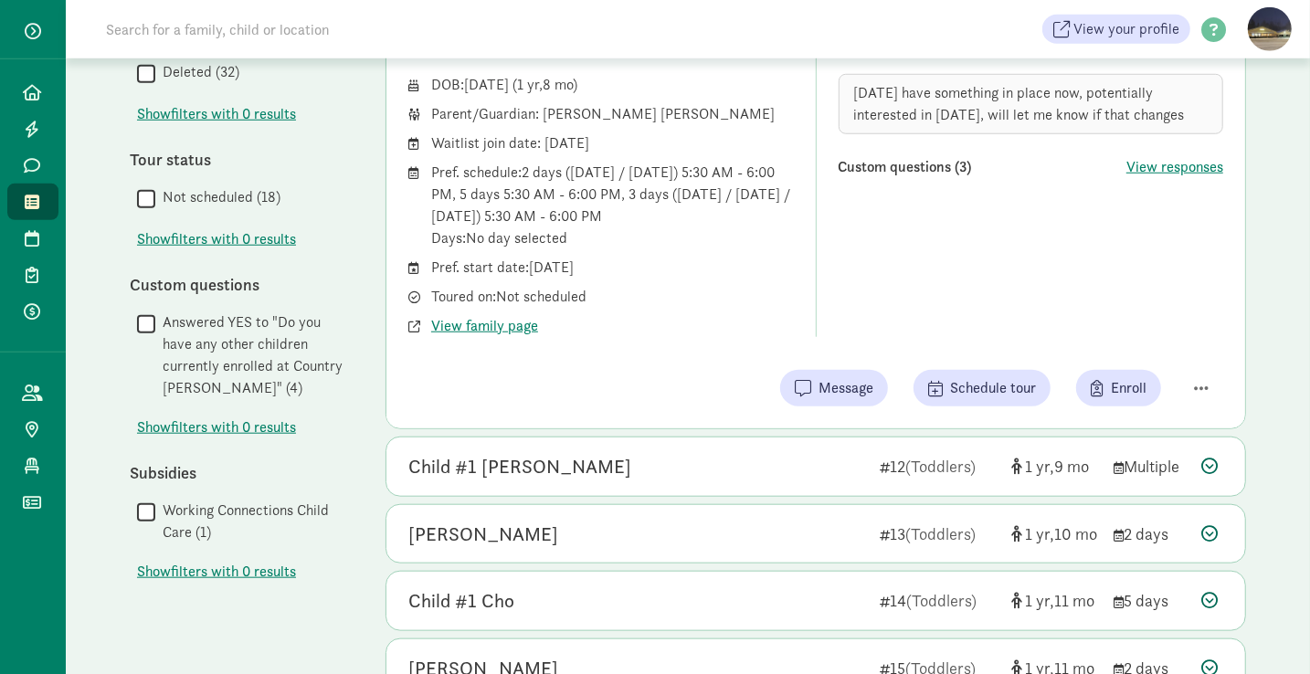
scroll to position [995, 0]
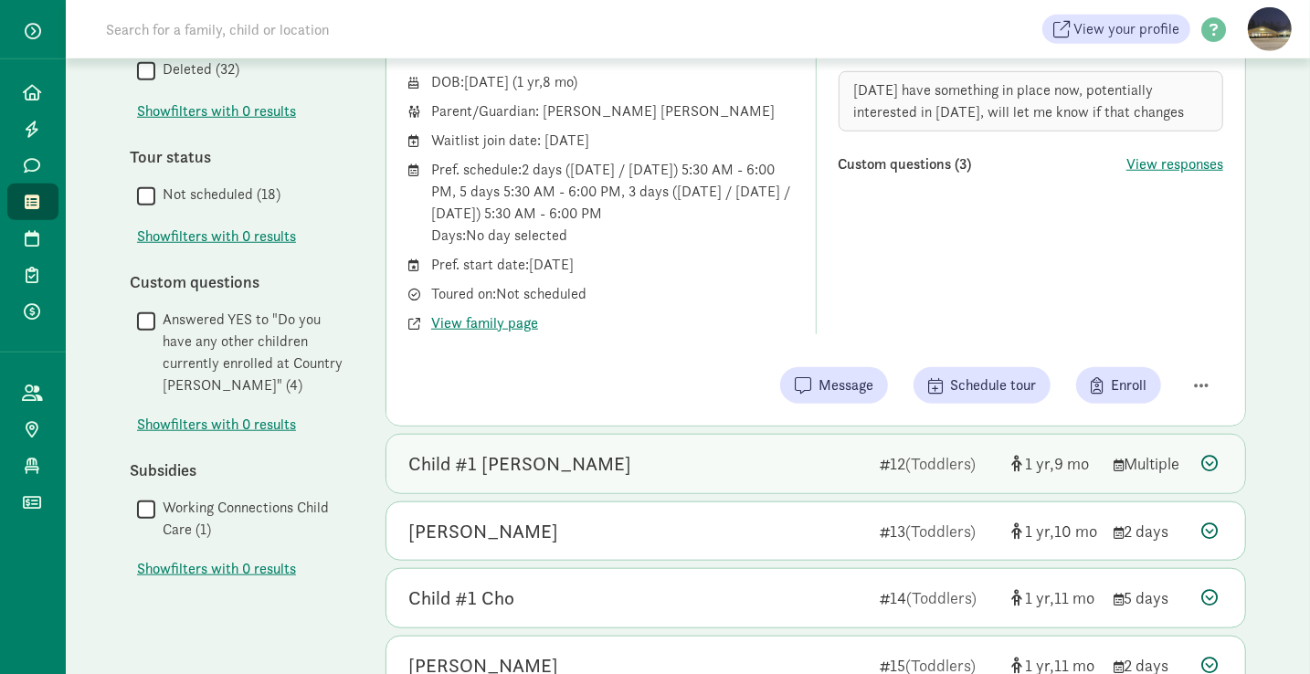
click at [543, 454] on div "Child #1 [PERSON_NAME]" at bounding box center [636, 464] width 457 height 29
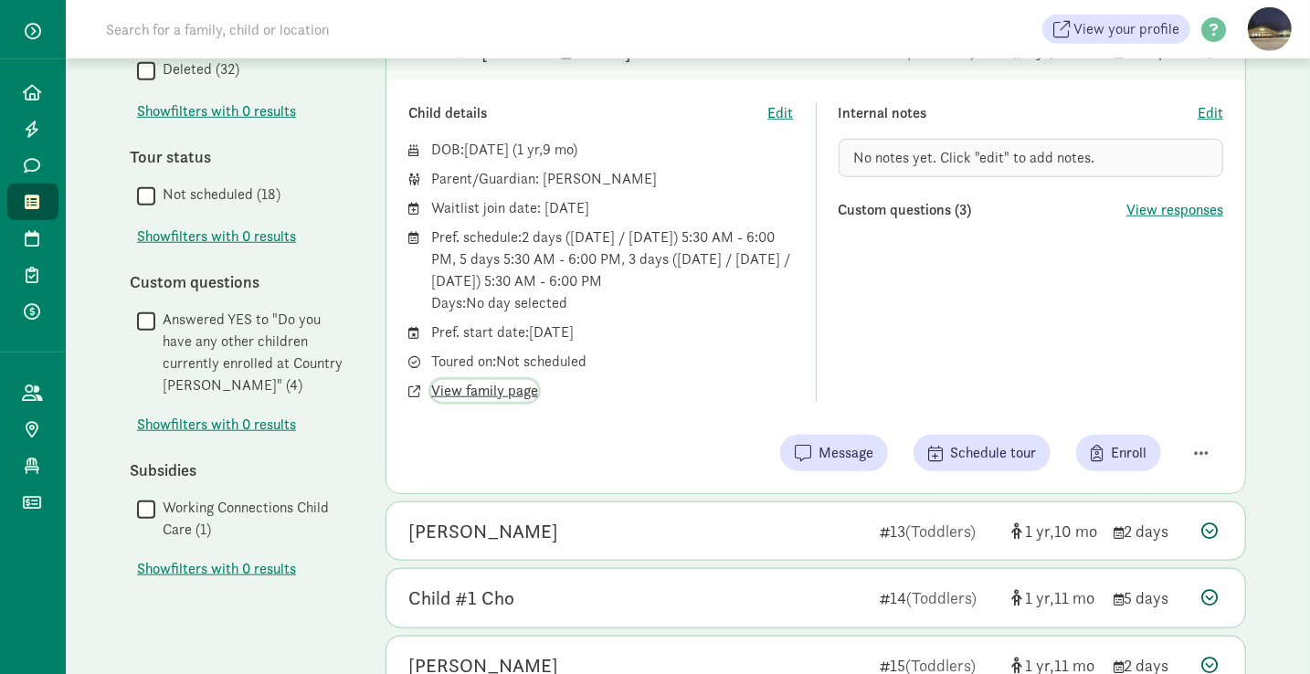
click at [475, 386] on span "View family page" at bounding box center [484, 391] width 107 height 22
click at [1212, 105] on span "Edit" at bounding box center [1211, 113] width 26 height 22
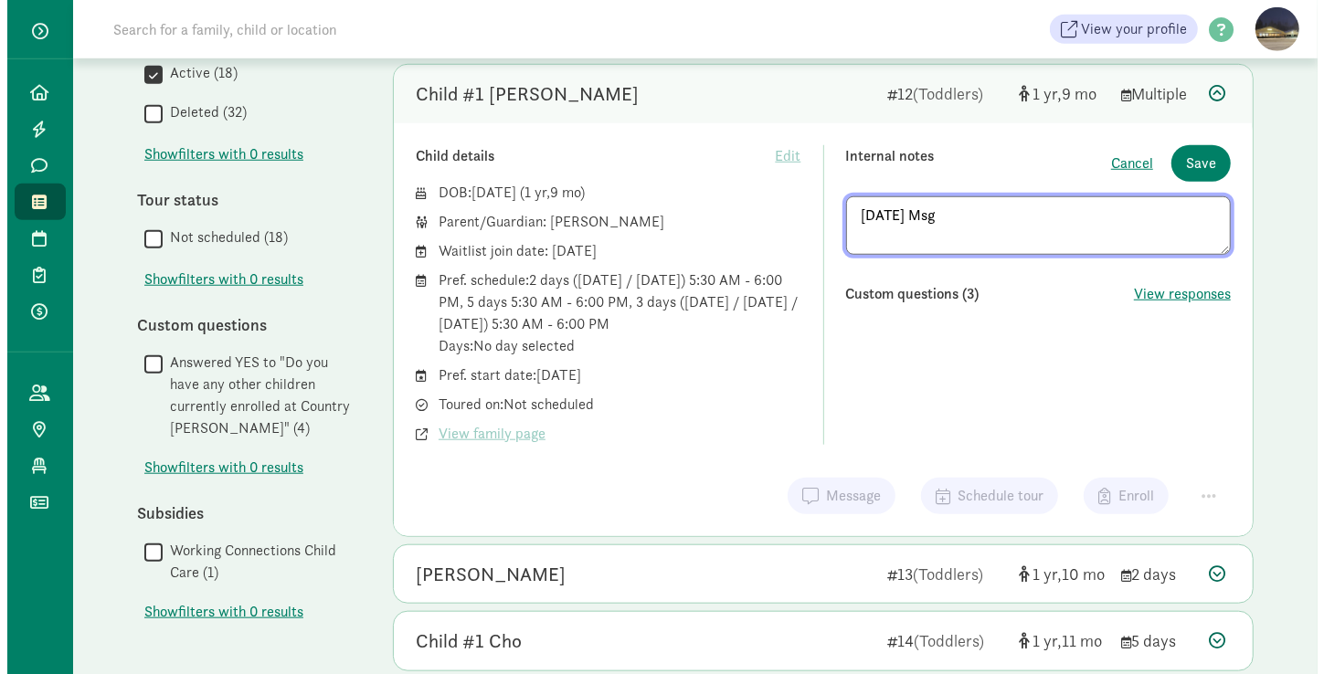
scroll to position [951, 0]
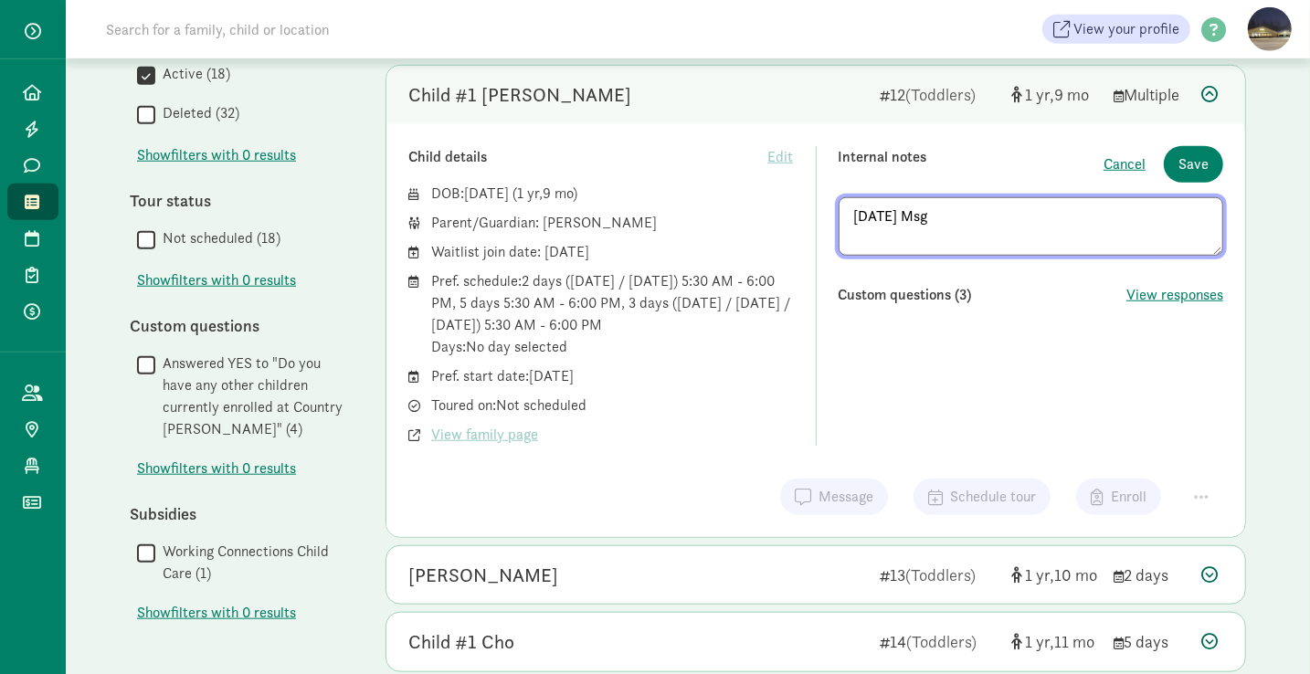
click at [1212, 105] on div "Child #1 Cole 12 (Toddlers) 1 9 Multiple" at bounding box center [815, 95] width 859 height 58
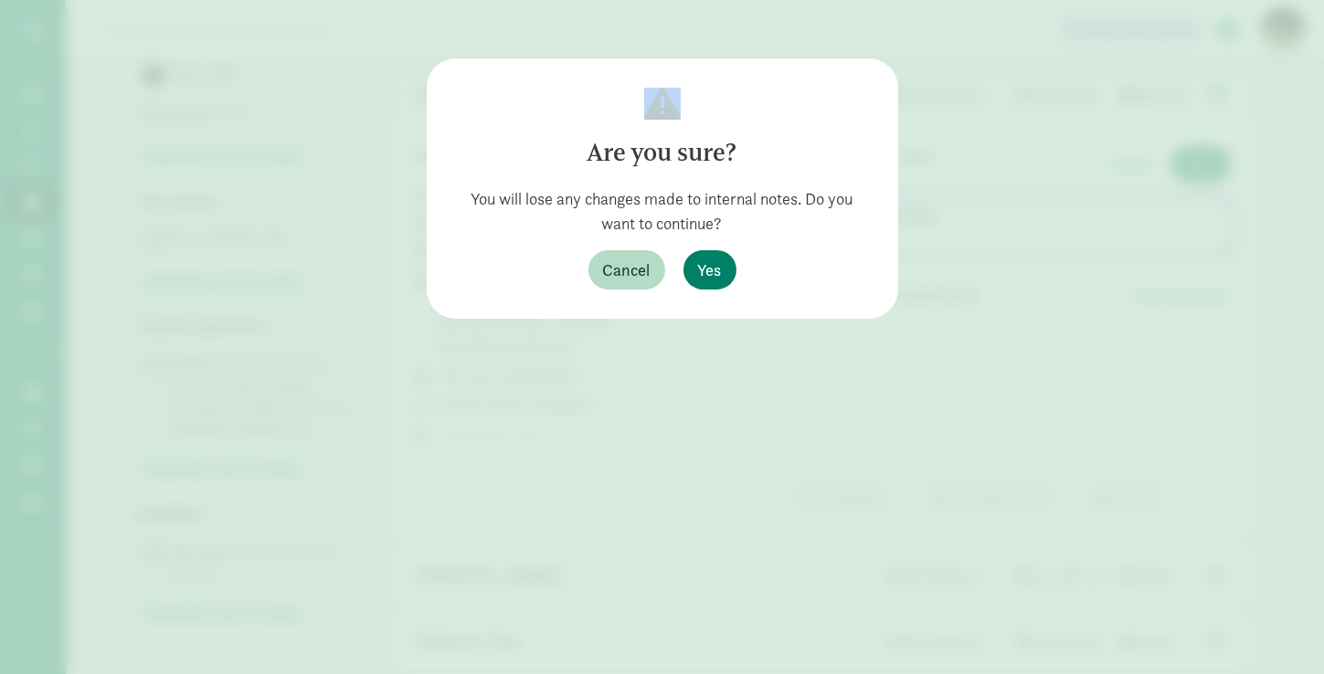
click at [1212, 105] on div "Are you sure? You will lose any changes made to internal notes. Do you want to …" at bounding box center [662, 337] width 1324 height 674
click at [634, 260] on span "Cancel" at bounding box center [627, 270] width 48 height 25
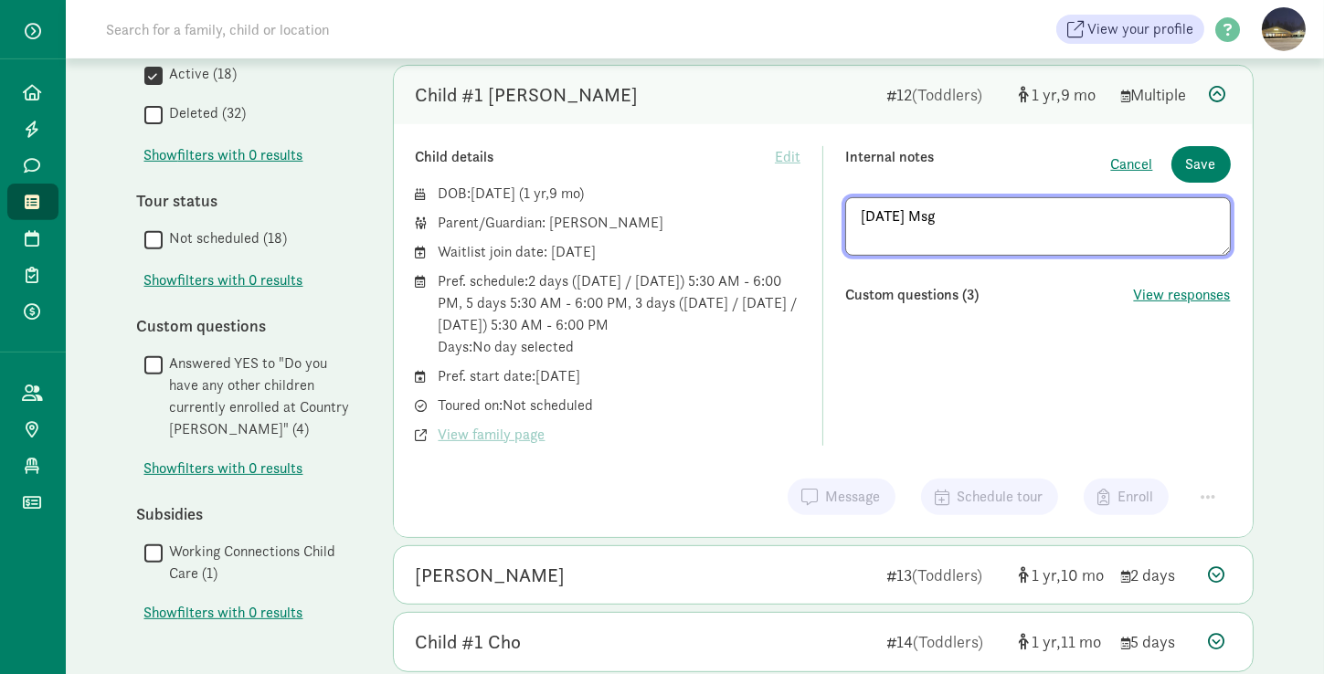
click at [972, 205] on textarea "8/29/25 Msg" at bounding box center [1038, 226] width 386 height 58
type textarea "8/29/25 Msg WL?"
click at [1192, 155] on span "Save" at bounding box center [1201, 164] width 30 height 22
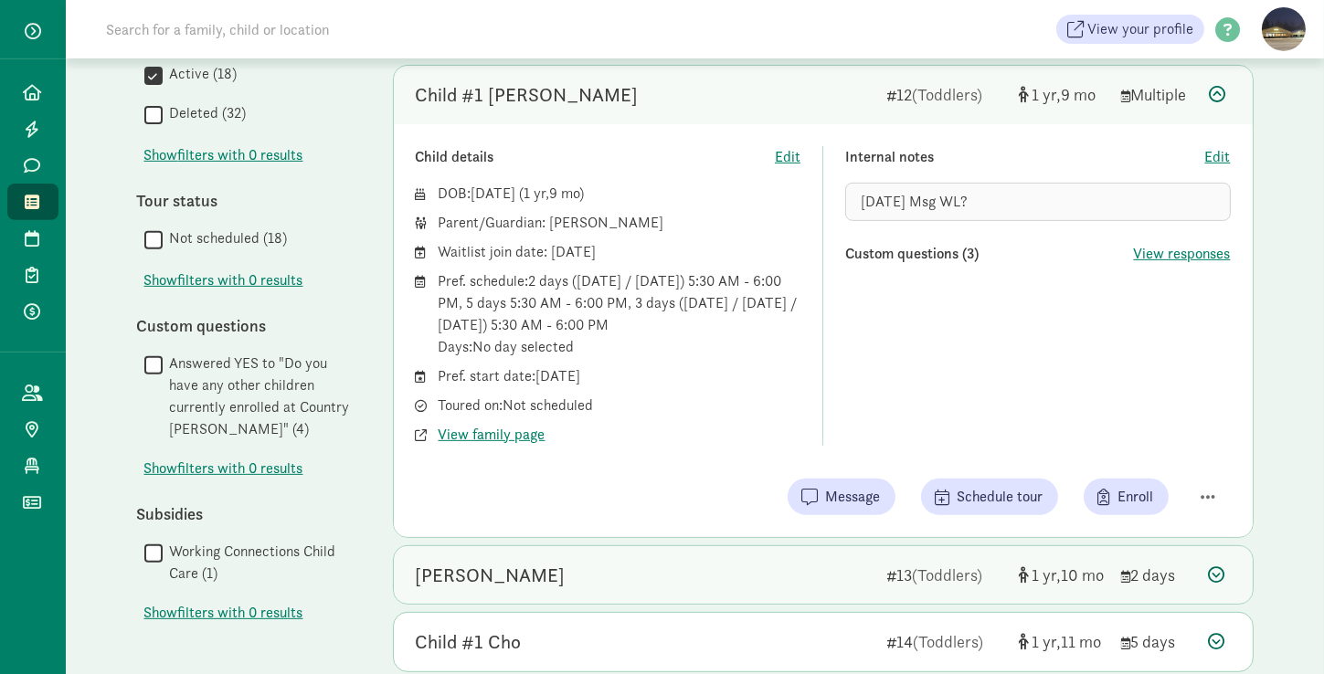
click at [471, 575] on div "[PERSON_NAME]" at bounding box center [491, 575] width 150 height 29
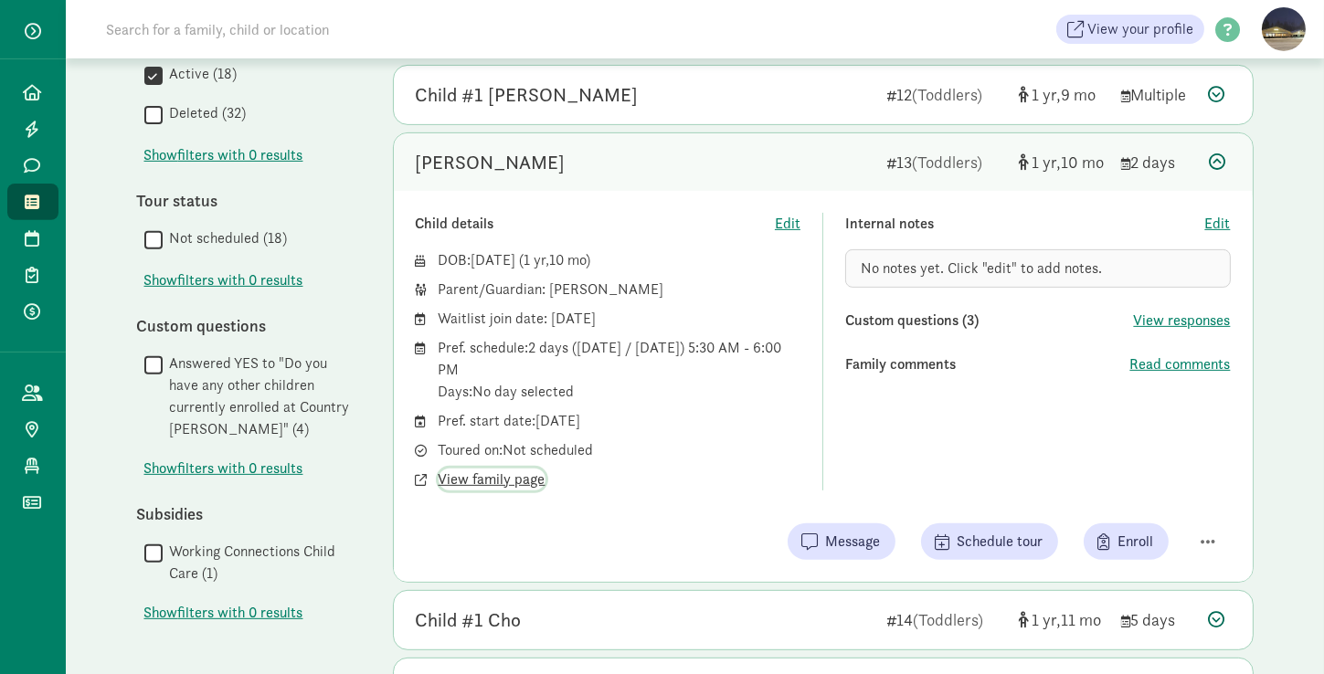
click at [498, 475] on span "View family page" at bounding box center [492, 480] width 107 height 22
click at [1219, 217] on span "Edit" at bounding box center [1218, 224] width 26 height 22
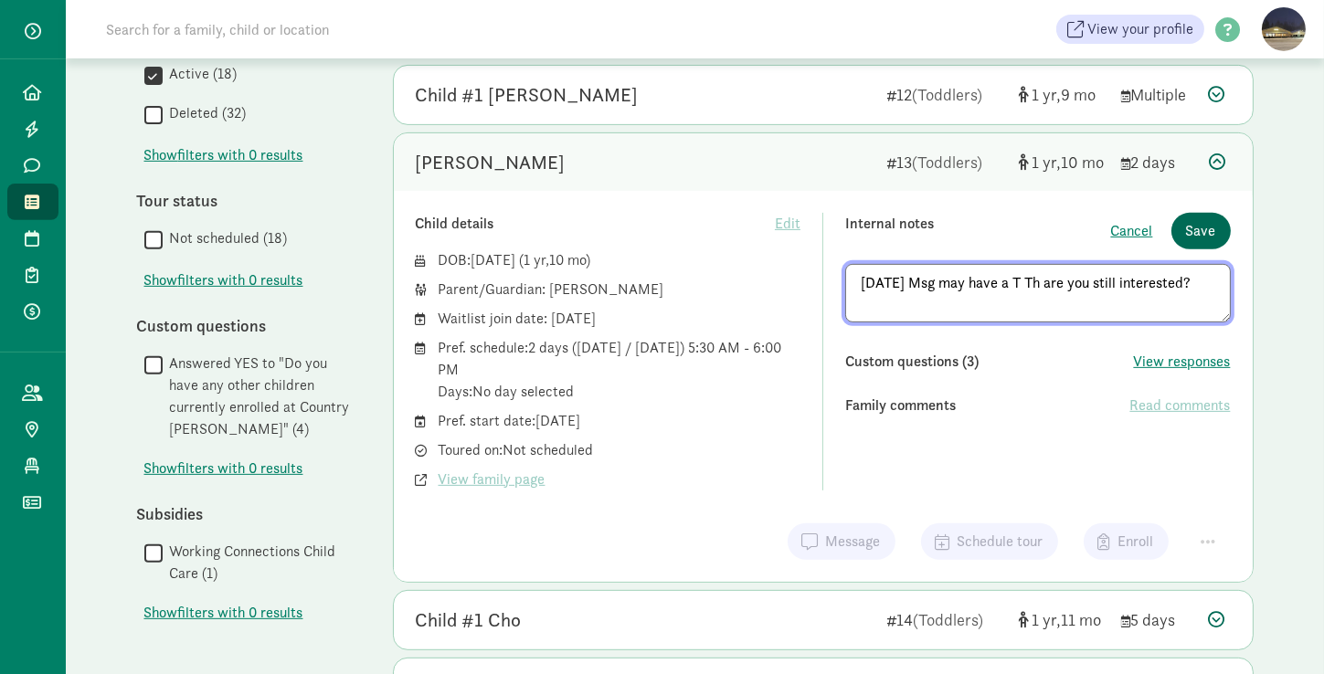
type textarea "8/29/25 Msg may have a T Th are you still interested?"
click at [1207, 220] on span "Save" at bounding box center [1201, 231] width 30 height 22
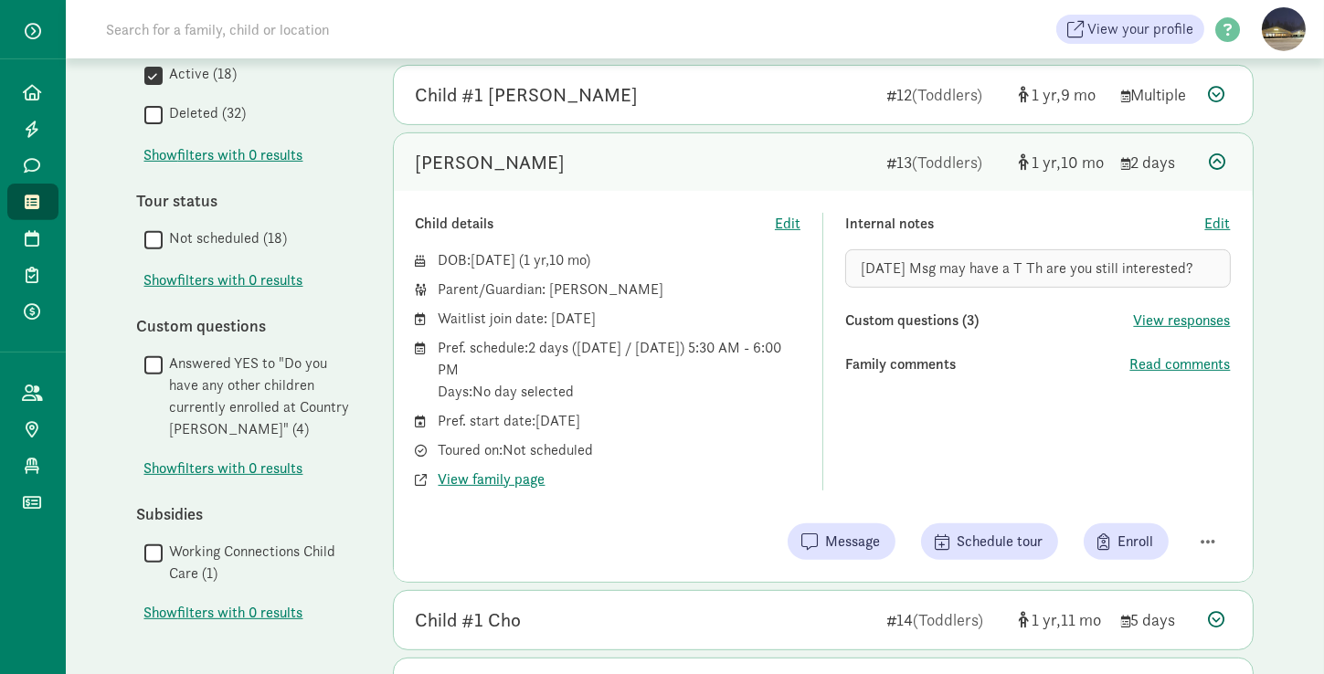
click at [916, 432] on div "Internal notes Edit 8/29/25 Msg may have a T Th are you still interested? Custo…" at bounding box center [1038, 352] width 386 height 278
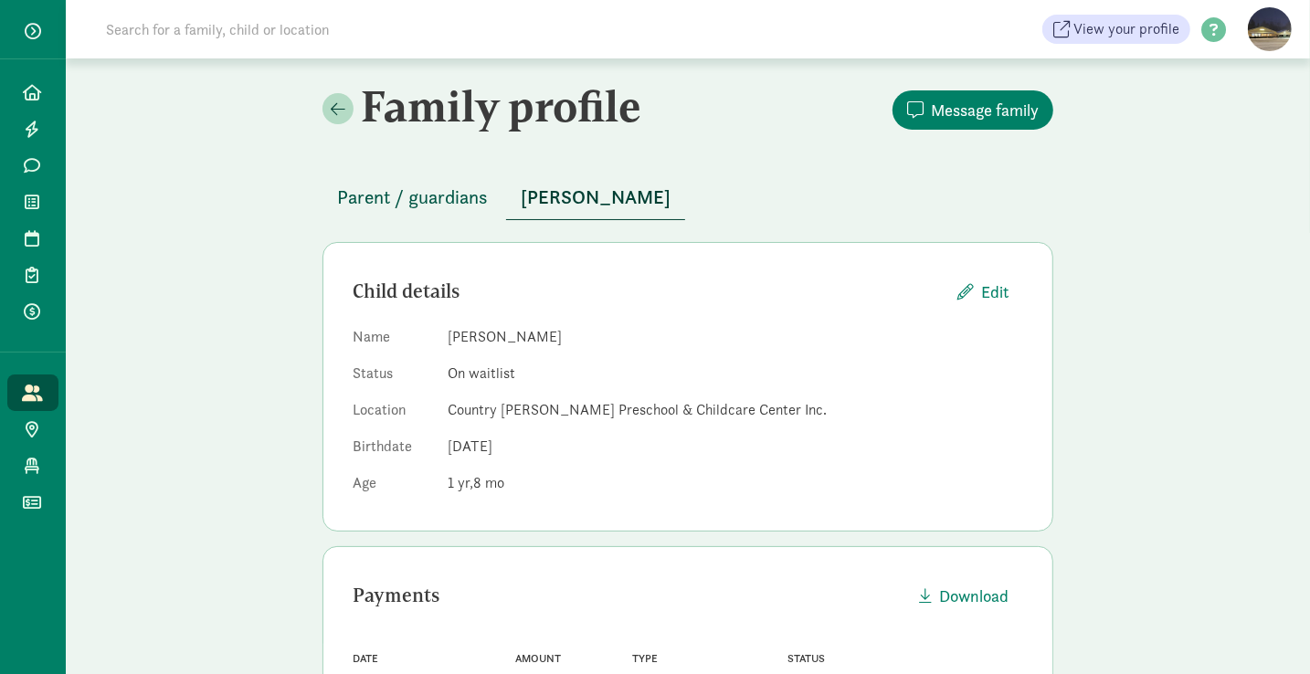
click at [439, 187] on span "Parent / guardians" at bounding box center [412, 197] width 151 height 29
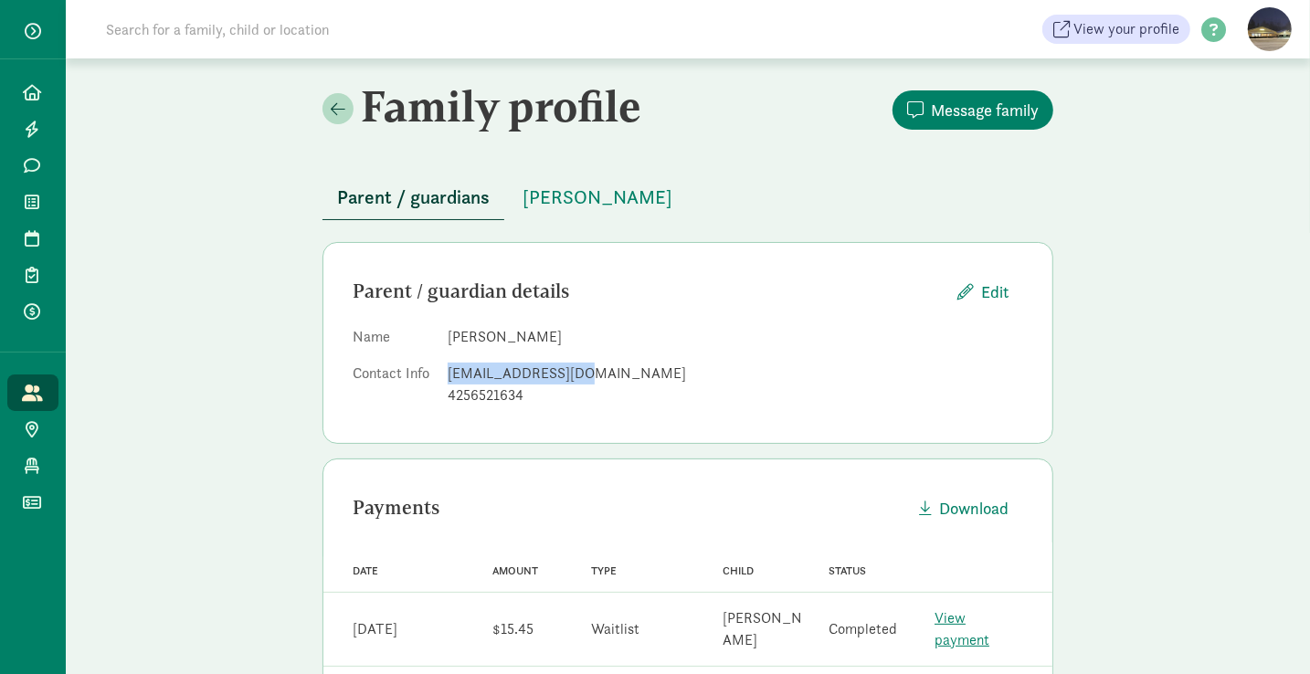
drag, startPoint x: 581, startPoint y: 377, endPoint x: 448, endPoint y: 373, distance: 133.5
click at [448, 373] on div "[EMAIL_ADDRESS][DOMAIN_NAME]" at bounding box center [736, 374] width 576 height 22
copy div "[EMAIL_ADDRESS][DOMAIN_NAME]"
click at [571, 186] on span "[PERSON_NAME]" at bounding box center [598, 197] width 150 height 29
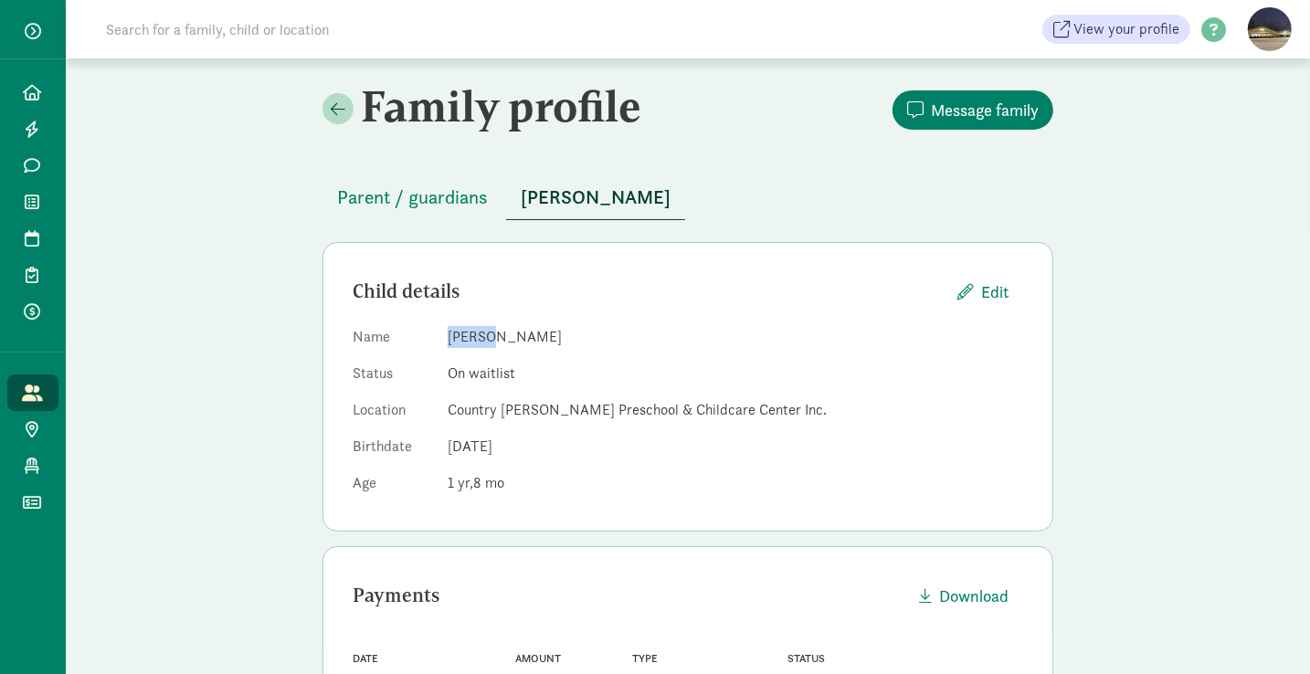
drag, startPoint x: 485, startPoint y: 335, endPoint x: 431, endPoint y: 324, distance: 55.0
copy dl "[PERSON_NAME]"
click at [428, 201] on span "Parent / guardians" at bounding box center [412, 197] width 151 height 29
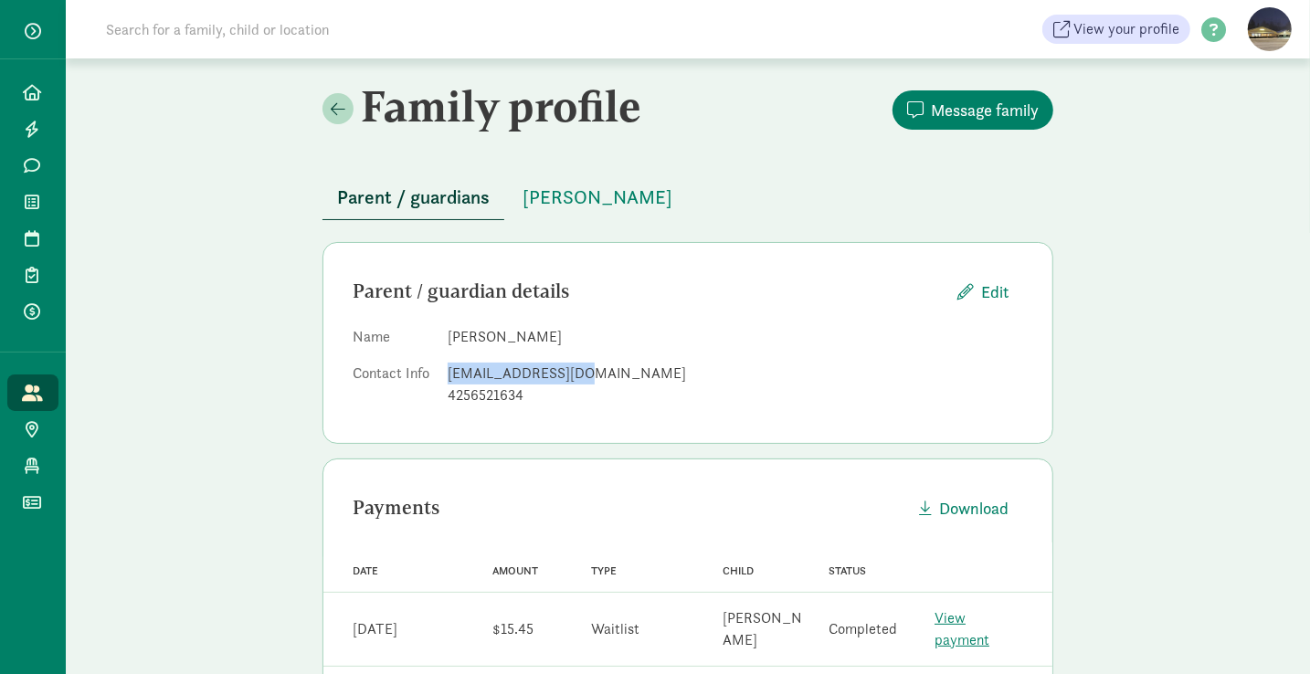
drag, startPoint x: 583, startPoint y: 372, endPoint x: 441, endPoint y: 380, distance: 141.9
click at [441, 380] on dl "Name [PERSON_NAME] Pothineedi Contact Info [EMAIL_ADDRESS][DOMAIN_NAME] 4256521…" at bounding box center [688, 370] width 671 height 88
drag, startPoint x: 582, startPoint y: 376, endPoint x: 448, endPoint y: 383, distance: 134.5
click at [448, 383] on div "[EMAIL_ADDRESS][DOMAIN_NAME]" at bounding box center [736, 374] width 576 height 22
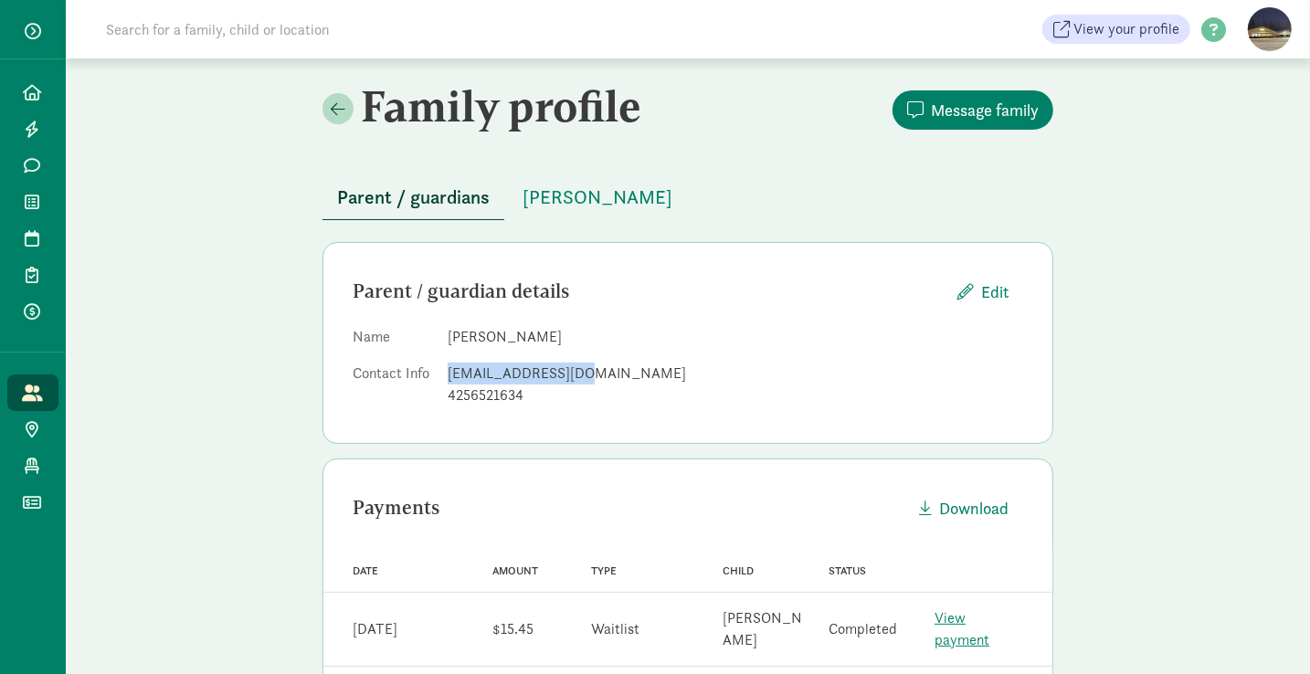
click at [448, 383] on div "ismavb52@gmail.com" at bounding box center [736, 374] width 576 height 22
drag, startPoint x: 584, startPoint y: 376, endPoint x: 440, endPoint y: 376, distance: 143.4
click at [440, 376] on dl "Name Lakshmi Sravanthi Pothineedi Contact Info ismavb52@gmail.com 4256521634" at bounding box center [688, 370] width 671 height 88
copy div "ismavb52@gmail.com"
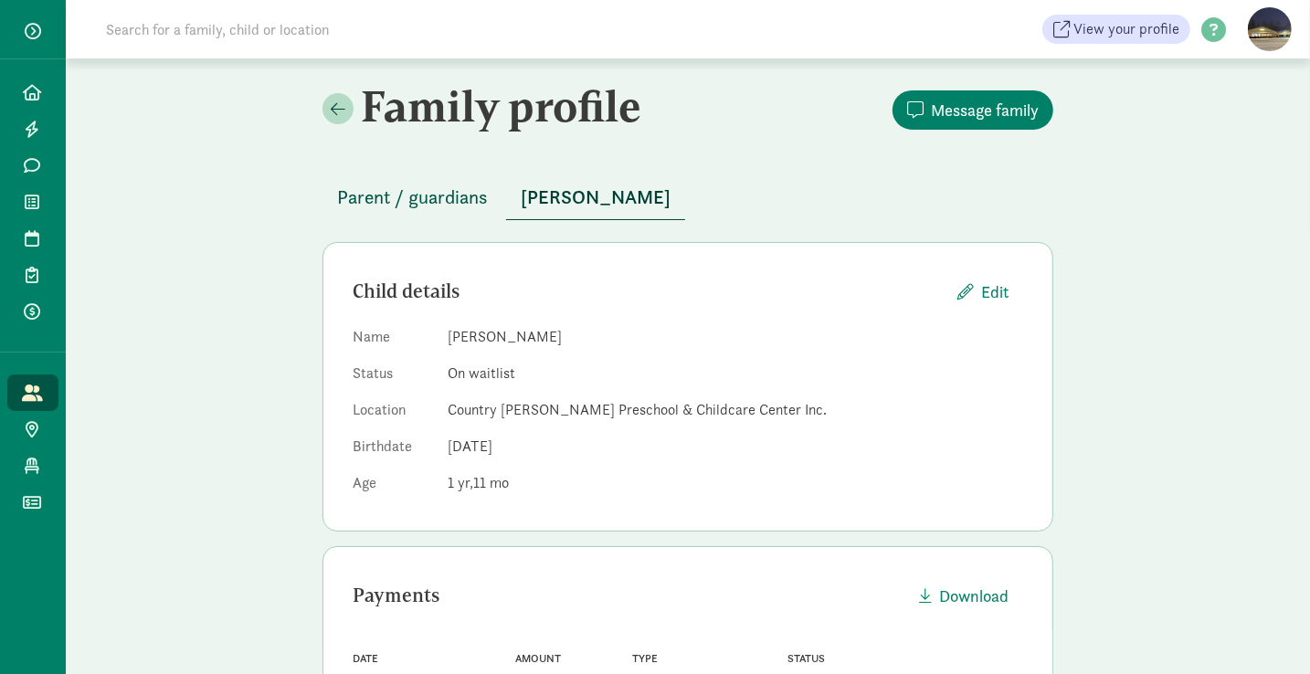
click at [424, 196] on span "Parent / guardians" at bounding box center [412, 197] width 151 height 29
click at [393, 189] on span "Parent / guardians" at bounding box center [412, 197] width 151 height 29
click at [412, 195] on span "Parent / guardians" at bounding box center [412, 197] width 151 height 29
click at [396, 198] on span "Parent / guardians" at bounding box center [412, 197] width 151 height 29
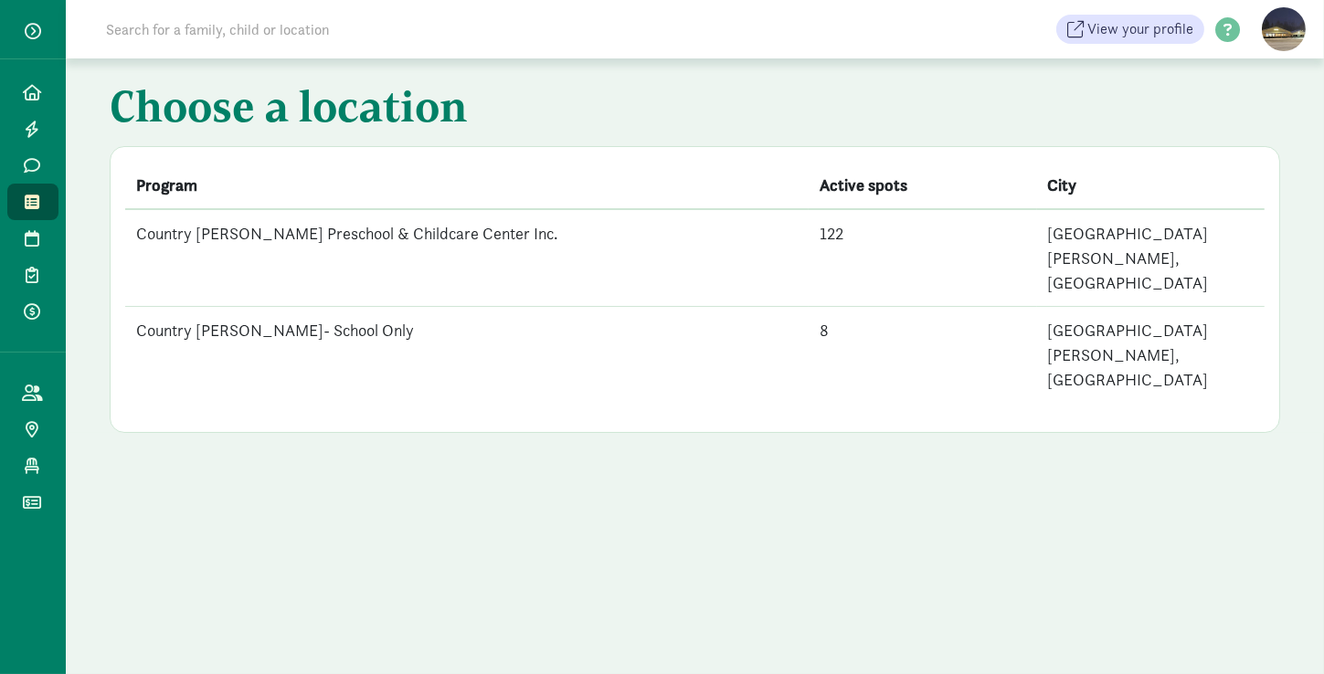
click at [234, 227] on td "Country [PERSON_NAME] Preschool & Childcare Center Inc." at bounding box center [466, 258] width 683 height 98
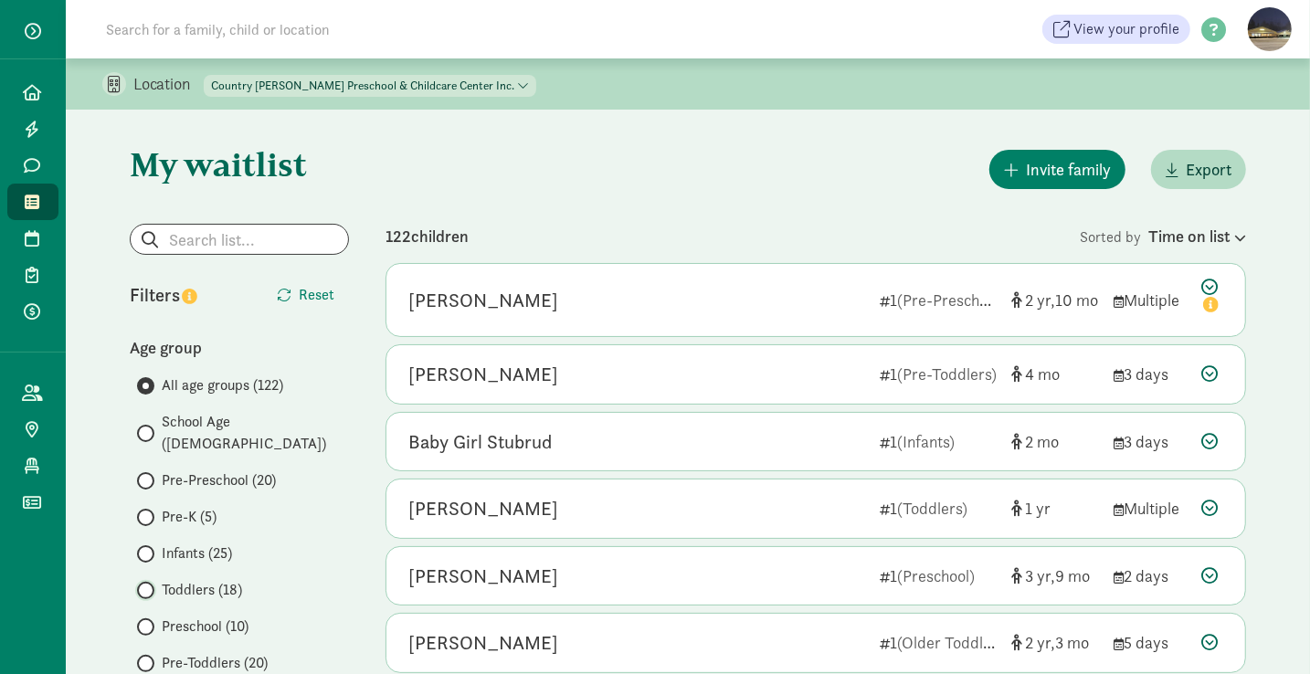
click at [144, 585] on input "Toddlers (18)" at bounding box center [143, 591] width 12 height 12
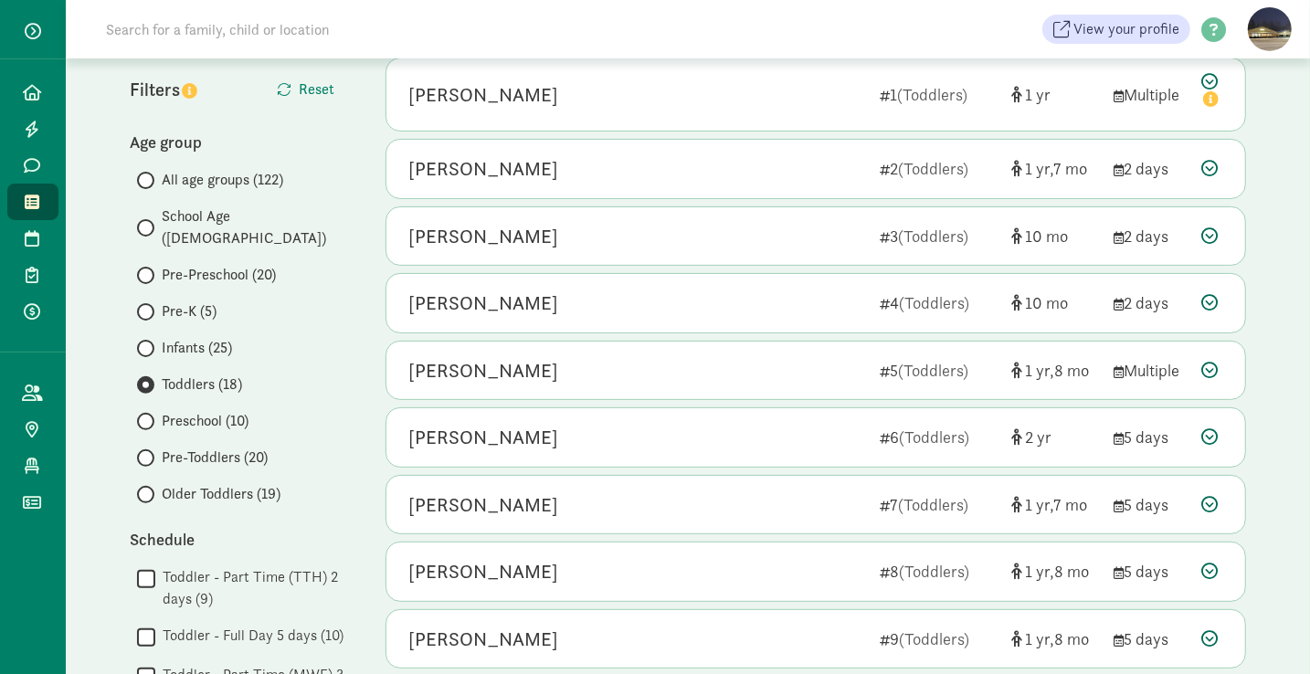
scroll to position [205, 0]
click at [143, 490] on input "Older Toddlers (19)" at bounding box center [143, 496] width 12 height 12
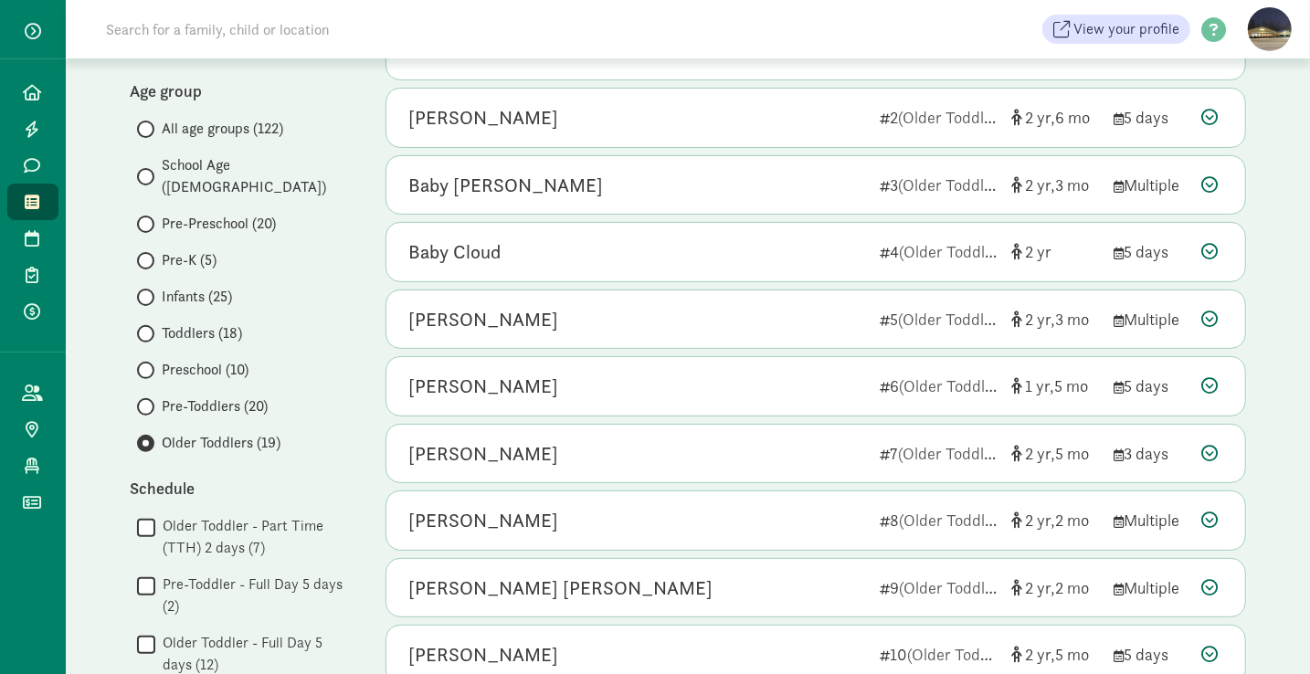
scroll to position [258, 0]
click at [143, 217] on input "Pre-Preschool (20)" at bounding box center [143, 223] width 12 height 12
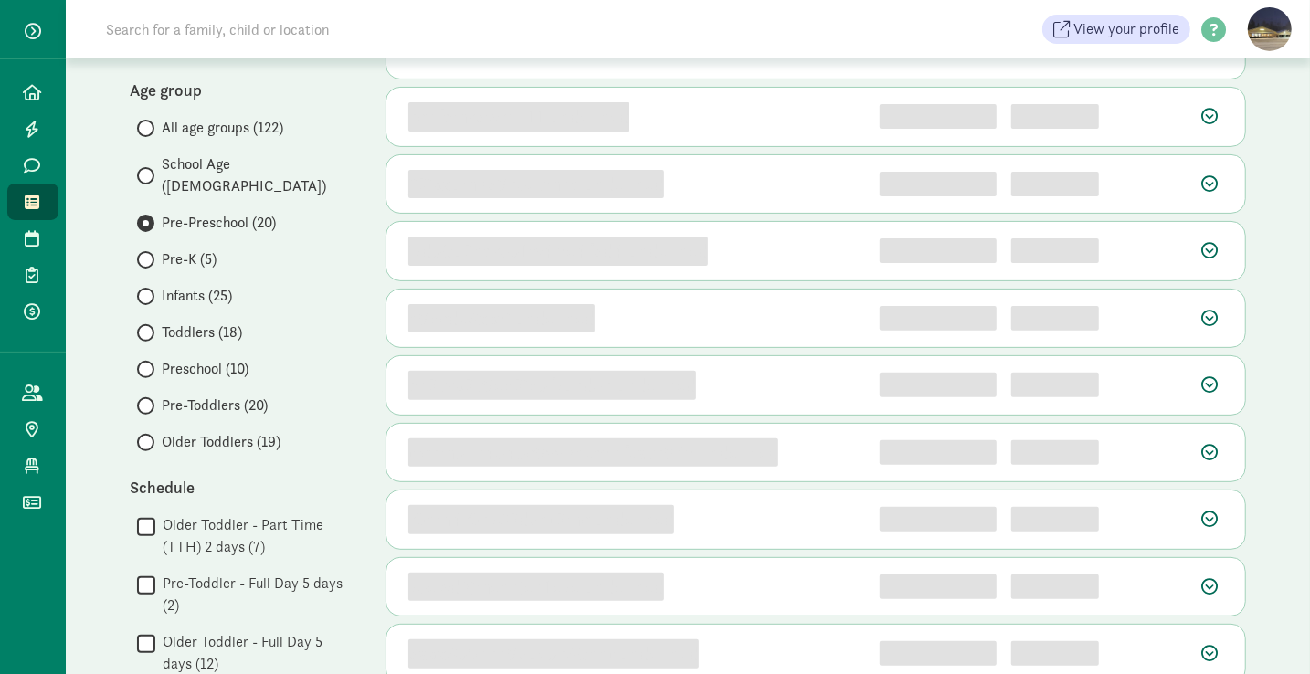
scroll to position [0, 0]
